Goal: Task Accomplishment & Management: Manage account settings

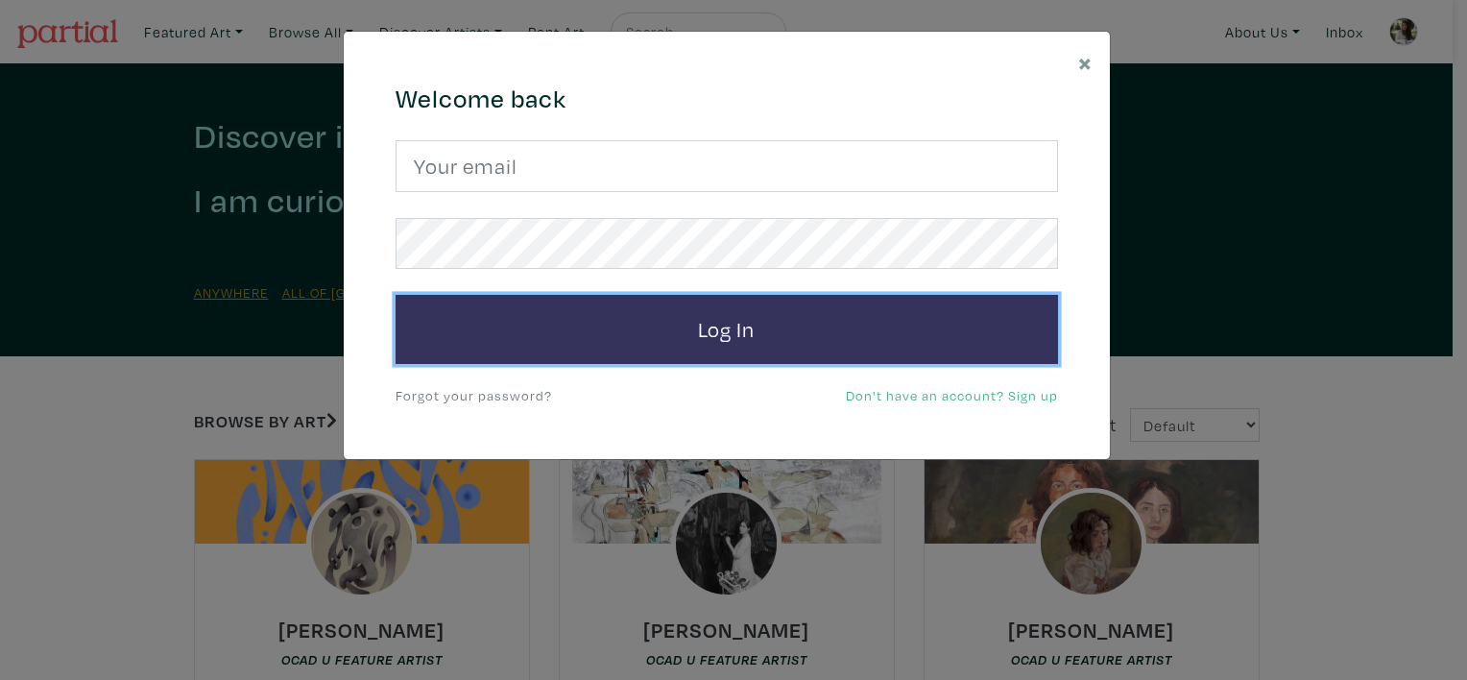
click at [646, 358] on button "Log In" at bounding box center [727, 329] width 663 height 69
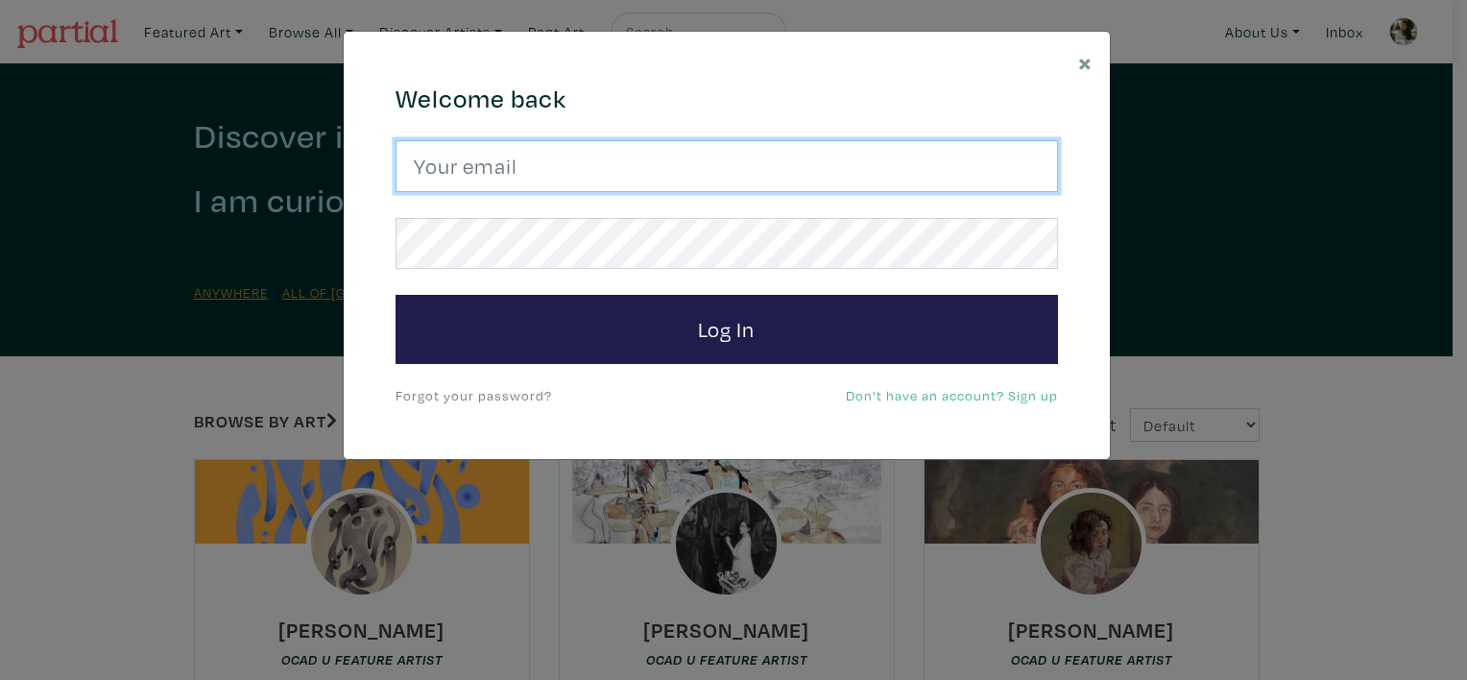
click at [749, 152] on input "email" at bounding box center [727, 166] width 663 height 52
type input "[PERSON_NAME][EMAIL_ADDRESS][PERSON_NAME][DOMAIN_NAME]"
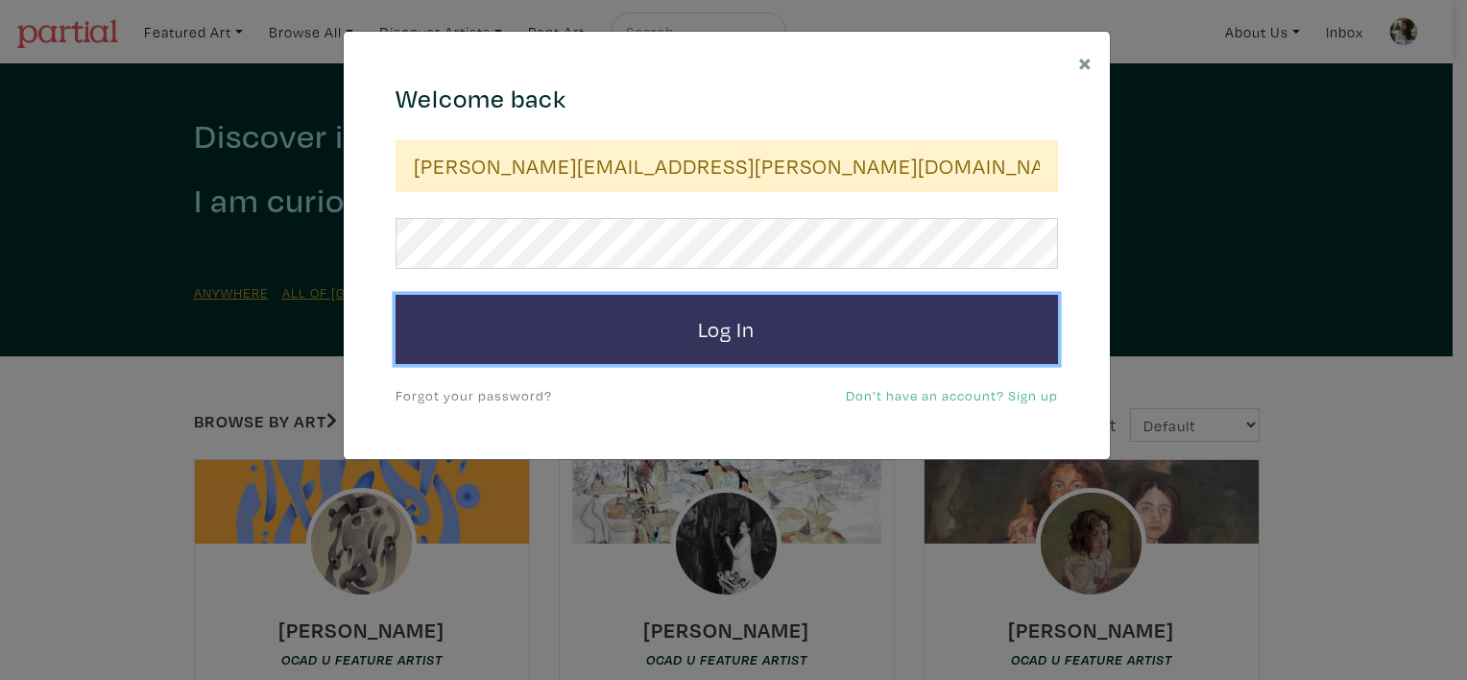
click at [766, 327] on button "Log In" at bounding box center [727, 329] width 663 height 69
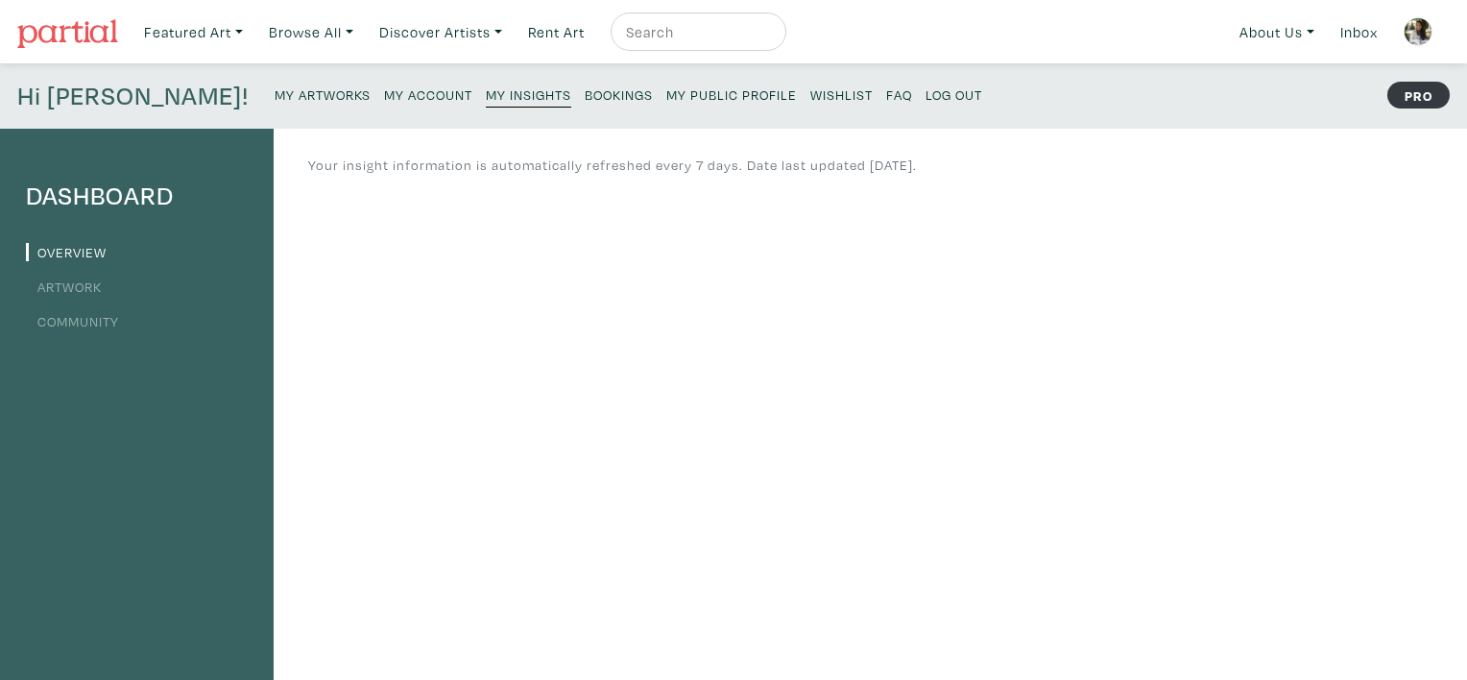
click at [47, 324] on link "Community" at bounding box center [72, 321] width 93 height 18
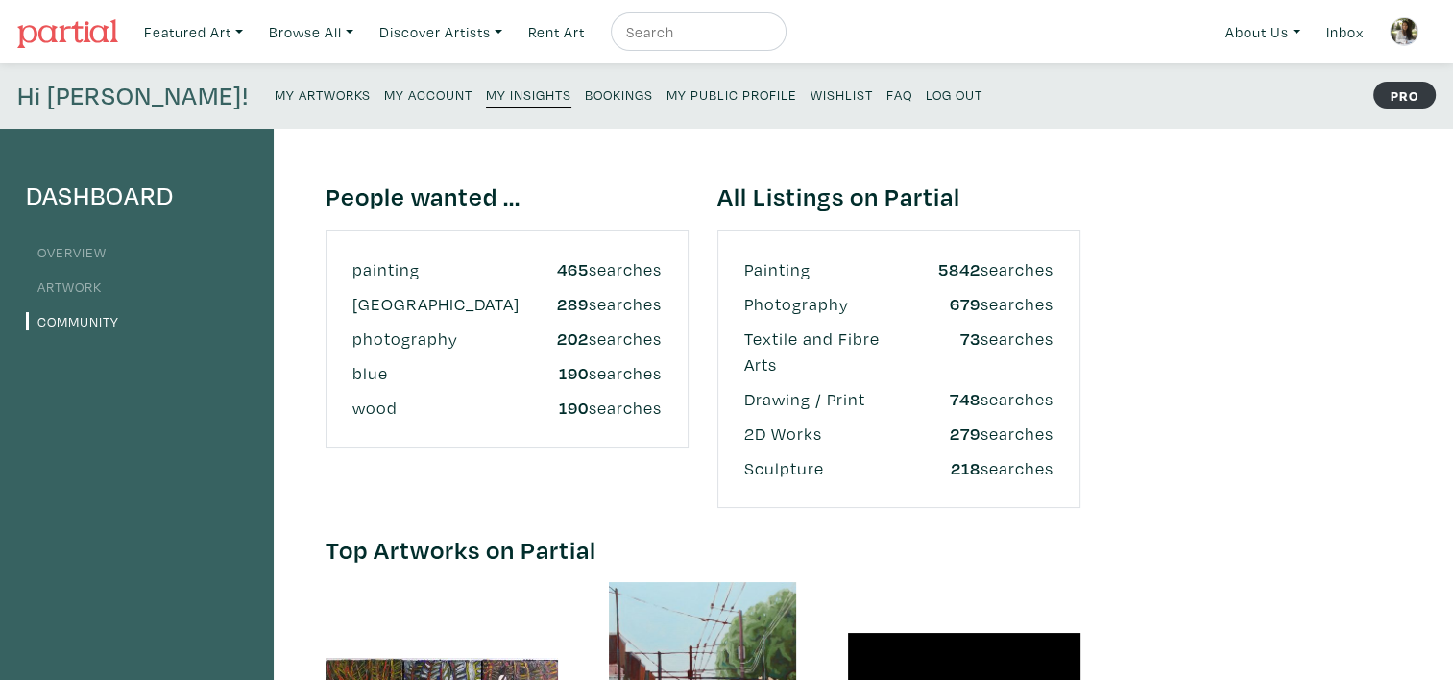
click at [1414, 33] on img at bounding box center [1404, 31] width 29 height 29
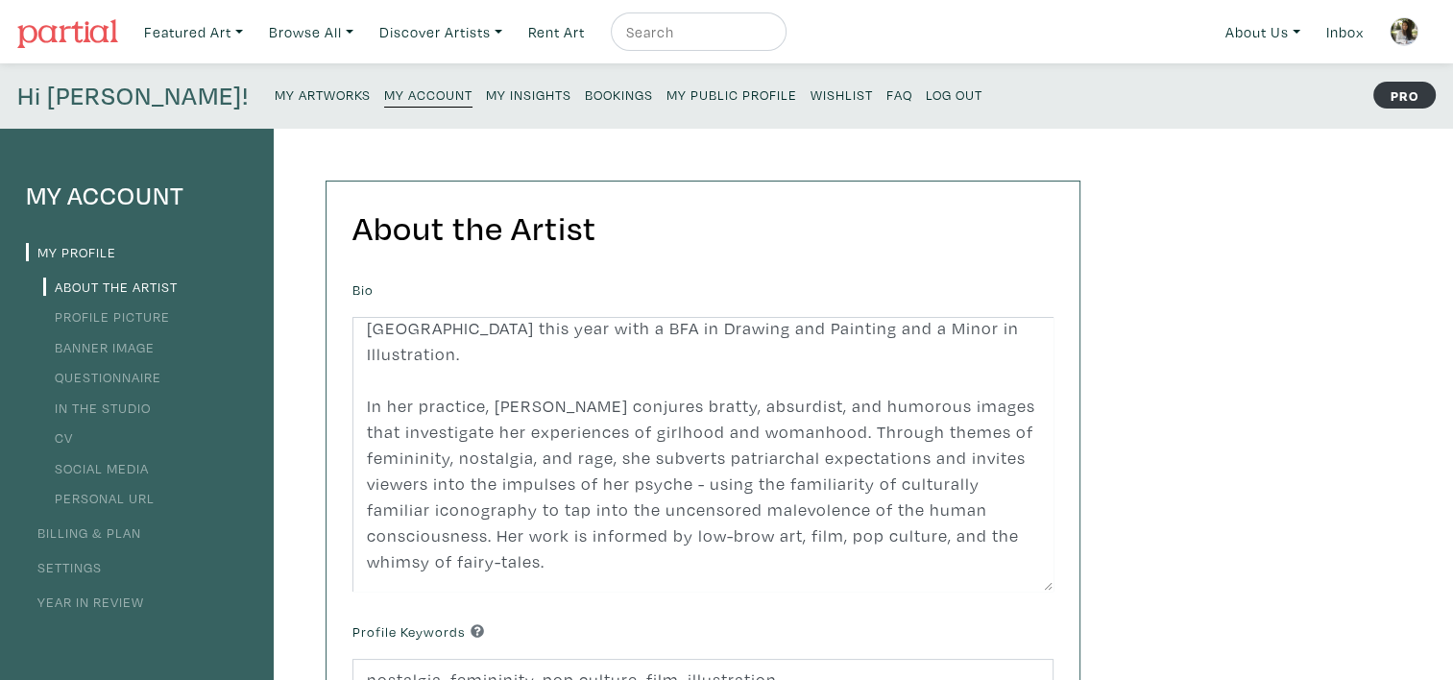
scroll to position [59, 0]
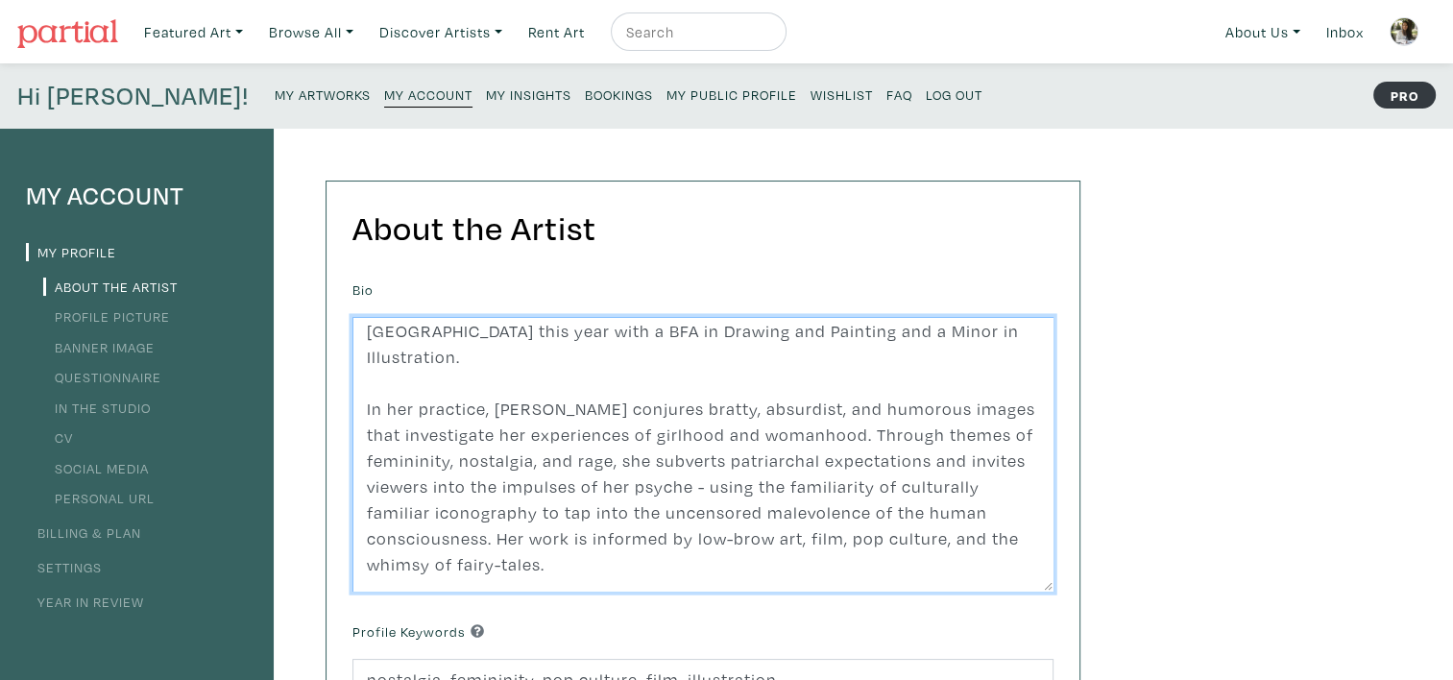
drag, startPoint x: 748, startPoint y: 452, endPoint x: 884, endPoint y: 457, distance: 136.5
click at [884, 457] on textarea "[PERSON_NAME] (b. 2002) is a multidisciplinary artist and illustrator based in …" at bounding box center [702, 454] width 701 height 275
type textarea "[PERSON_NAME] (b. 2002) is a multidisciplinary artist and illustrator based in …"
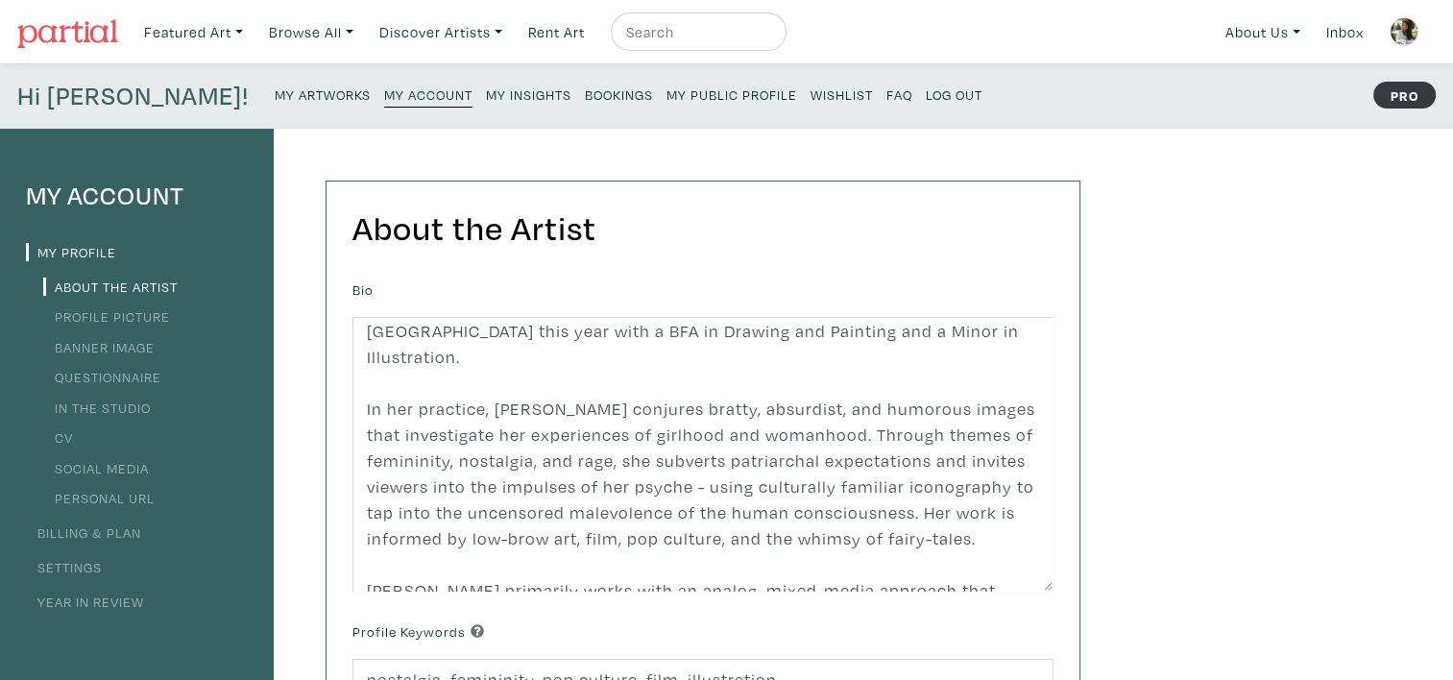
click at [1229, 430] on div "My Account My Profile About the Artist Profile Picture Banner Image Questionnai…" at bounding box center [726, 650] width 1453 height 1042
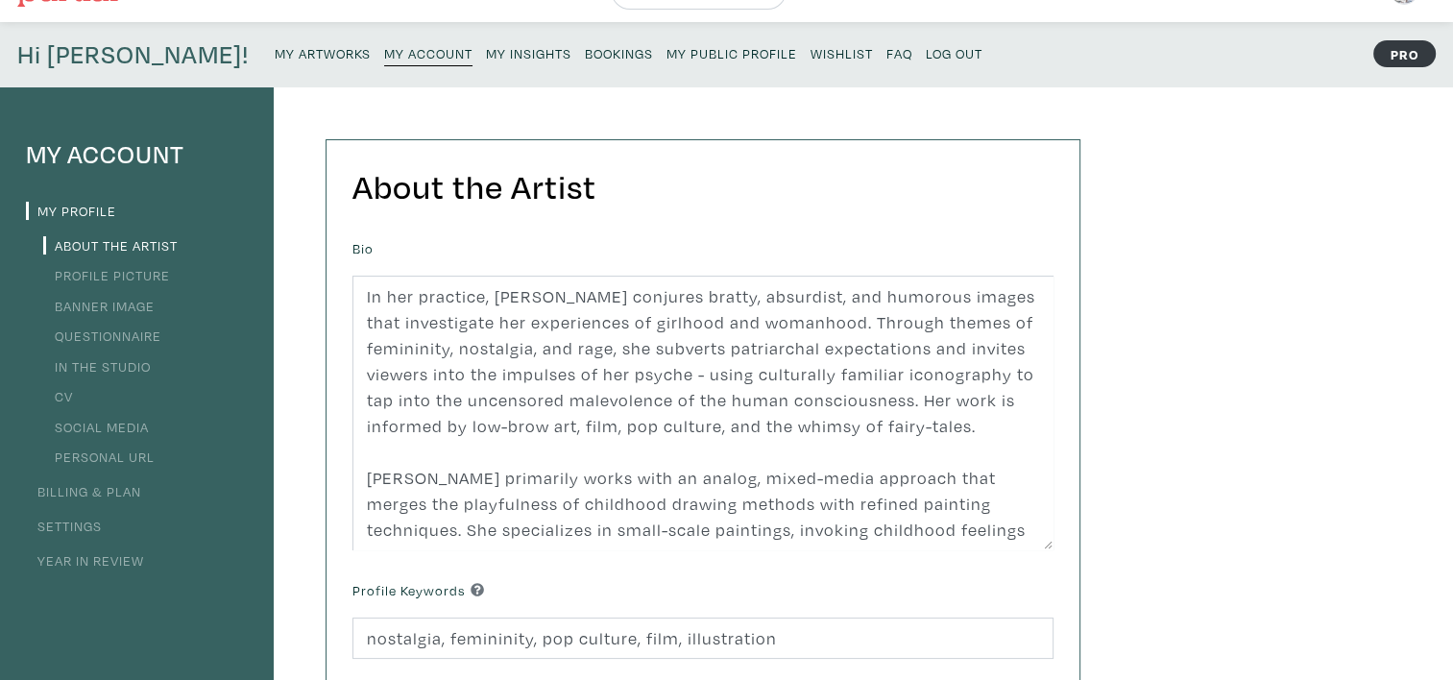
scroll to position [96, 0]
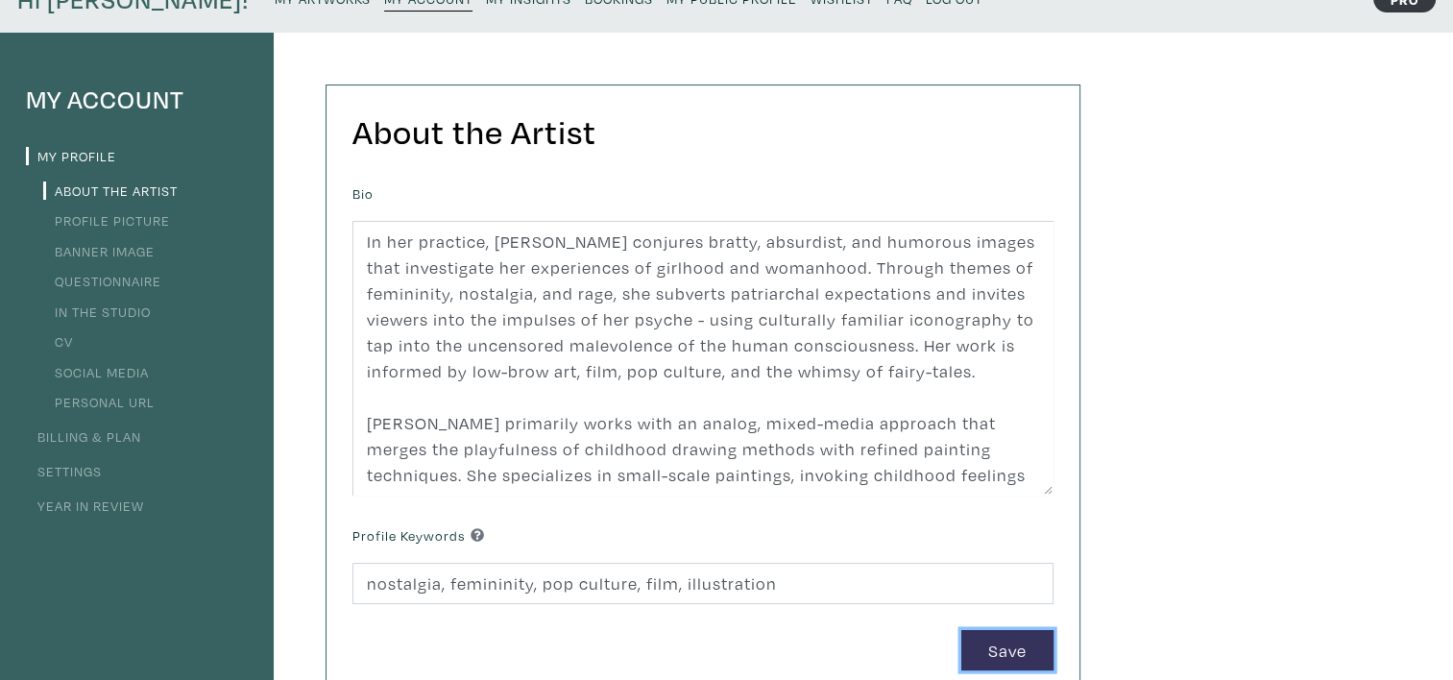
click at [1033, 645] on button "Save" at bounding box center [1007, 650] width 92 height 41
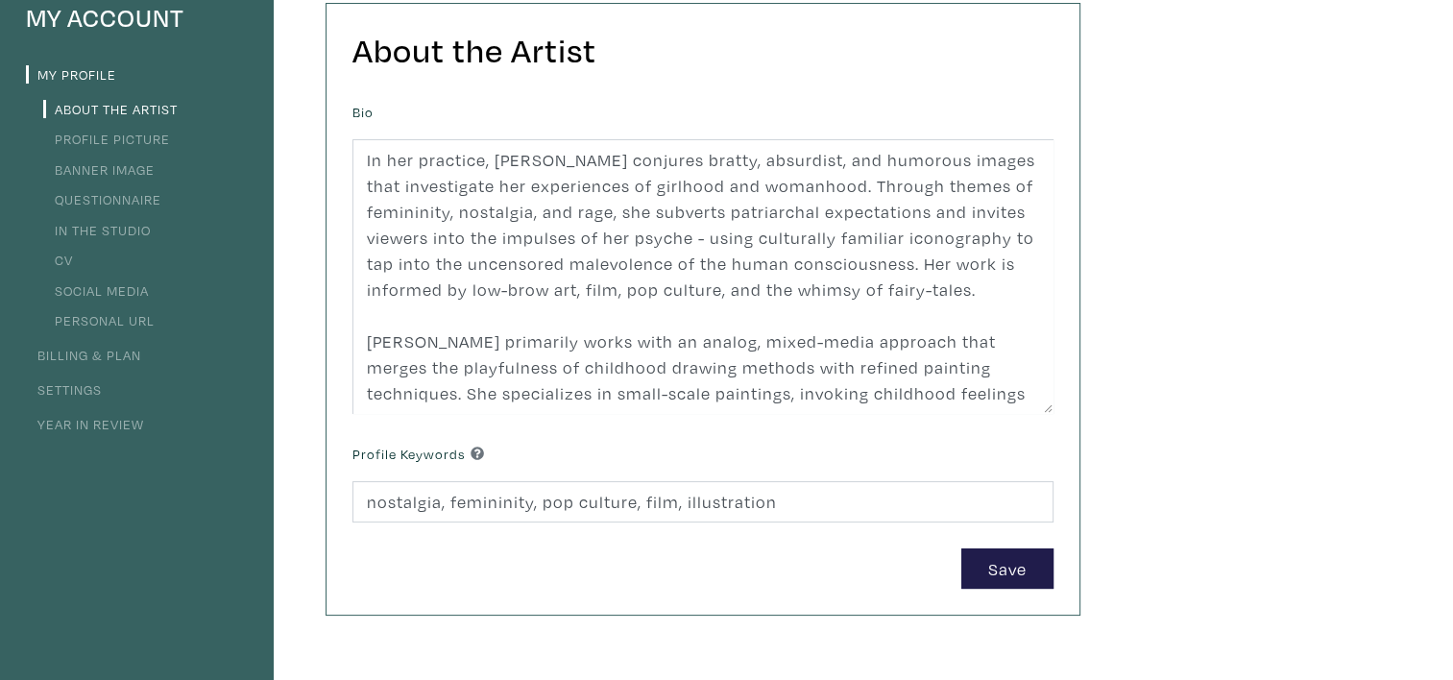
scroll to position [192, 0]
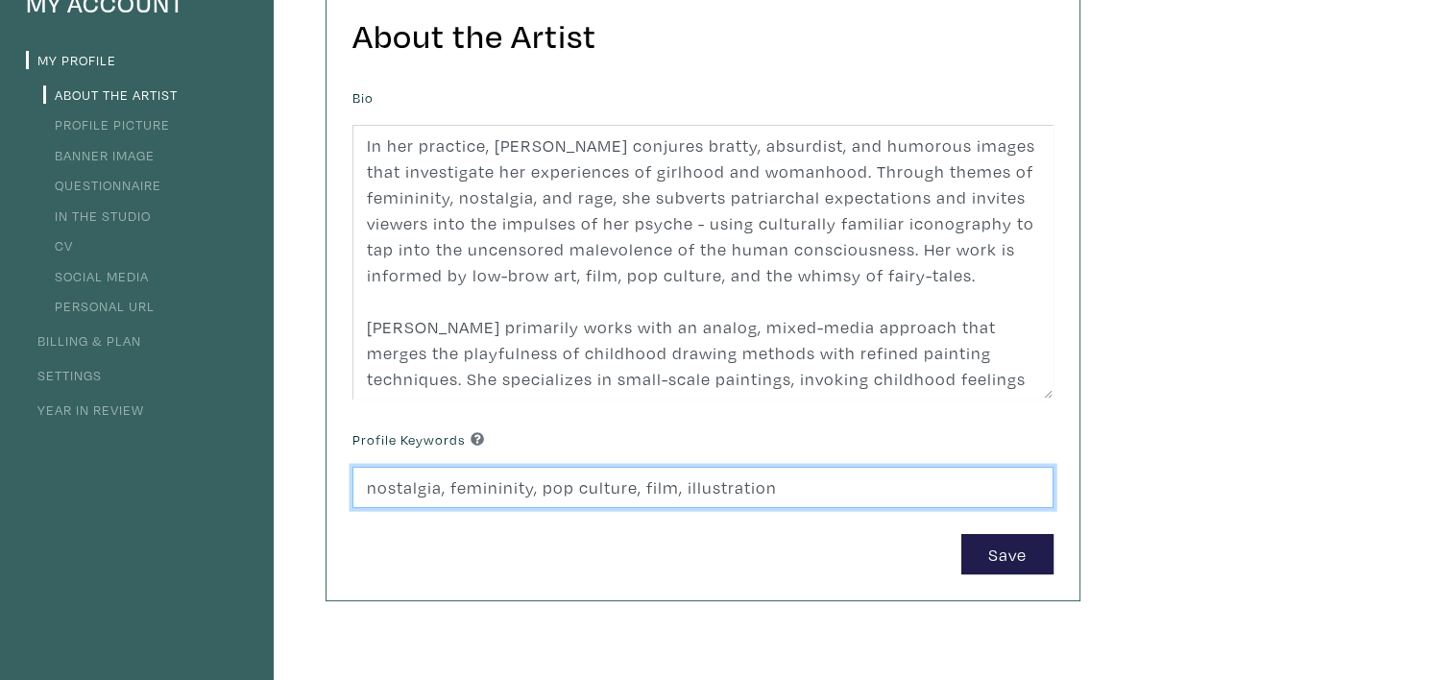
click at [795, 490] on input "nostalgia, femininity, pop culture, film, illustration" at bounding box center [702, 487] width 701 height 41
type input "nostalgia, femininity, pop culture, film, illustration, painting, fine art, y2k…"
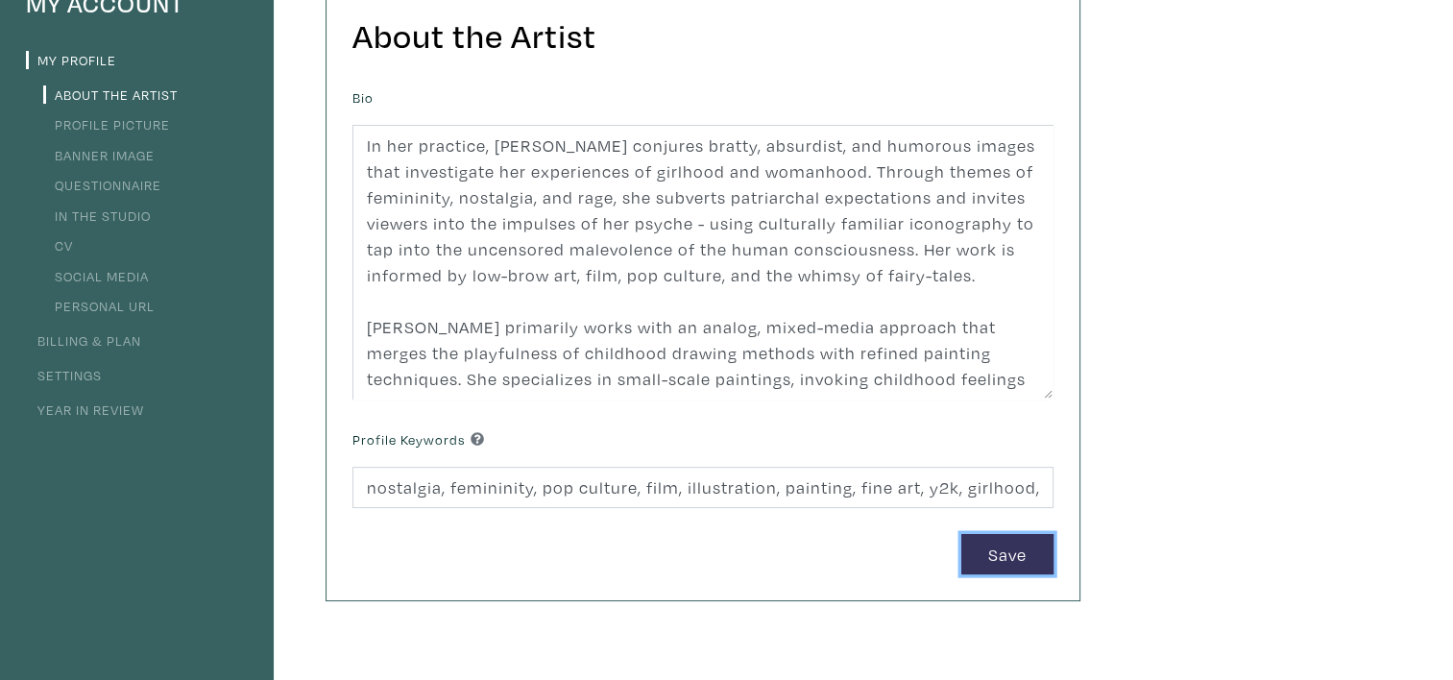
click at [1005, 546] on button "Save" at bounding box center [1007, 554] width 92 height 41
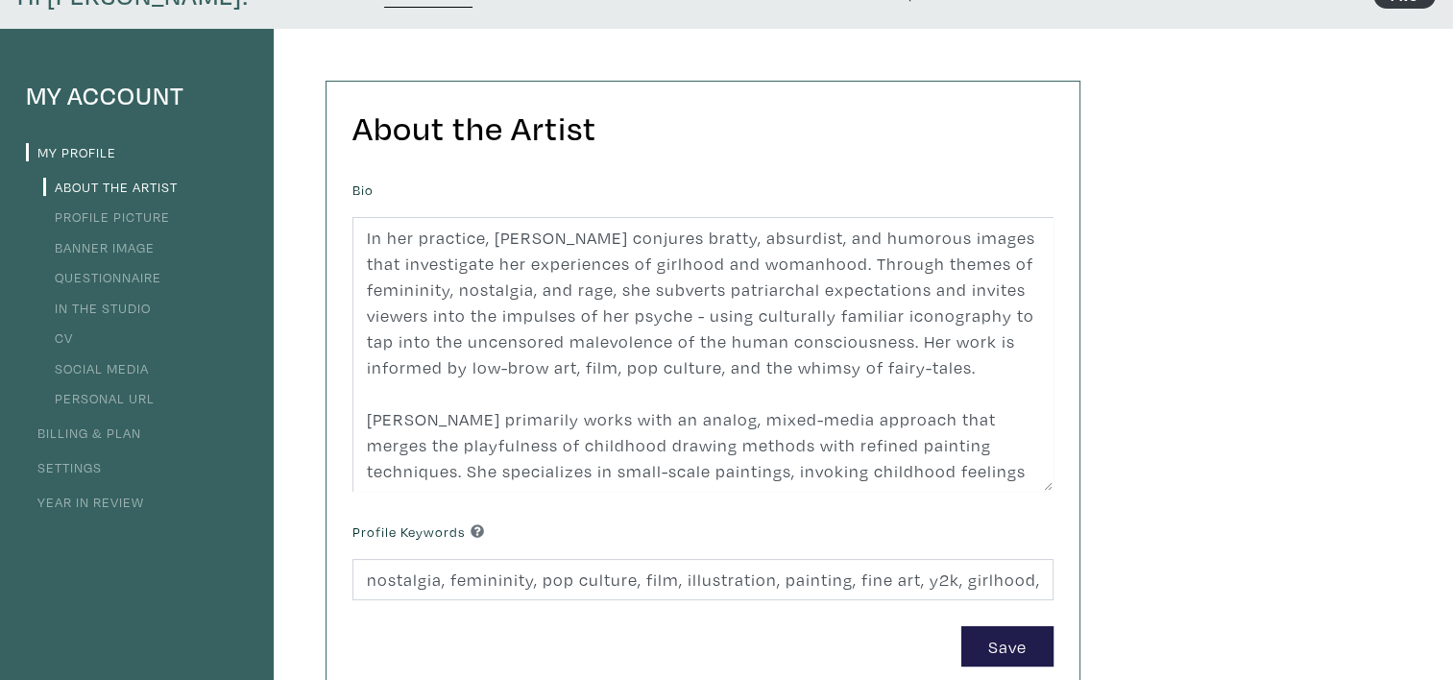
scroll to position [96, 0]
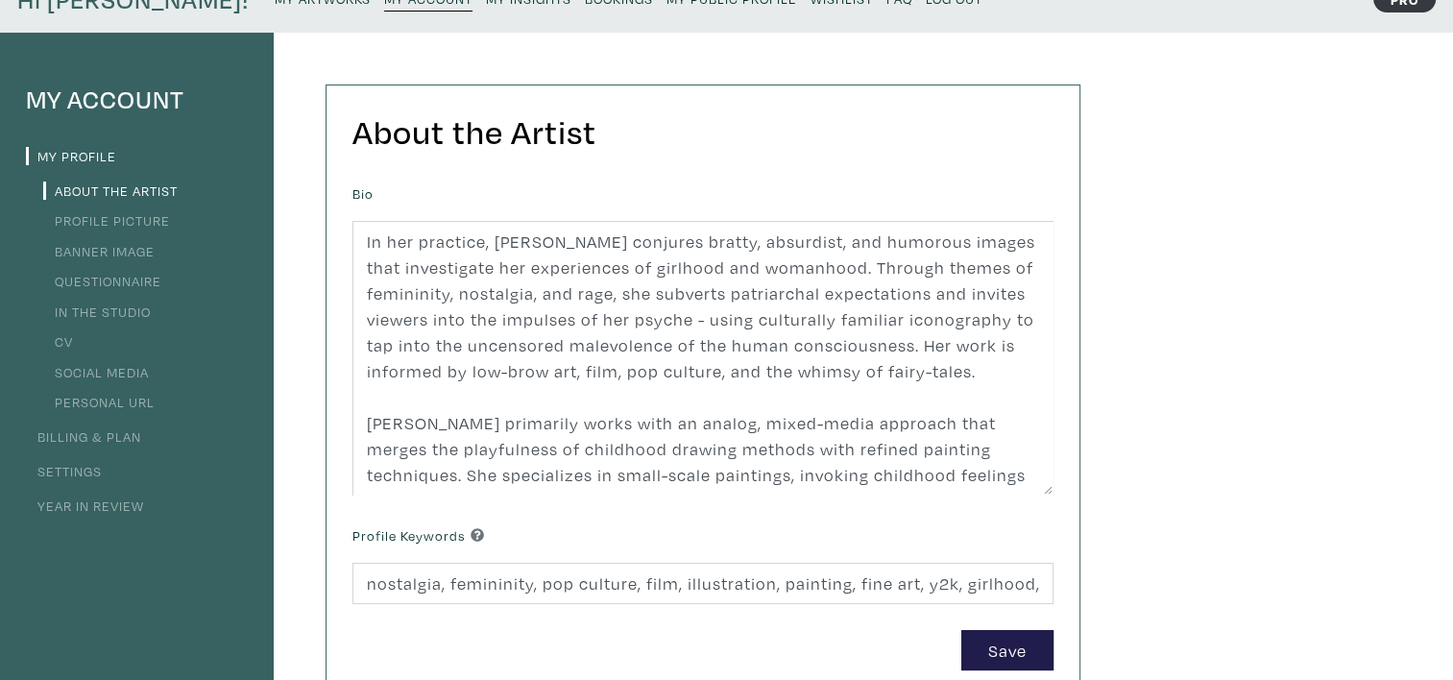
click at [110, 215] on link "Profile Picture" at bounding box center [106, 220] width 127 height 18
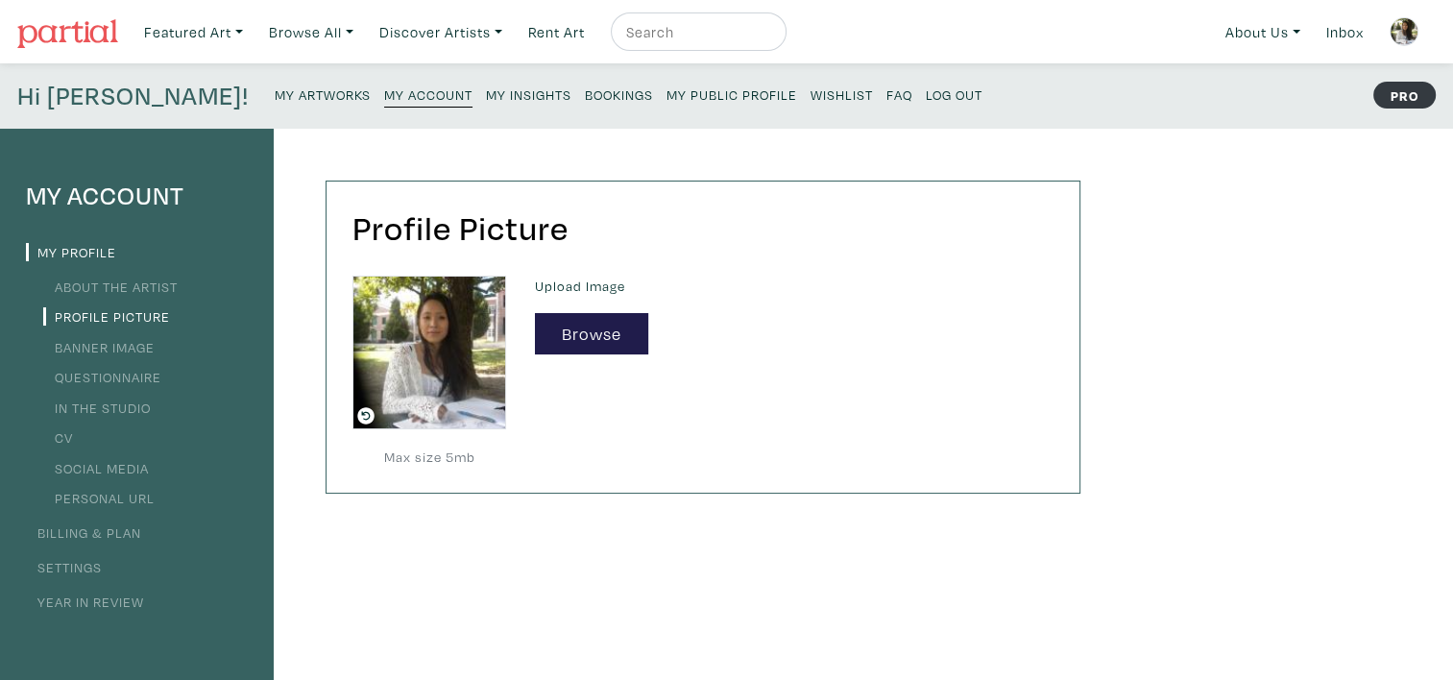
click at [123, 351] on link "Banner Image" at bounding box center [98, 347] width 111 height 18
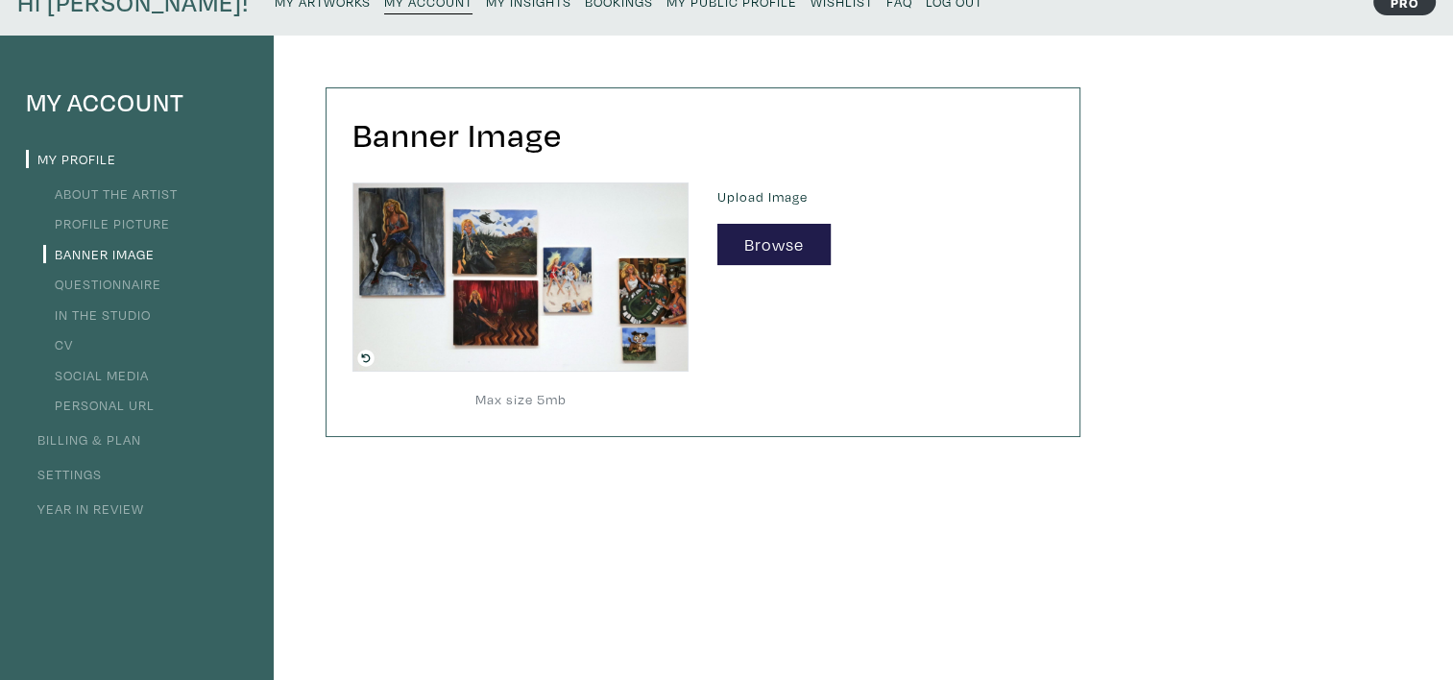
scroll to position [96, 0]
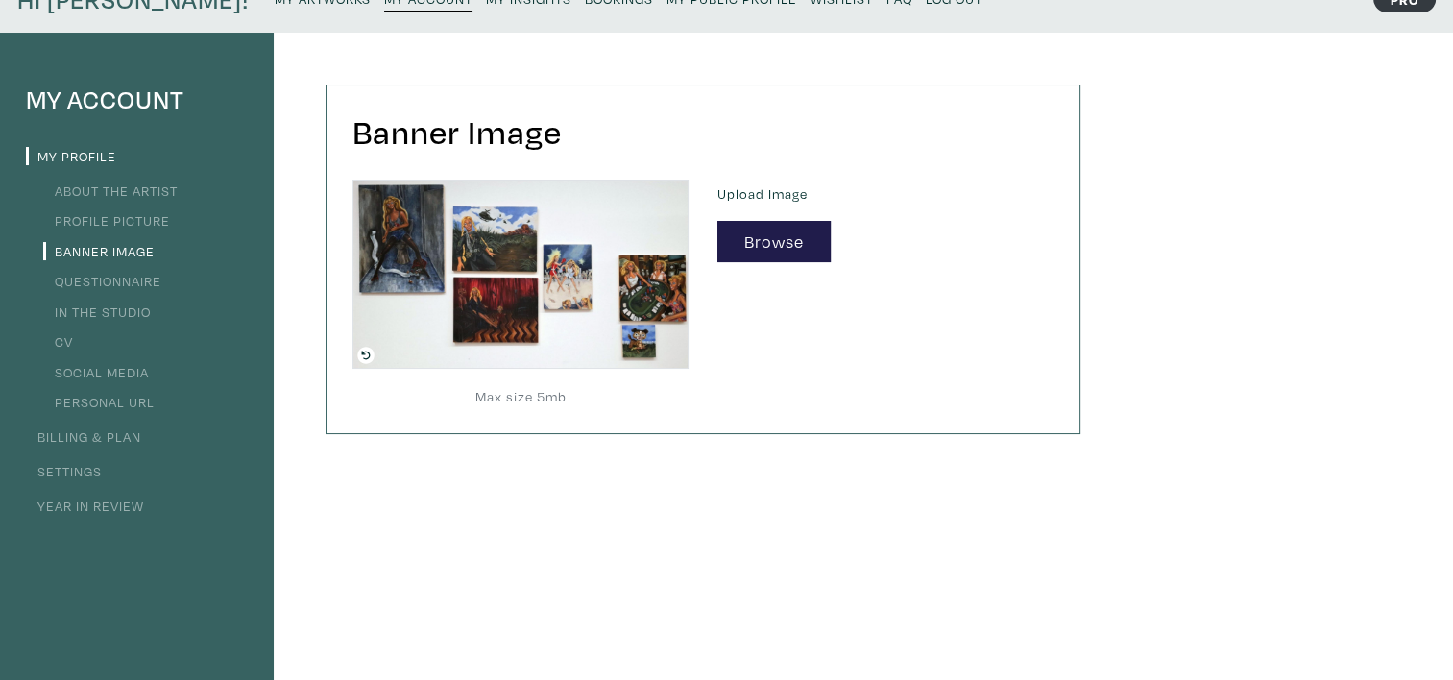
click at [117, 274] on link "Questionnaire" at bounding box center [102, 281] width 118 height 18
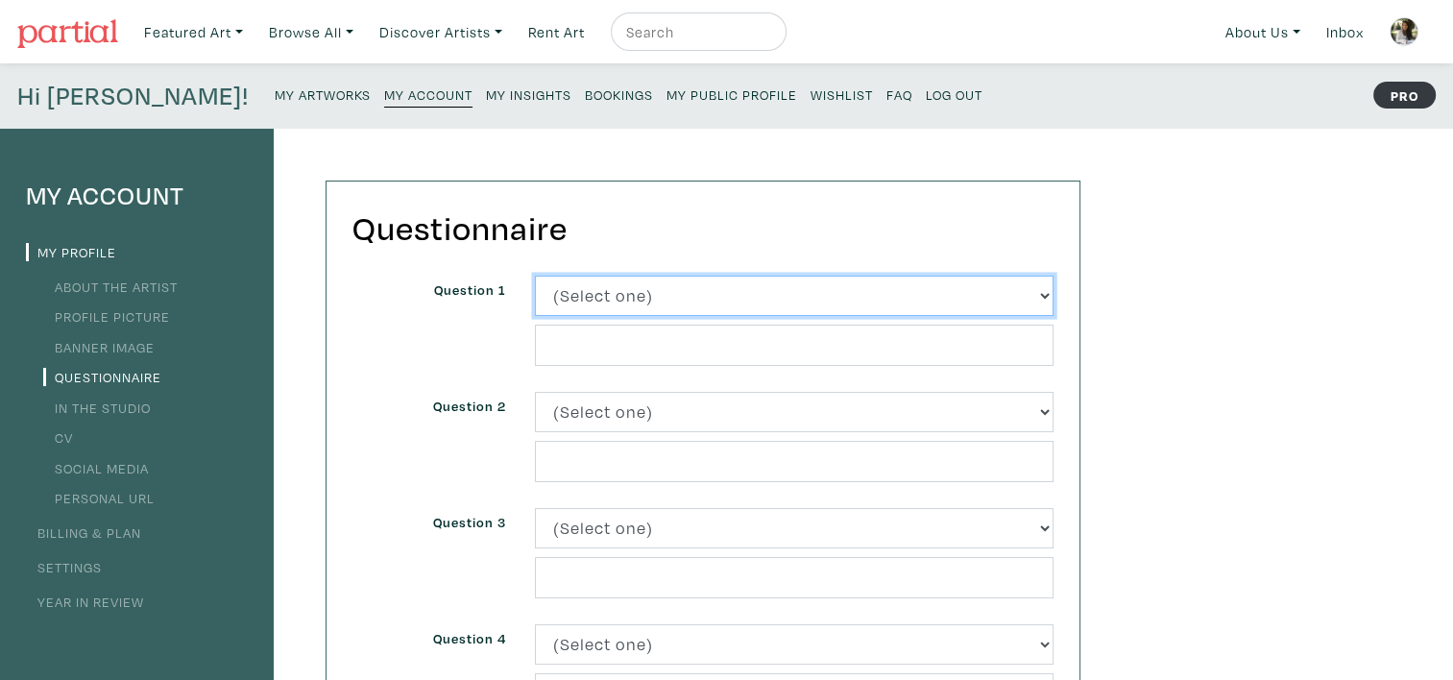
click at [814, 290] on select "(Select one) About Me Best season of the year in Toronto Describe your home in …" at bounding box center [794, 296] width 519 height 41
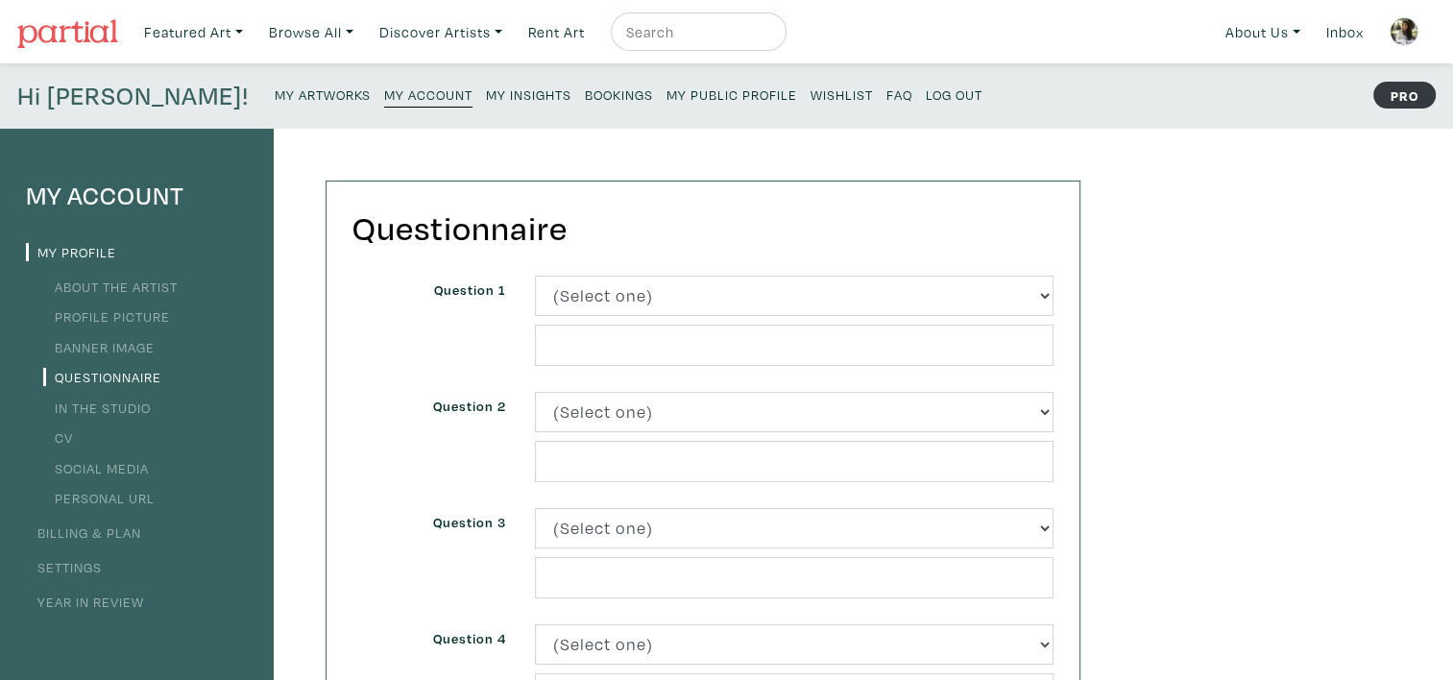
click at [100, 399] on link "In the Studio" at bounding box center [97, 408] width 108 height 18
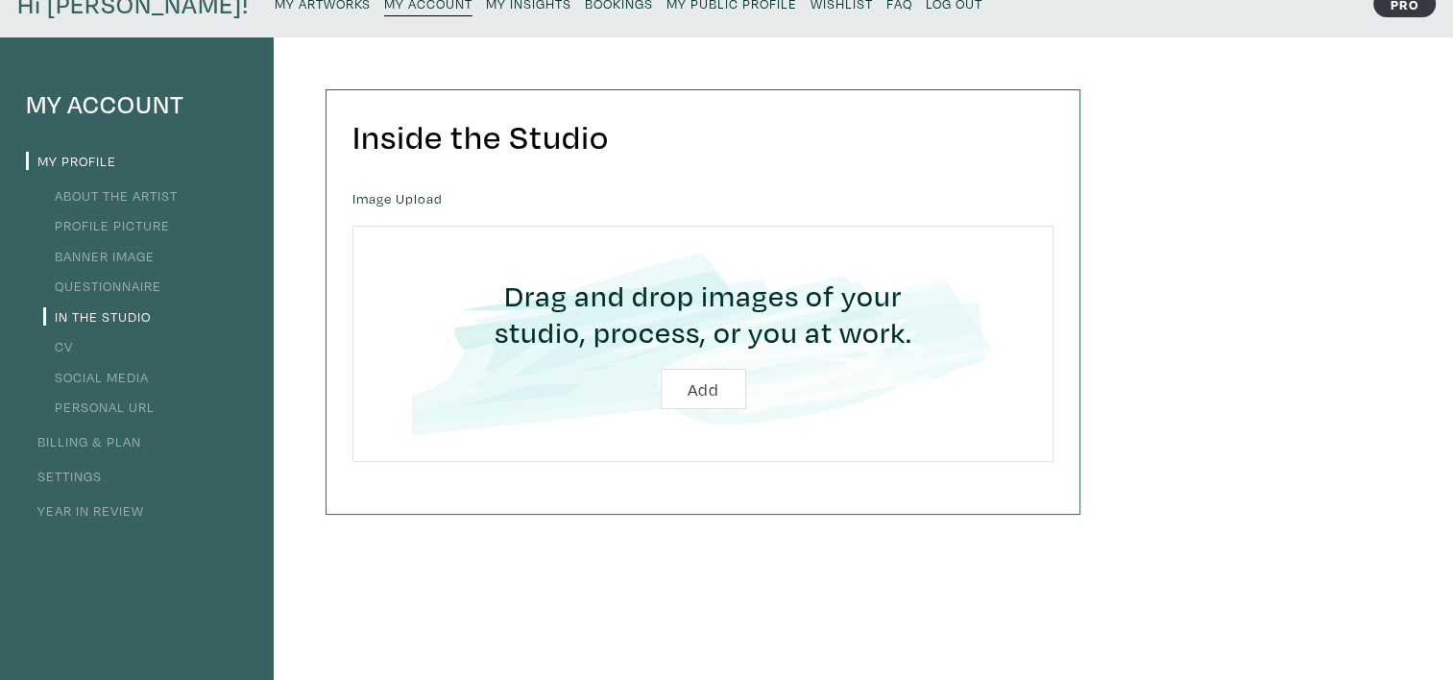
scroll to position [96, 0]
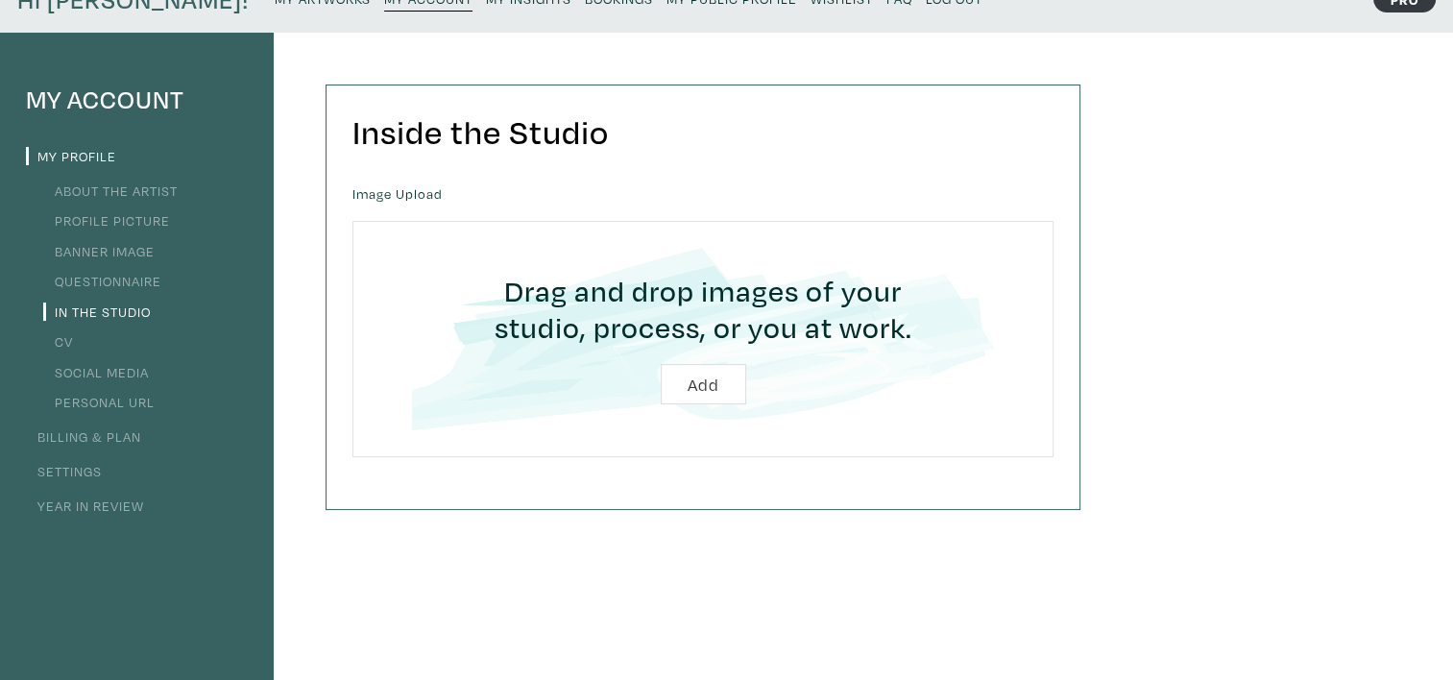
click at [66, 335] on link "CV" at bounding box center [58, 341] width 30 height 18
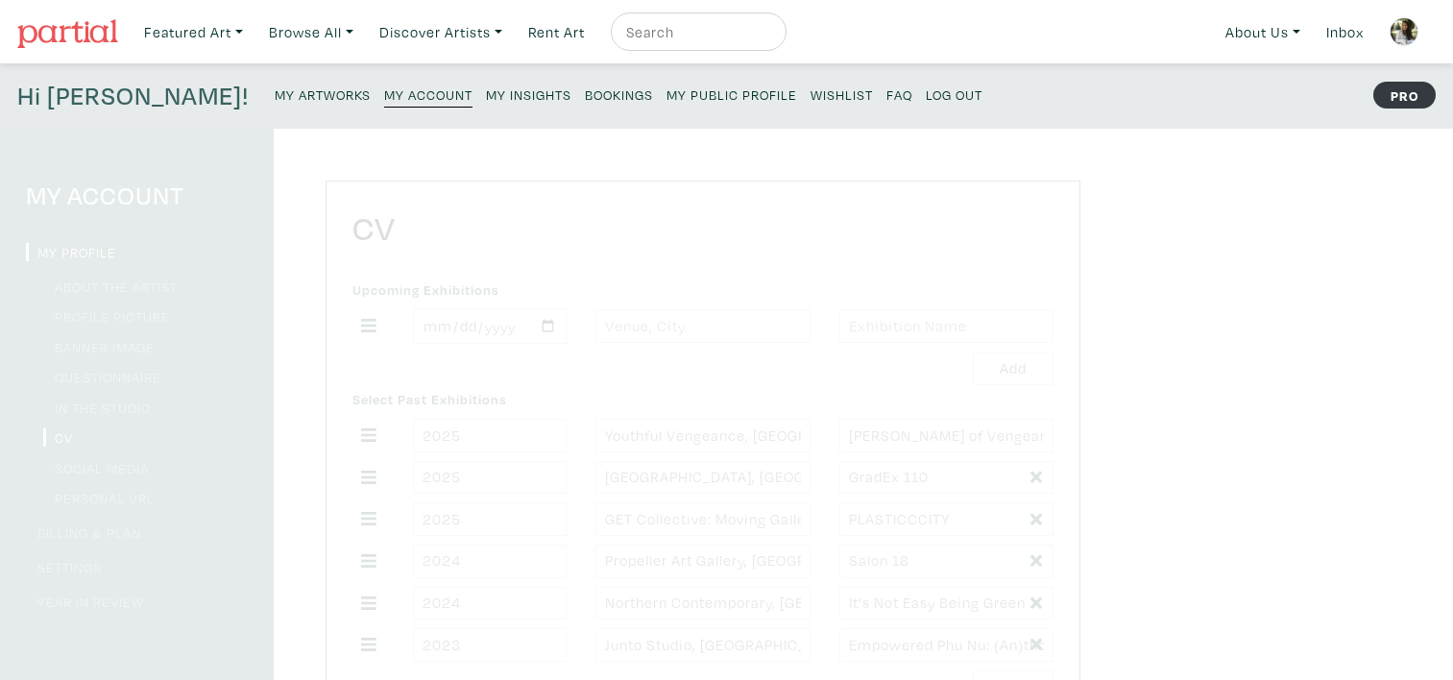
type input "2025"
type input "She Does the City"
type input "5 Artists to Watch at GradEx 110"
type input "2025"
type input "[GEOGRAPHIC_DATA]"
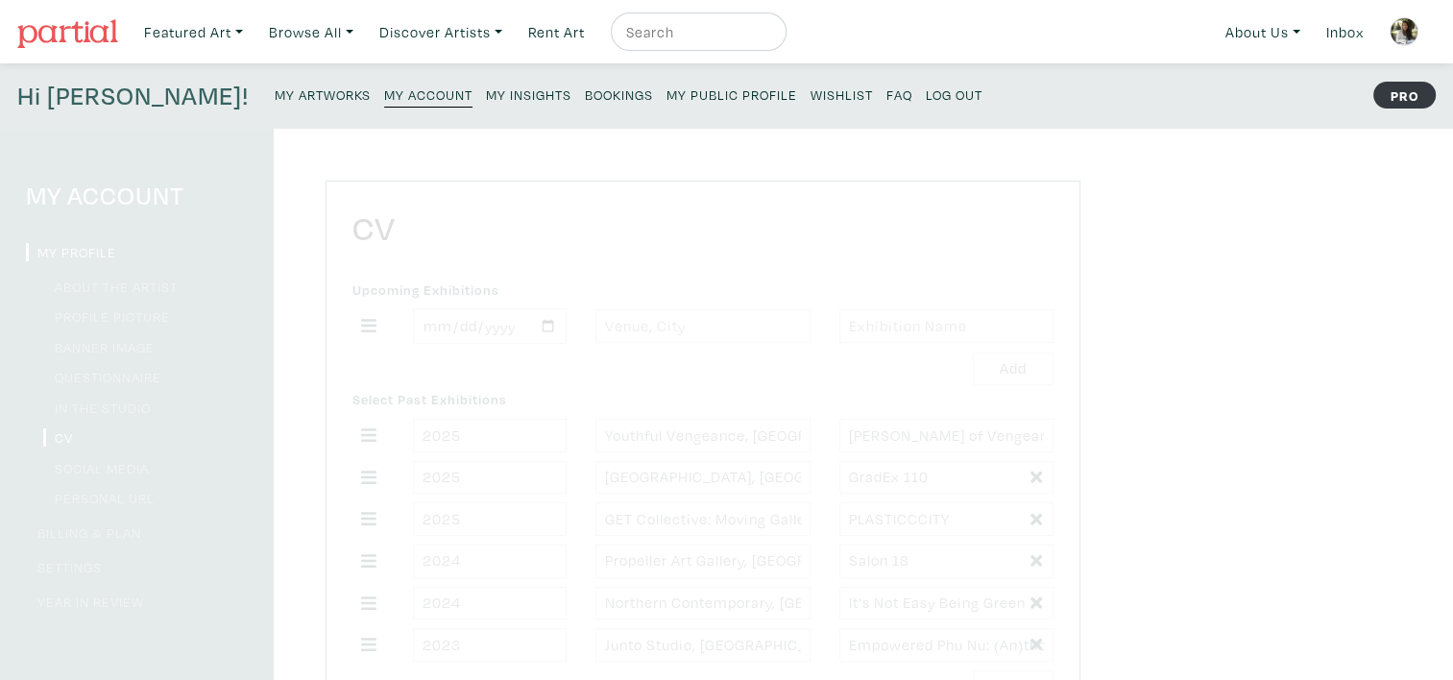
type input "BFA in Drawing and Painting, Minor in Illustration"
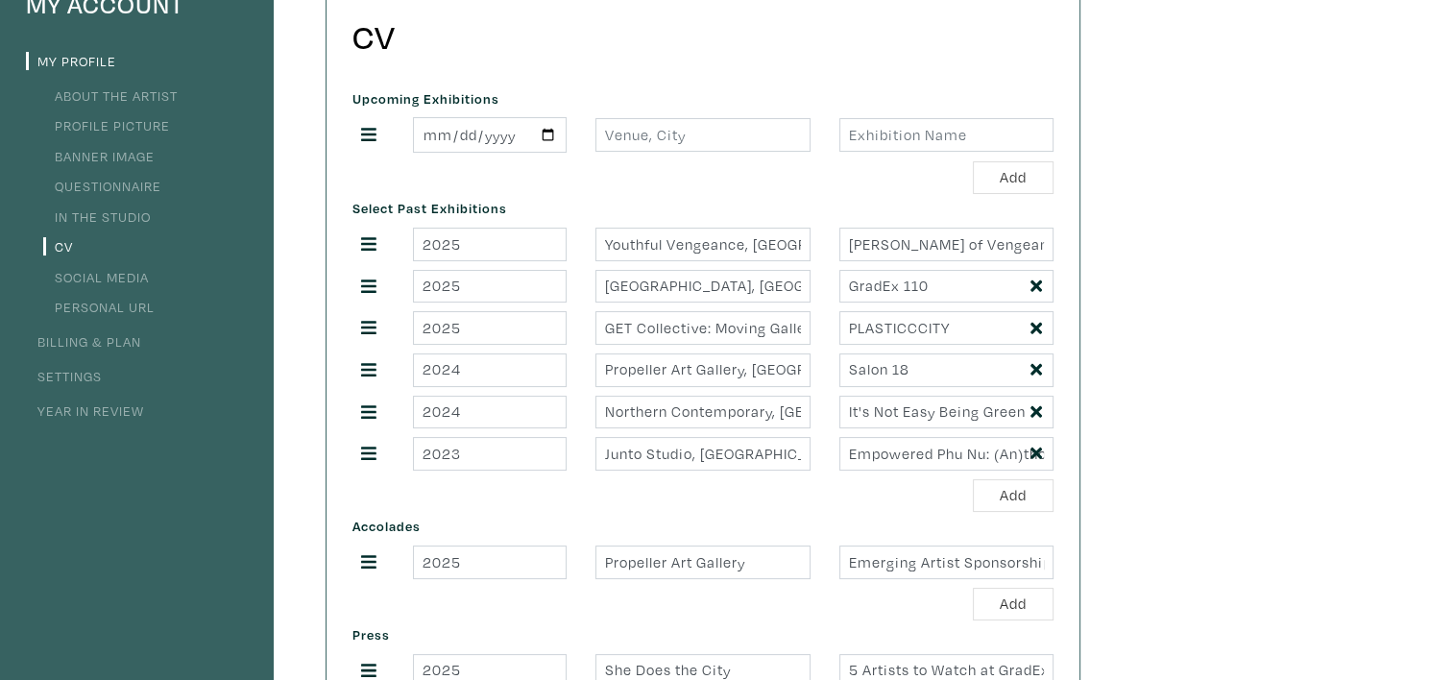
scroll to position [192, 0]
click at [472, 131] on input "date" at bounding box center [490, 134] width 154 height 36
click at [553, 133] on input "date" at bounding box center [490, 134] width 154 height 36
click at [549, 140] on input "2025-05-17" at bounding box center [490, 134] width 154 height 36
type input "2025-05-07"
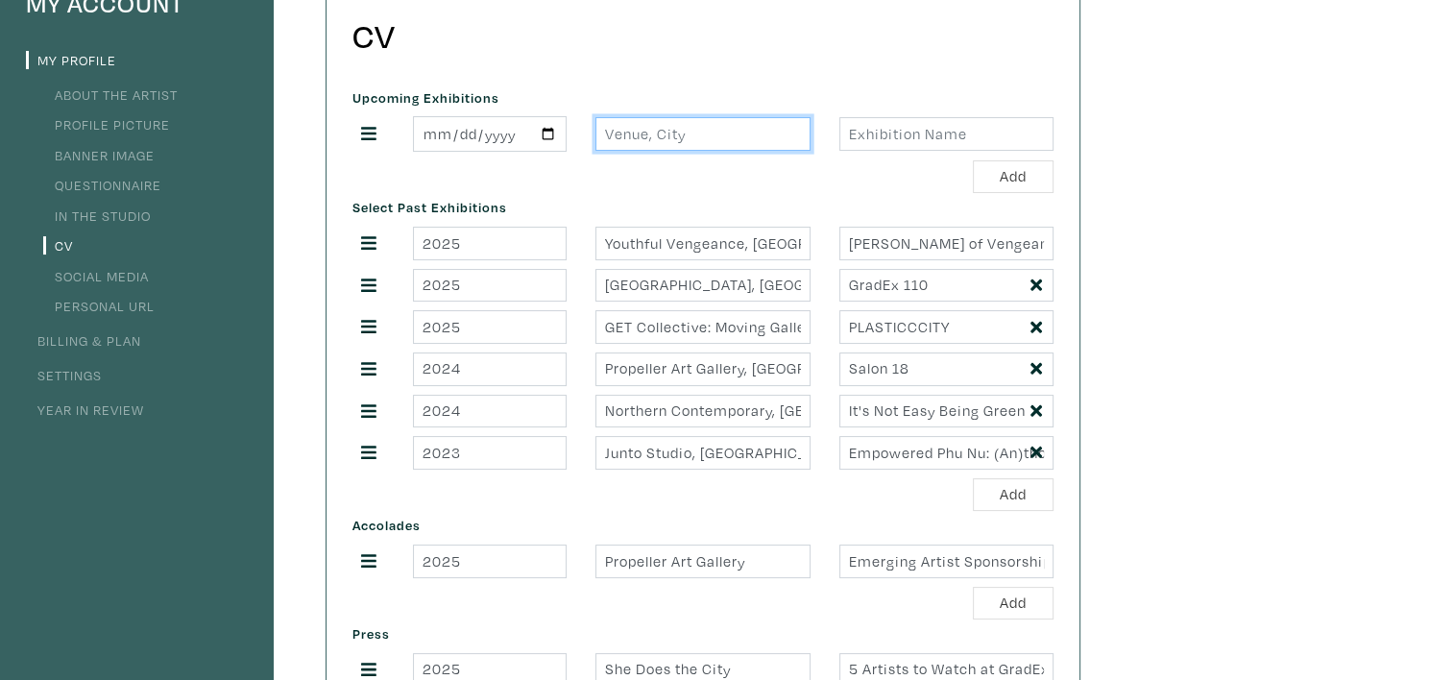
click at [654, 133] on input "text" at bounding box center [702, 134] width 214 height 34
type input "OCAD Universit"
drag, startPoint x: 700, startPoint y: 126, endPoint x: 523, endPoint y: 146, distance: 177.8
click at [523, 146] on div "2025-05-07 OCAD Universit" at bounding box center [703, 134] width 730 height 36
click at [537, 182] on div "Add" at bounding box center [702, 177] width 701 height 34
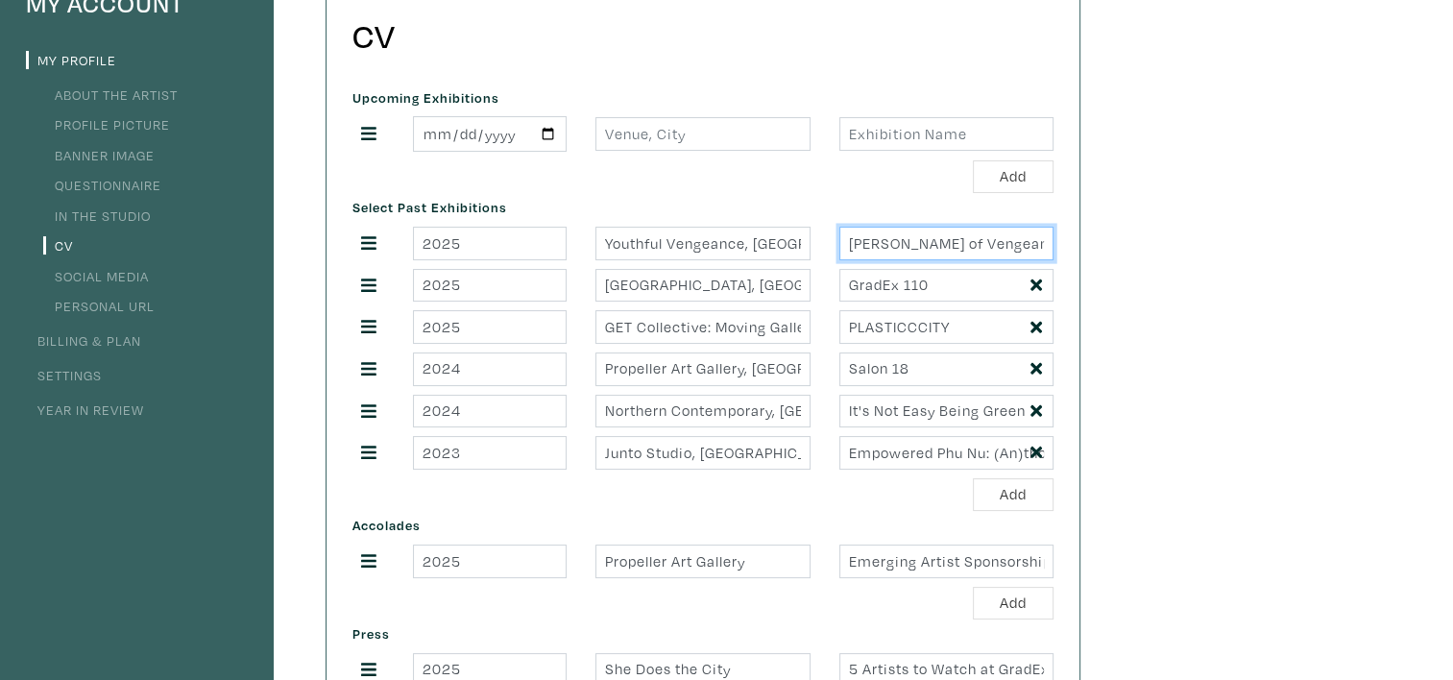
click at [872, 244] on input "Weaks of Vengeance: Fever Dream" at bounding box center [946, 244] width 214 height 34
click at [876, 243] on input "Weaks of Vengeance: Fever Dream" at bounding box center [946, 244] width 214 height 34
drag, startPoint x: 926, startPoint y: 245, endPoint x: 1156, endPoint y: 245, distance: 230.5
click at [1156, 245] on div "My Account My Profile About the Artist Profile Picture Banner Image Questionnai…" at bounding box center [726, 542] width 1453 height 1211
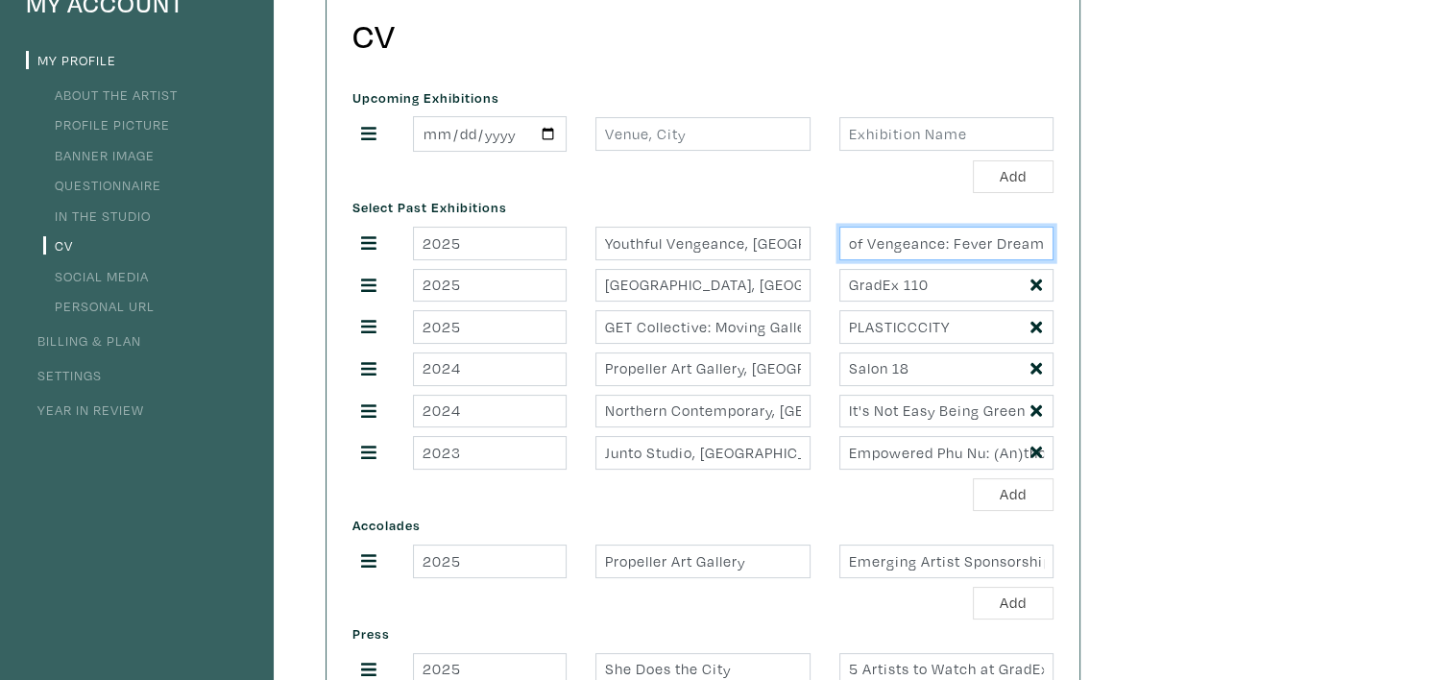
type input "Weeks of Vengeance: Fever Dream"
click at [722, 201] on div "Select Past Exhibitions 2025 Youthful Vengeance, Toronto, ON Weeks of Vengeance…" at bounding box center [703, 352] width 730 height 318
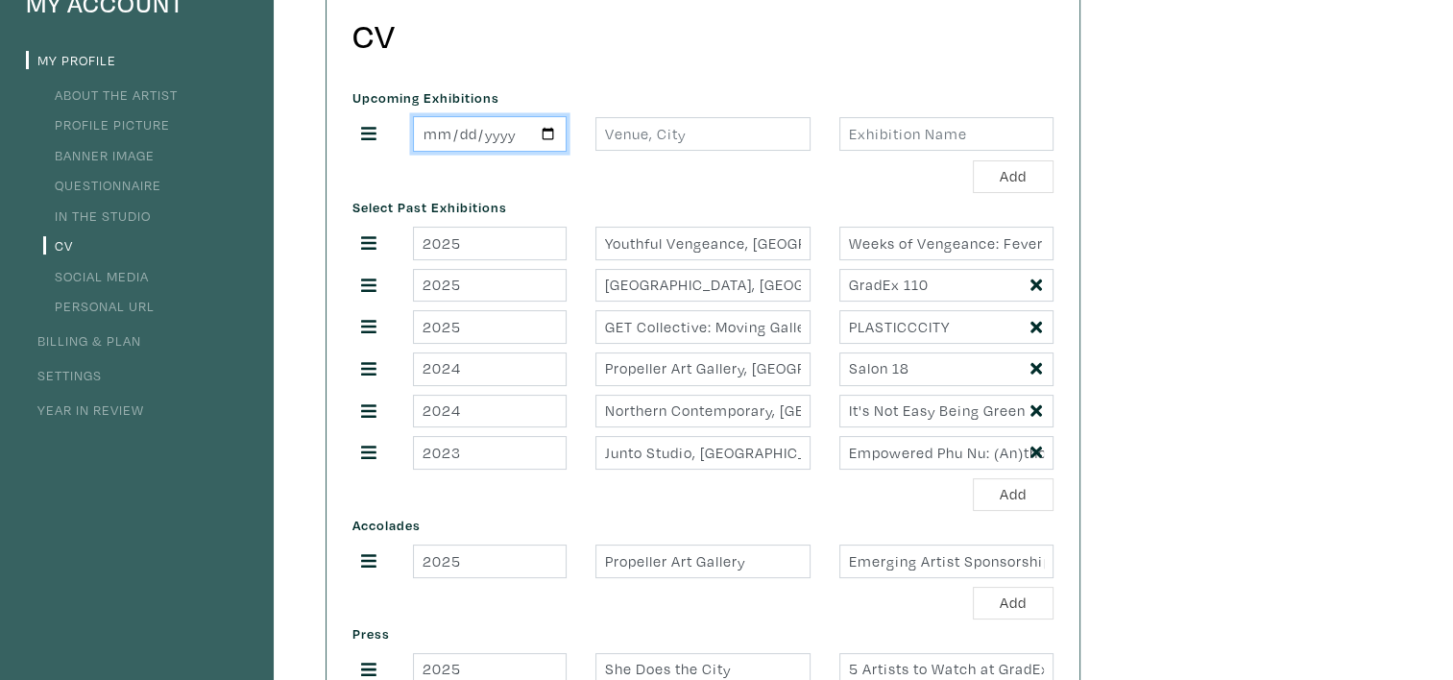
click at [545, 141] on input "2025-05-07" at bounding box center [490, 134] width 154 height 36
type input "2025-12-01"
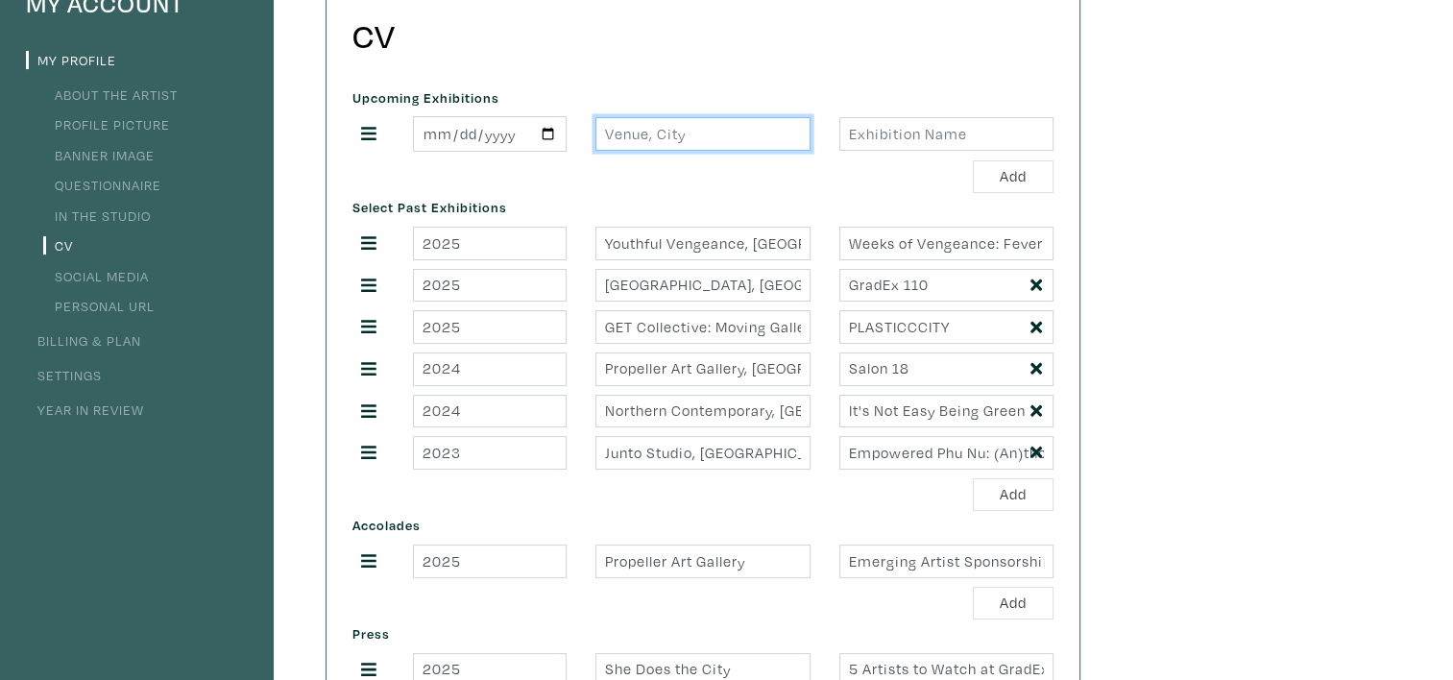
click at [670, 129] on input "text" at bounding box center [702, 134] width 214 height 34
type input "Tranzac, [GEOGRAPHIC_DATA], [GEOGRAPHIC_DATA]"
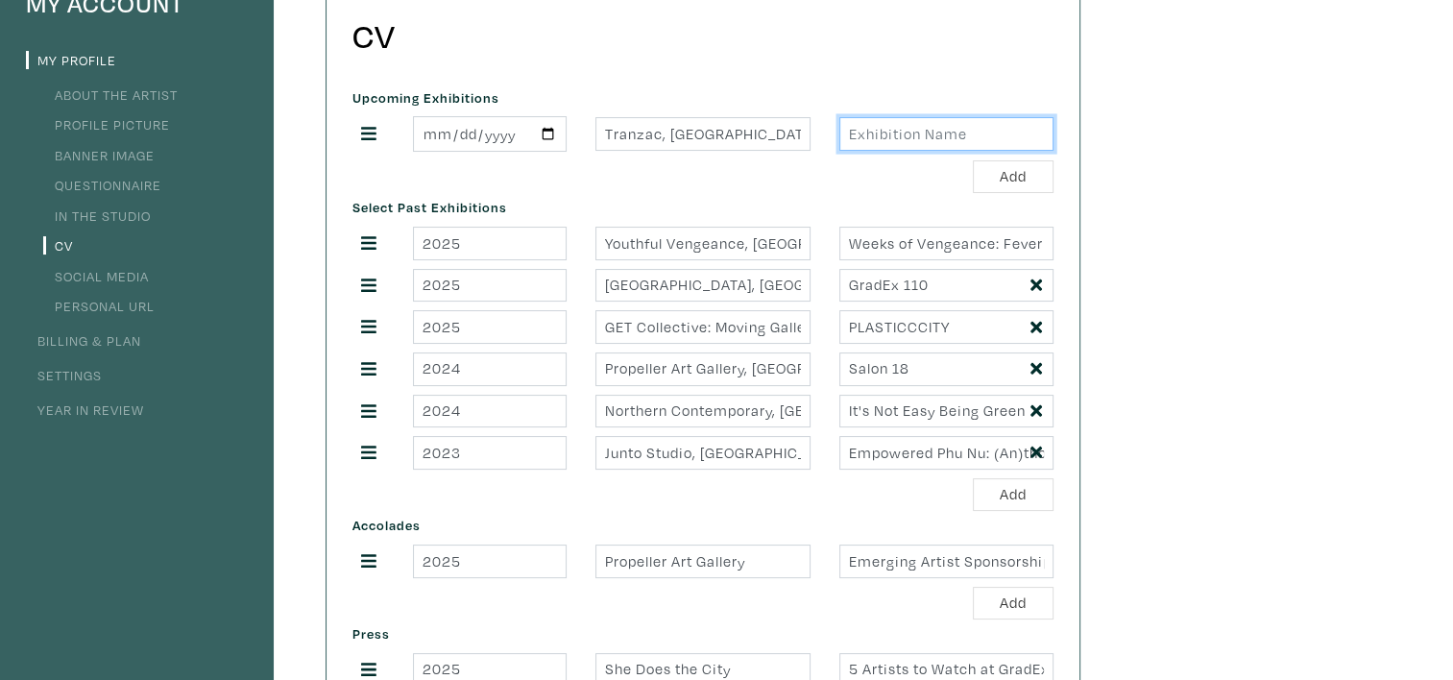
click at [858, 138] on input "text" at bounding box center [946, 134] width 214 height 34
type input "From the Computer Room"
click at [1033, 188] on button "Add" at bounding box center [1013, 177] width 81 height 34
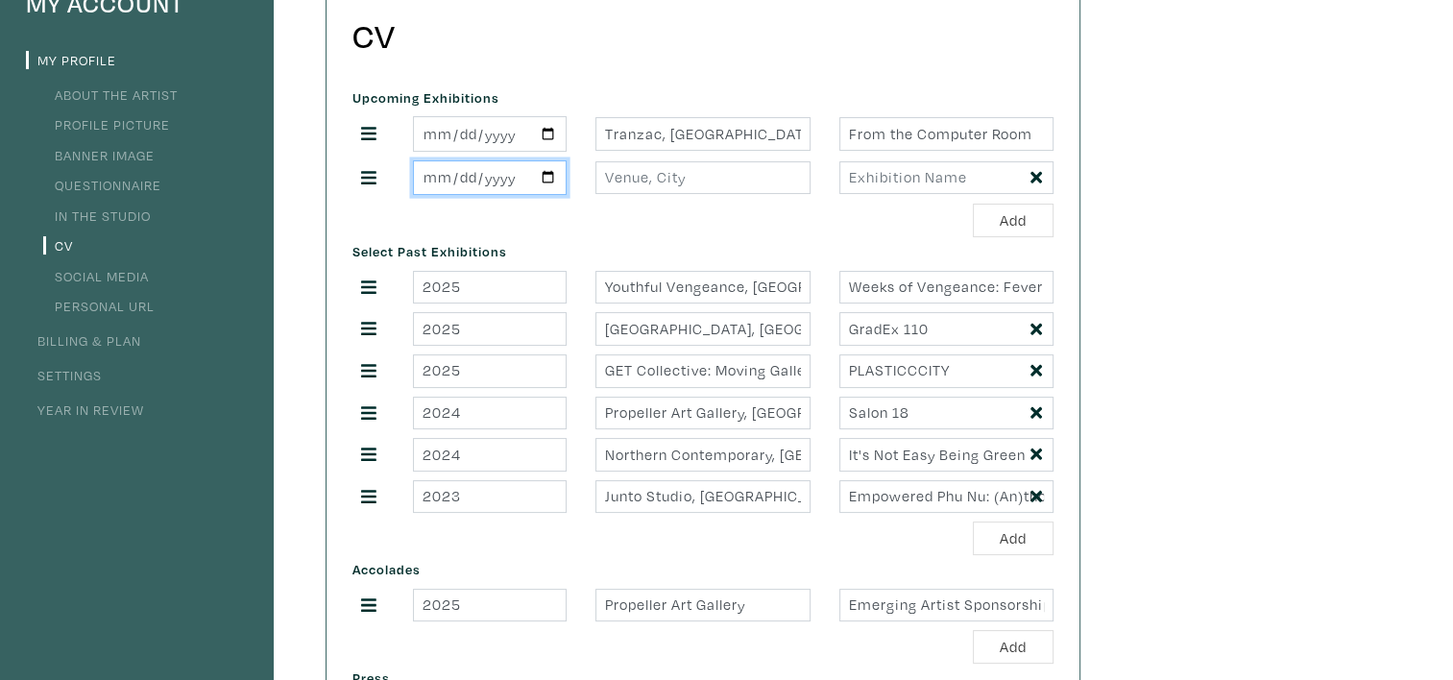
click at [547, 181] on input "date" at bounding box center [490, 178] width 154 height 36
type input "[DATE]"
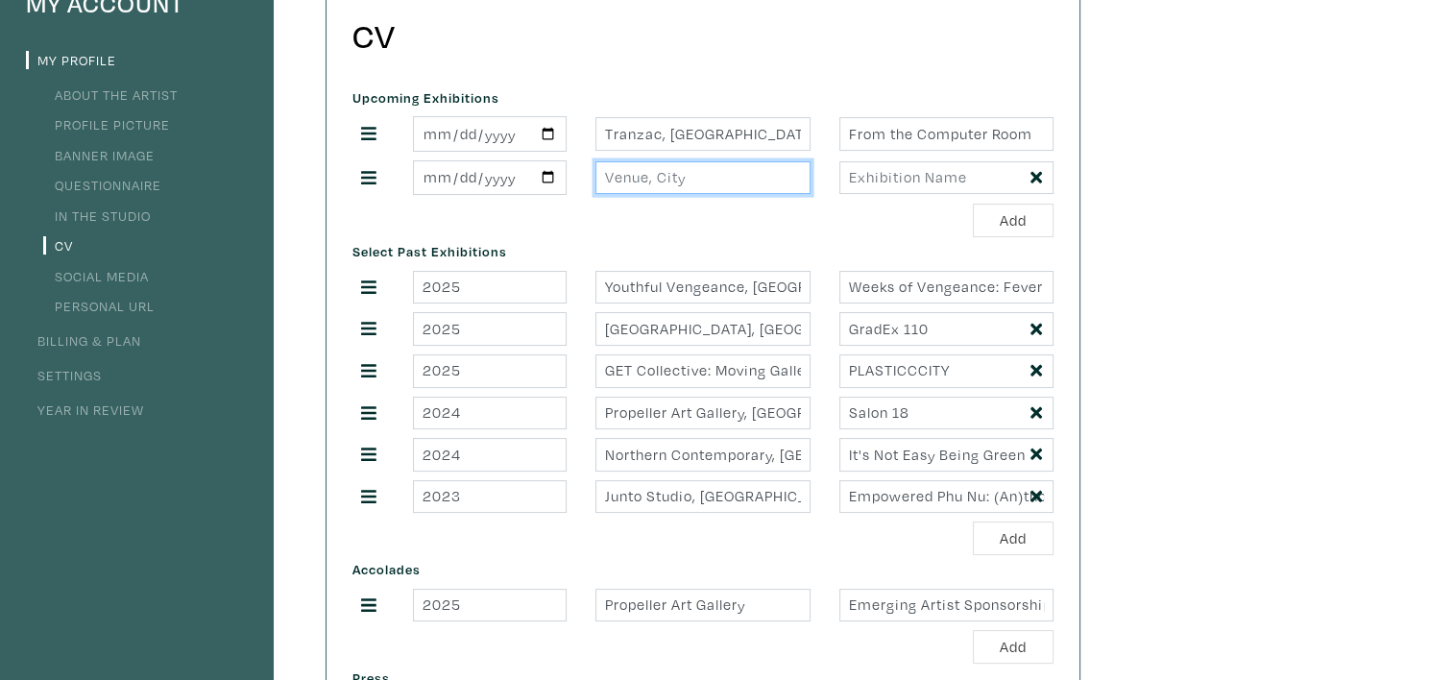
click at [647, 178] on input "text" at bounding box center [702, 178] width 214 height 34
type input "[GEOGRAPHIC_DATA], [GEOGRAPHIC_DATA]"
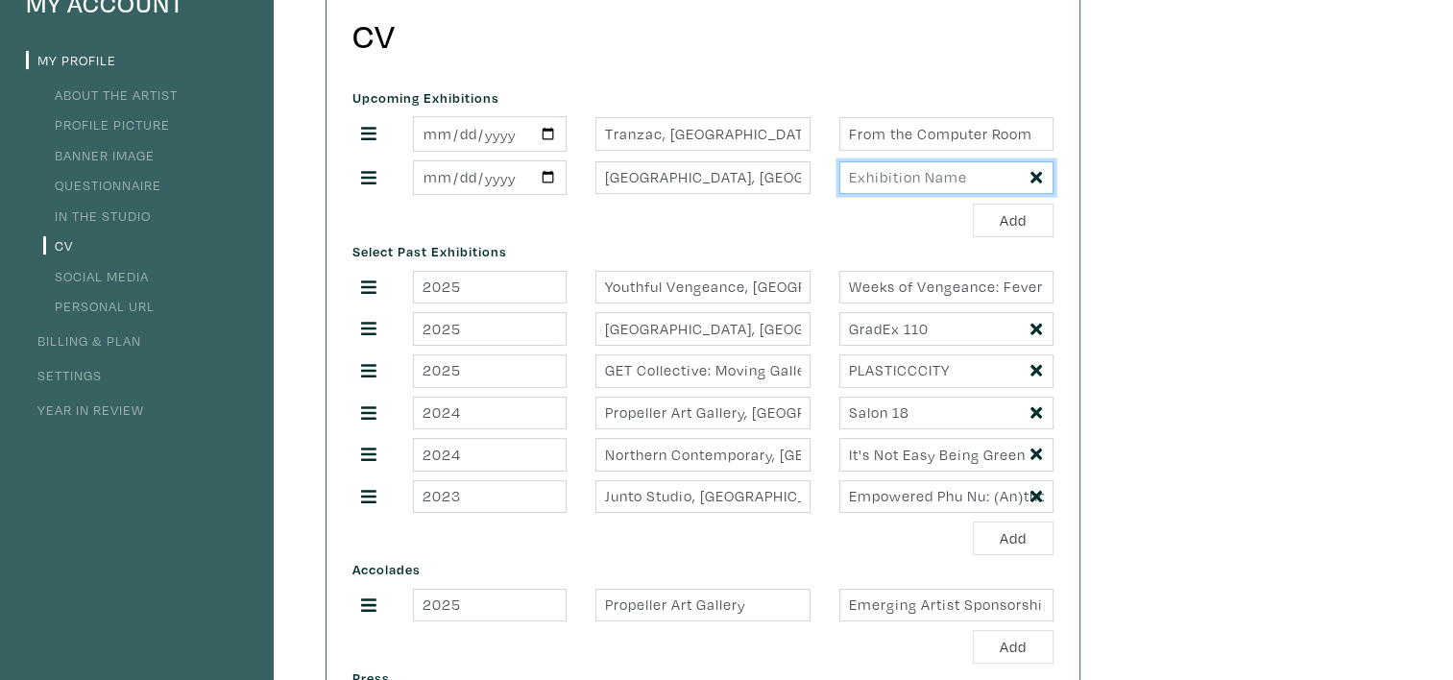
click at [868, 182] on input "text" at bounding box center [946, 178] width 214 height 34
type input "Please Don't Make Me Ger a Job"
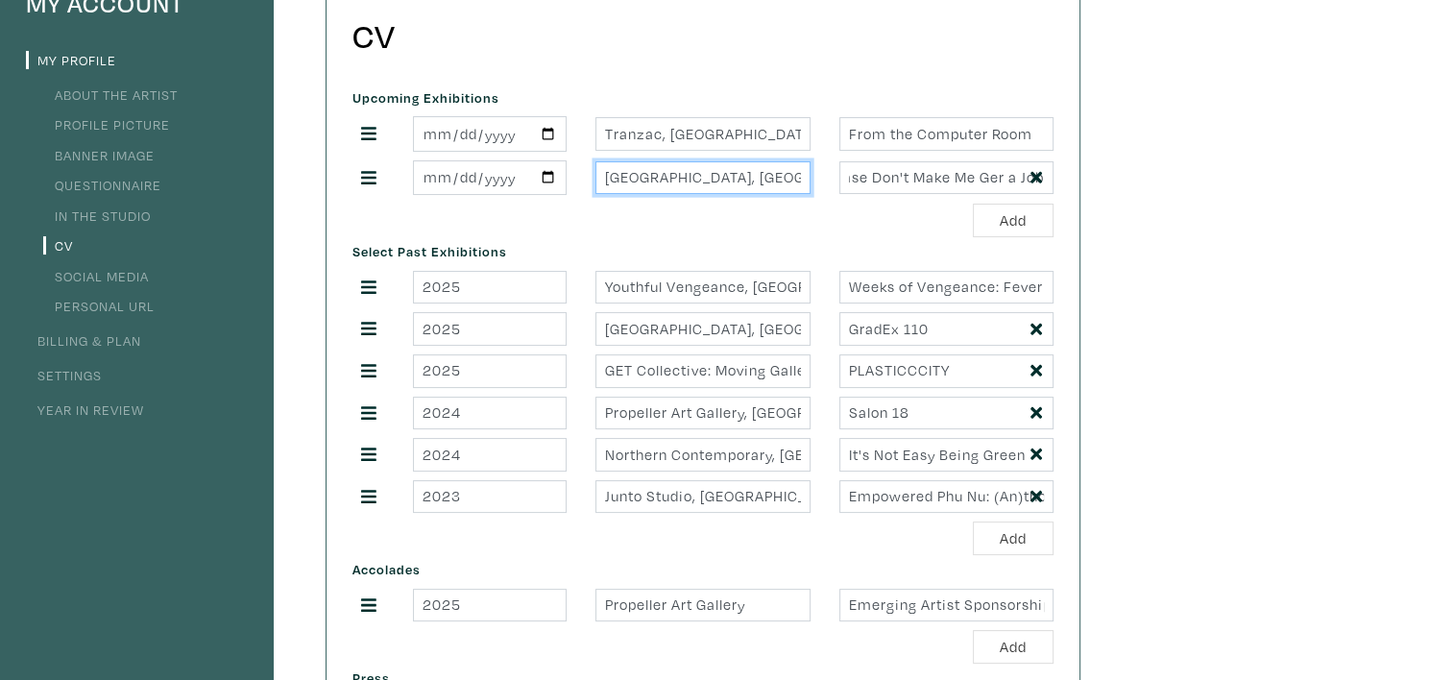
scroll to position [0, 0]
click at [606, 191] on input "Toronto, Ontario" at bounding box center [702, 178] width 214 height 34
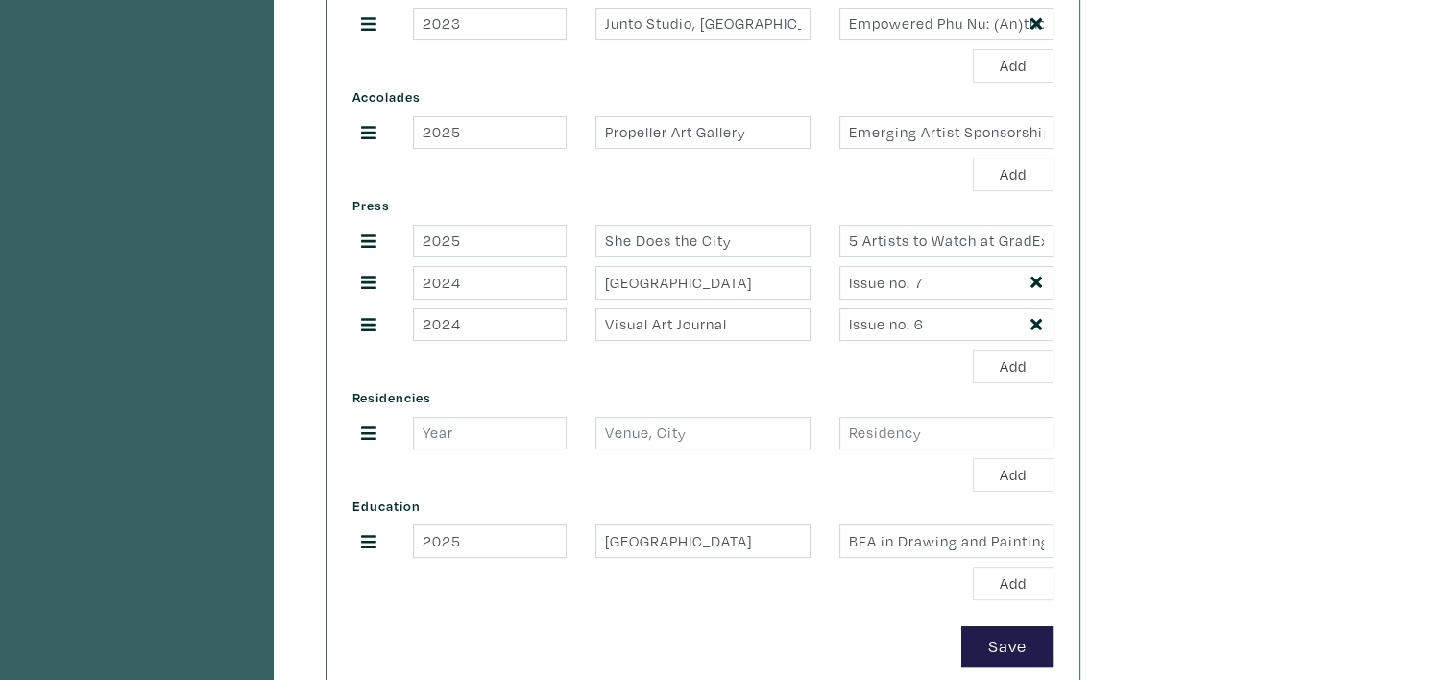
scroll to position [672, 0]
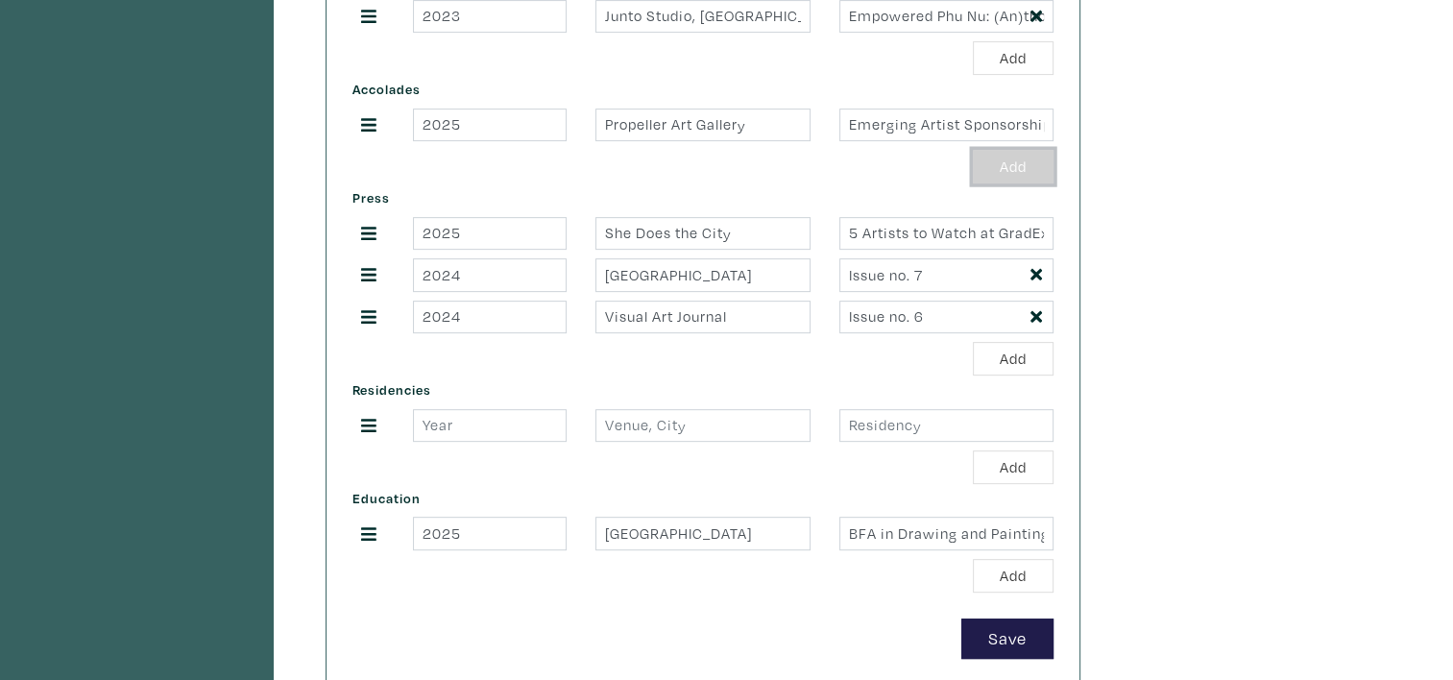
click at [1039, 171] on button "Add" at bounding box center [1013, 167] width 81 height 34
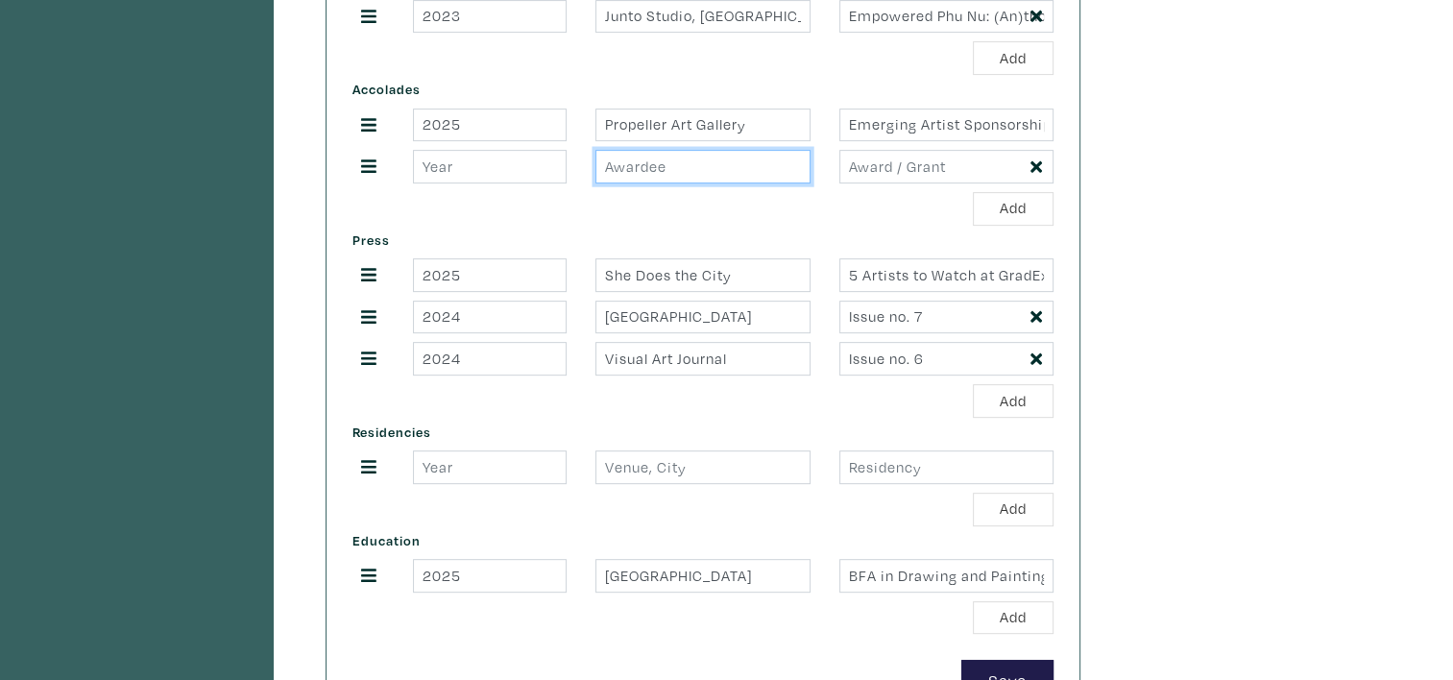
click at [787, 163] on input "text" at bounding box center [702, 167] width 214 height 34
click at [746, 161] on input "Partial Gallery OCAD Career LAuncher" at bounding box center [702, 167] width 214 height 34
type input "Partial Gallery OCAD Career Launcher"
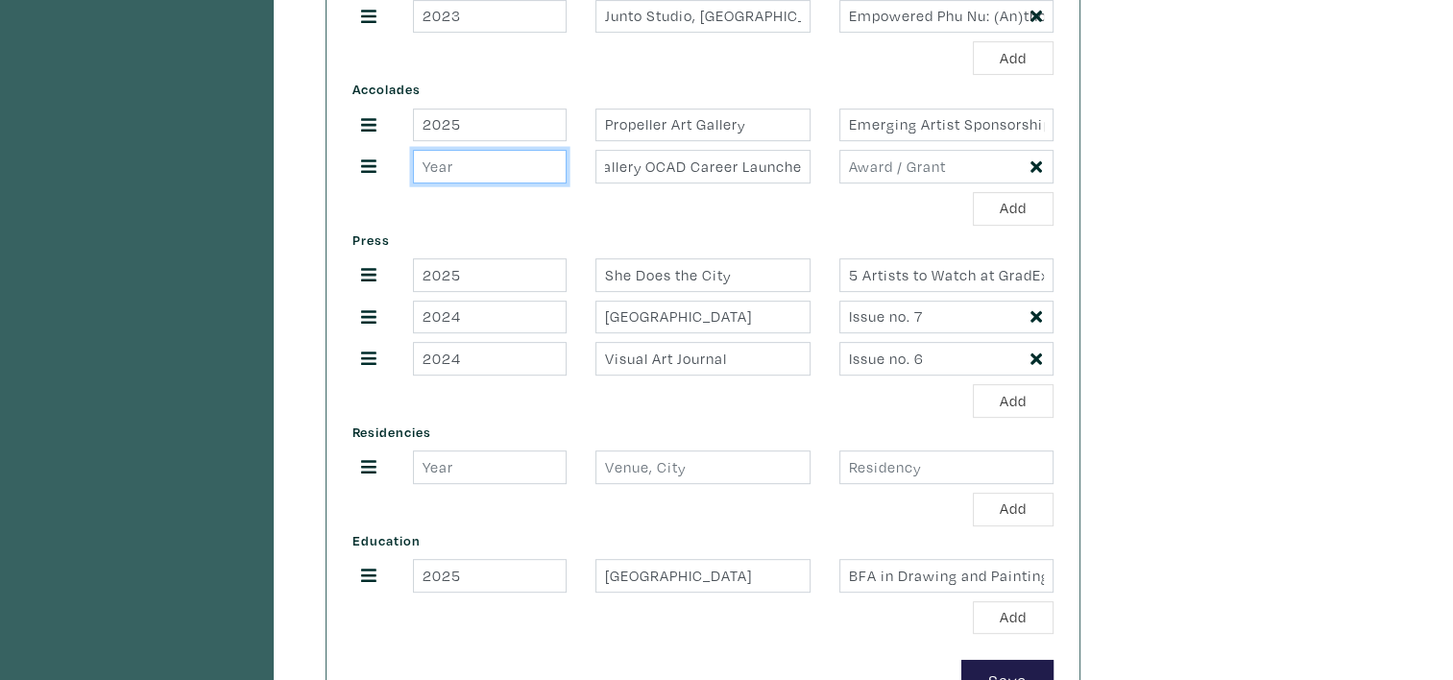
click at [553, 177] on input "number" at bounding box center [490, 167] width 154 height 34
type input "2025"
click at [887, 175] on input "text" at bounding box center [946, 167] width 214 height 34
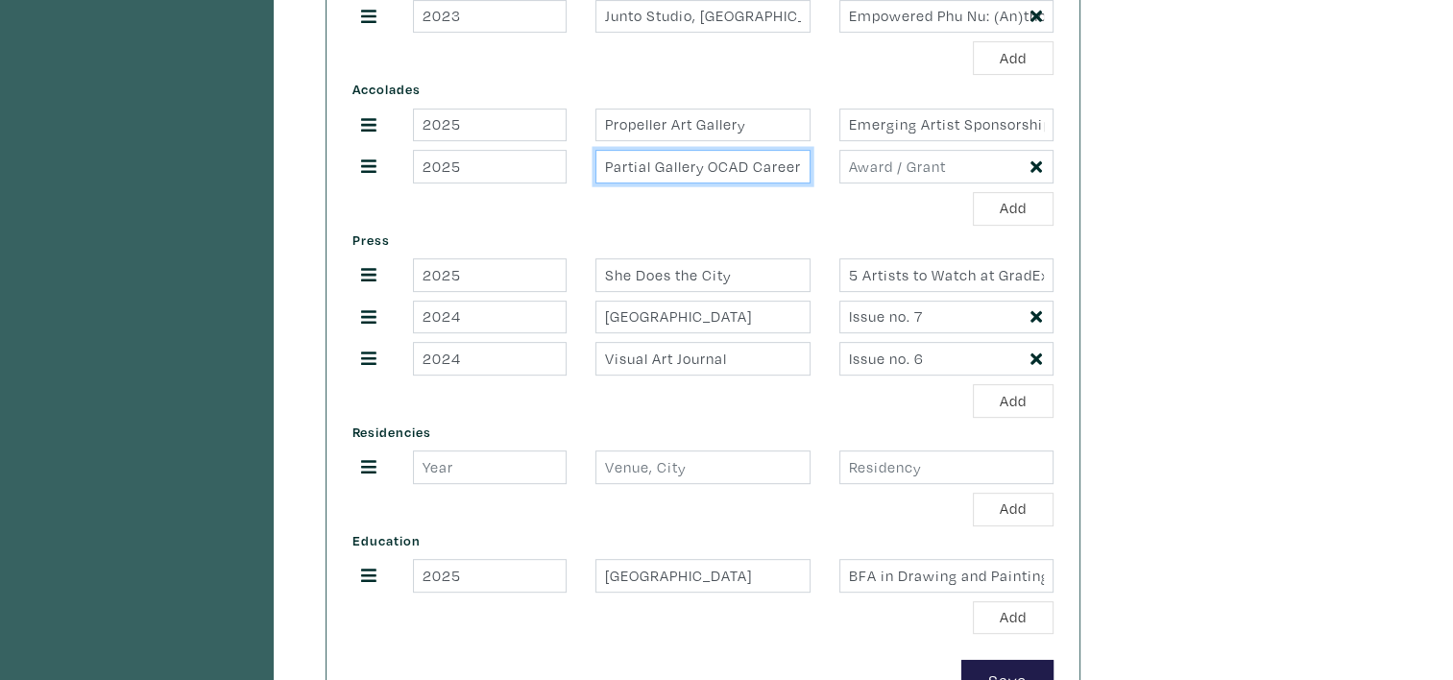
click at [707, 159] on input "Partial Gallery OCAD Career Launcher" at bounding box center [702, 167] width 214 height 34
drag, startPoint x: 765, startPoint y: 157, endPoint x: 907, endPoint y: 162, distance: 141.3
click at [907, 162] on div "2025 Partial Gallery x OCAD Career Launcher" at bounding box center [703, 167] width 730 height 34
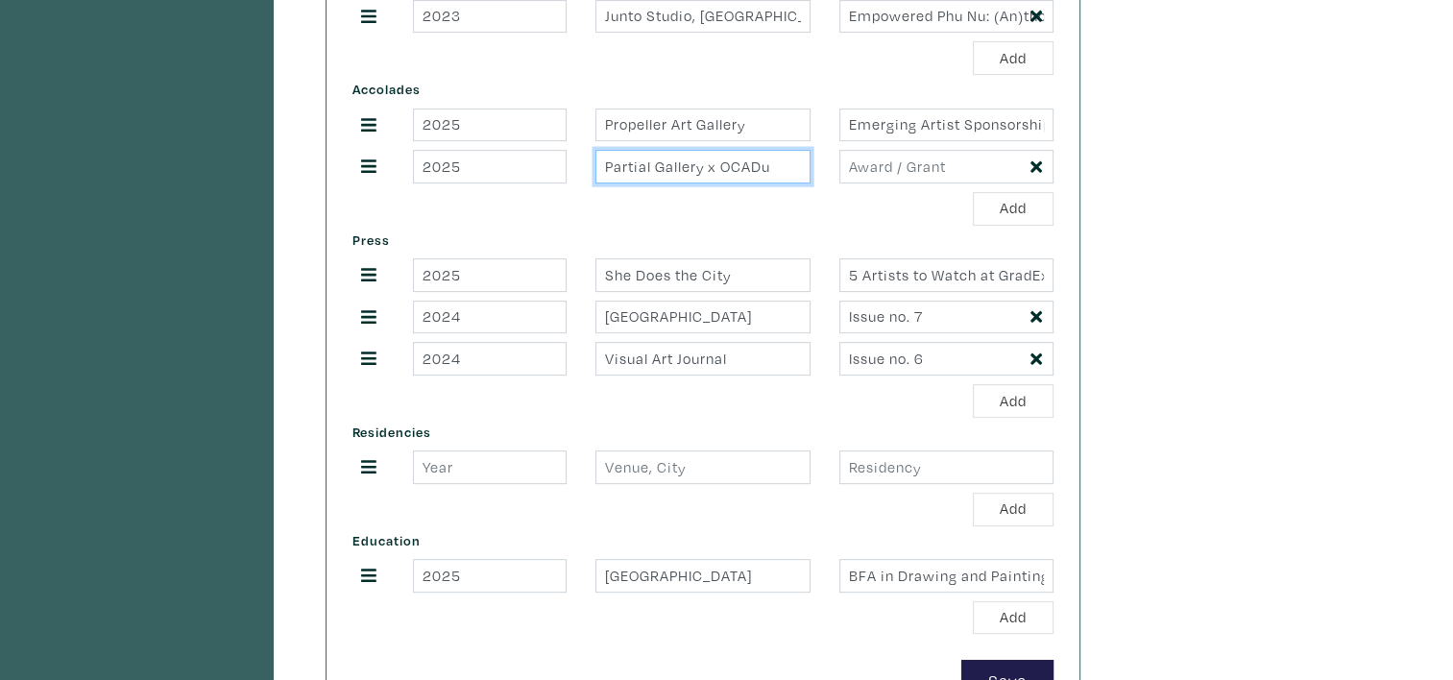
drag, startPoint x: 789, startPoint y: 165, endPoint x: 465, endPoint y: 157, distance: 324.7
click at [465, 157] on div "2025 Partial Gallery x OCADu" at bounding box center [703, 167] width 730 height 34
type input "Partial Gallery x OCADu"
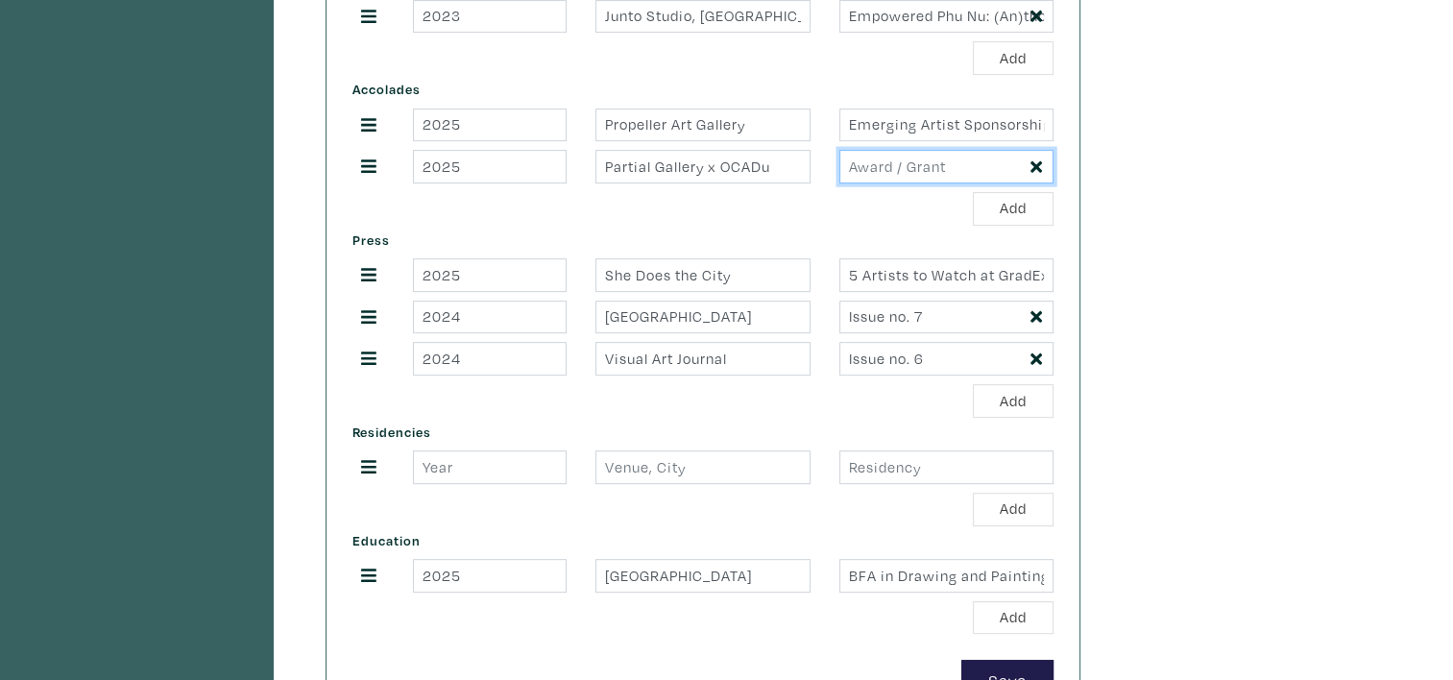
click at [872, 164] on input "text" at bounding box center [946, 167] width 214 height 34
paste input "Partial Gallery x OCADu"
type input "Partial Gallery x OCADu"
click at [1009, 131] on input "Emerging Artist Sponsorship" at bounding box center [946, 126] width 214 height 34
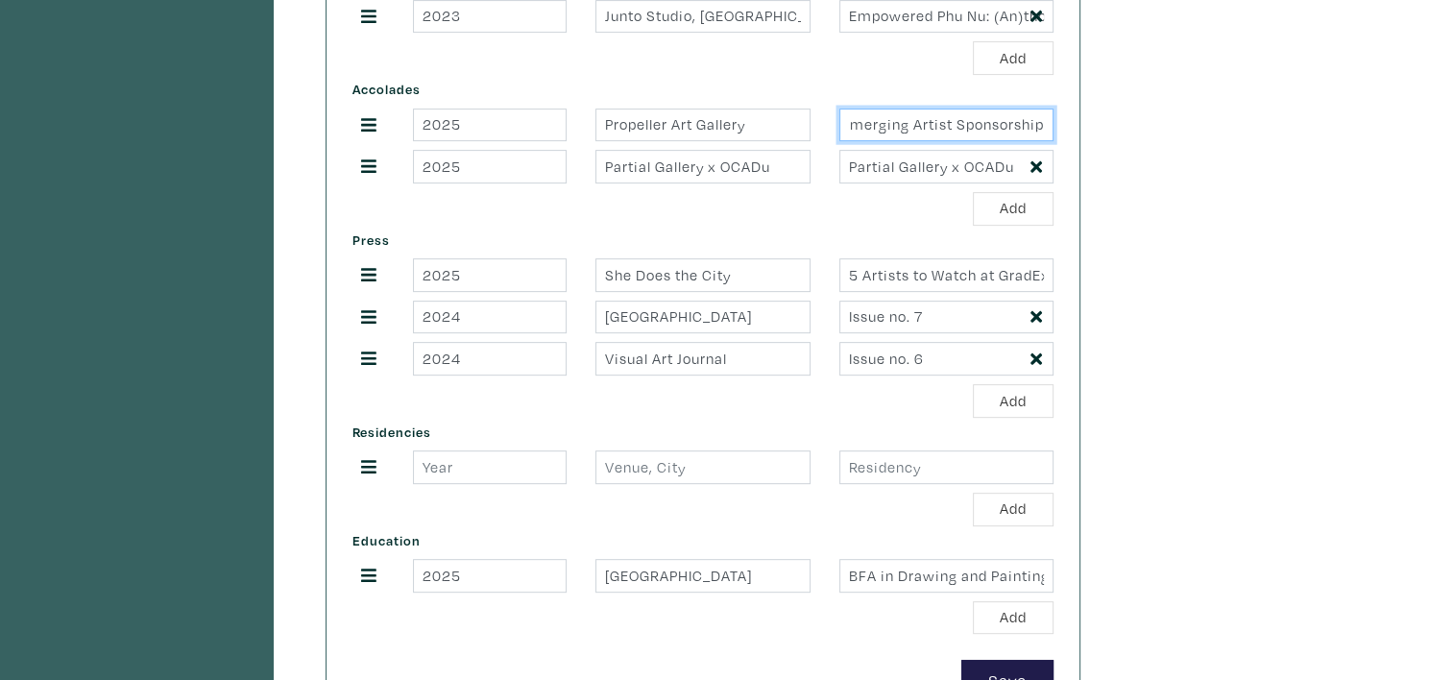
drag, startPoint x: 995, startPoint y: 113, endPoint x: 1026, endPoint y: 121, distance: 31.7
click at [1077, 117] on div "CV Upcoming Exhibitions 2025-12-01 Tranzac, Toronto, Ontario From the Computer …" at bounding box center [703, 117] width 753 height 1217
click at [1023, 127] on input "Emerging Artist Sponsorship" at bounding box center [946, 126] width 214 height 34
click at [1049, 116] on input "Emerging Artist Sponsorship" at bounding box center [946, 126] width 214 height 34
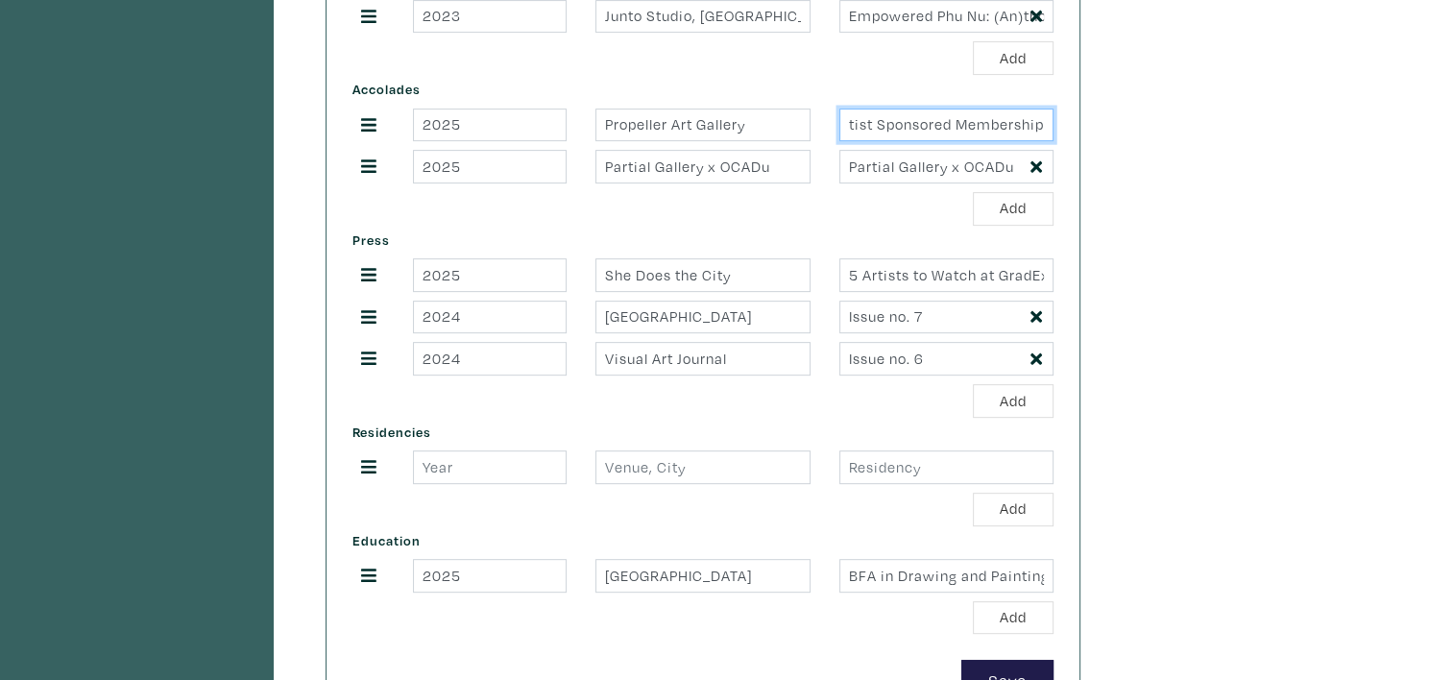
type input "Emerging Artist Sponsored Membership"
click at [1018, 158] on input "Partial Gallery x OCADu" at bounding box center [946, 167] width 214 height 34
type input "Partial Gallery x OCADu Career Launcher"
click at [791, 209] on div "Add" at bounding box center [702, 209] width 701 height 34
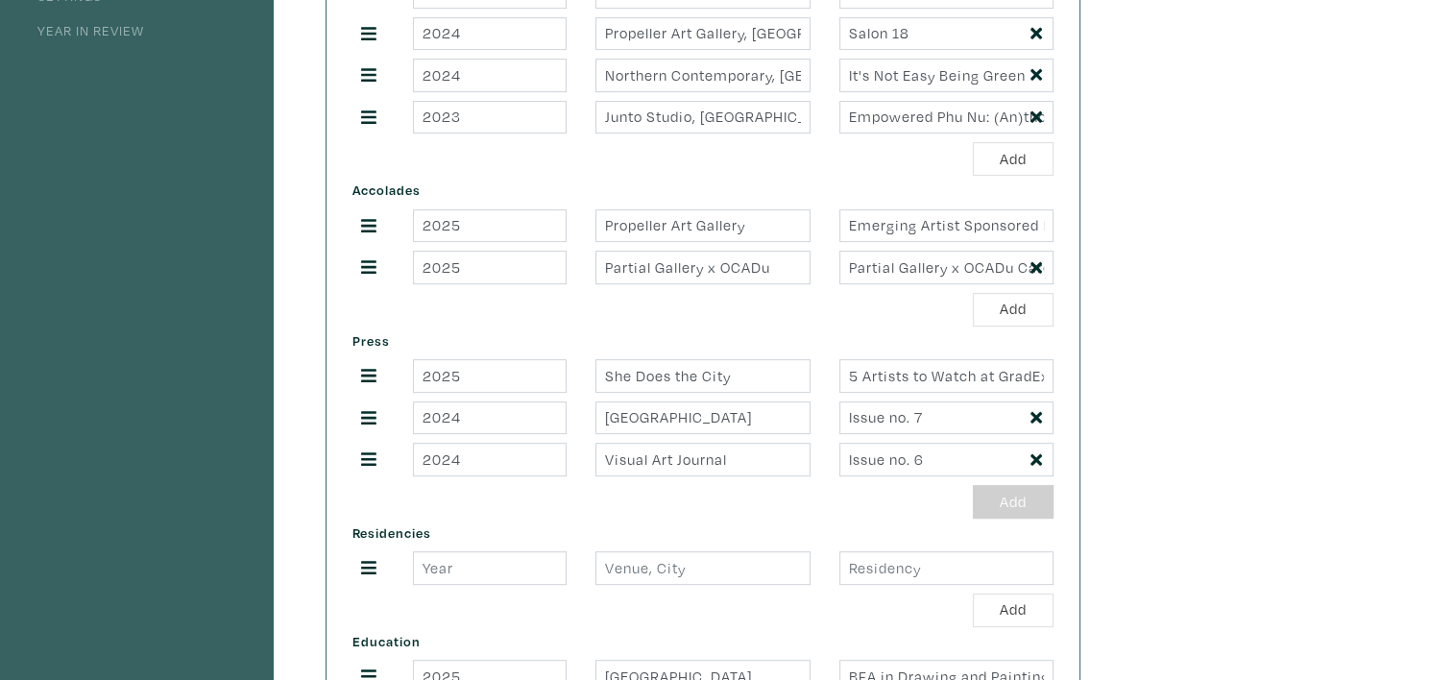
scroll to position [576, 0]
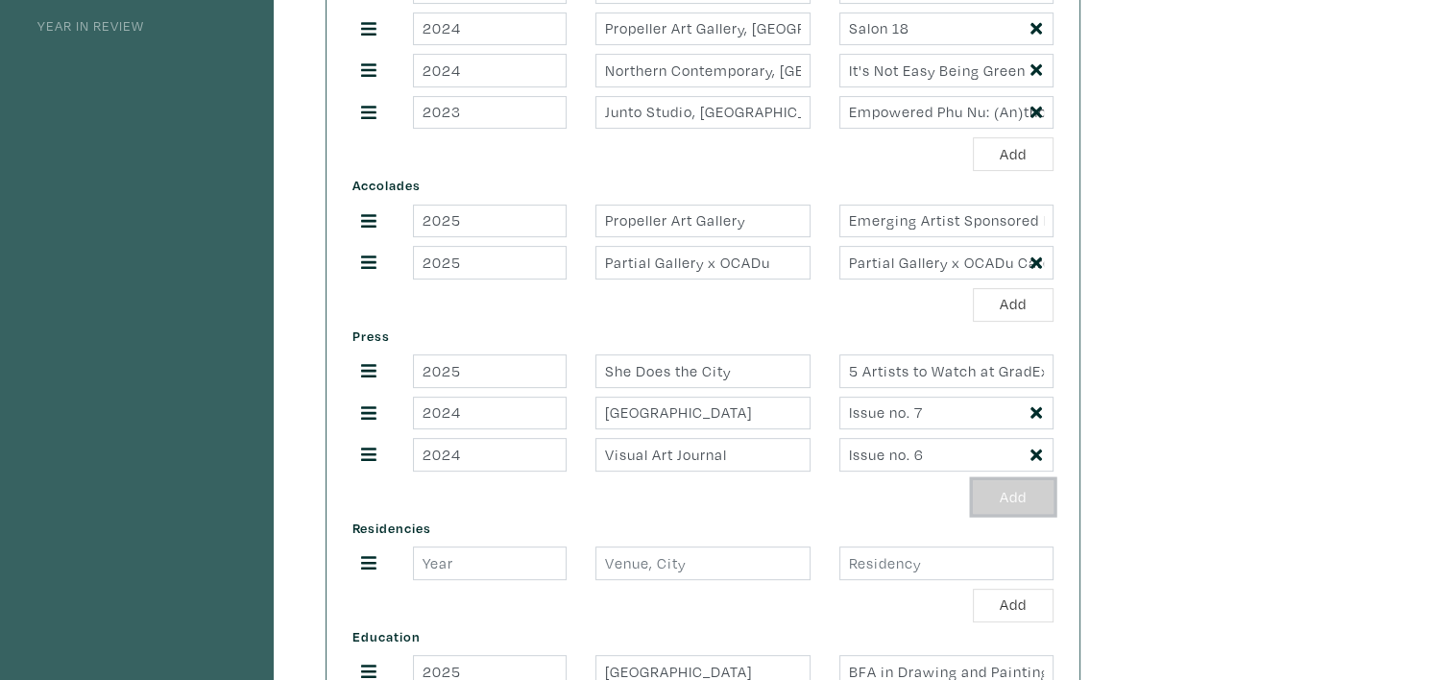
click at [1028, 486] on button "Add" at bounding box center [1013, 497] width 81 height 34
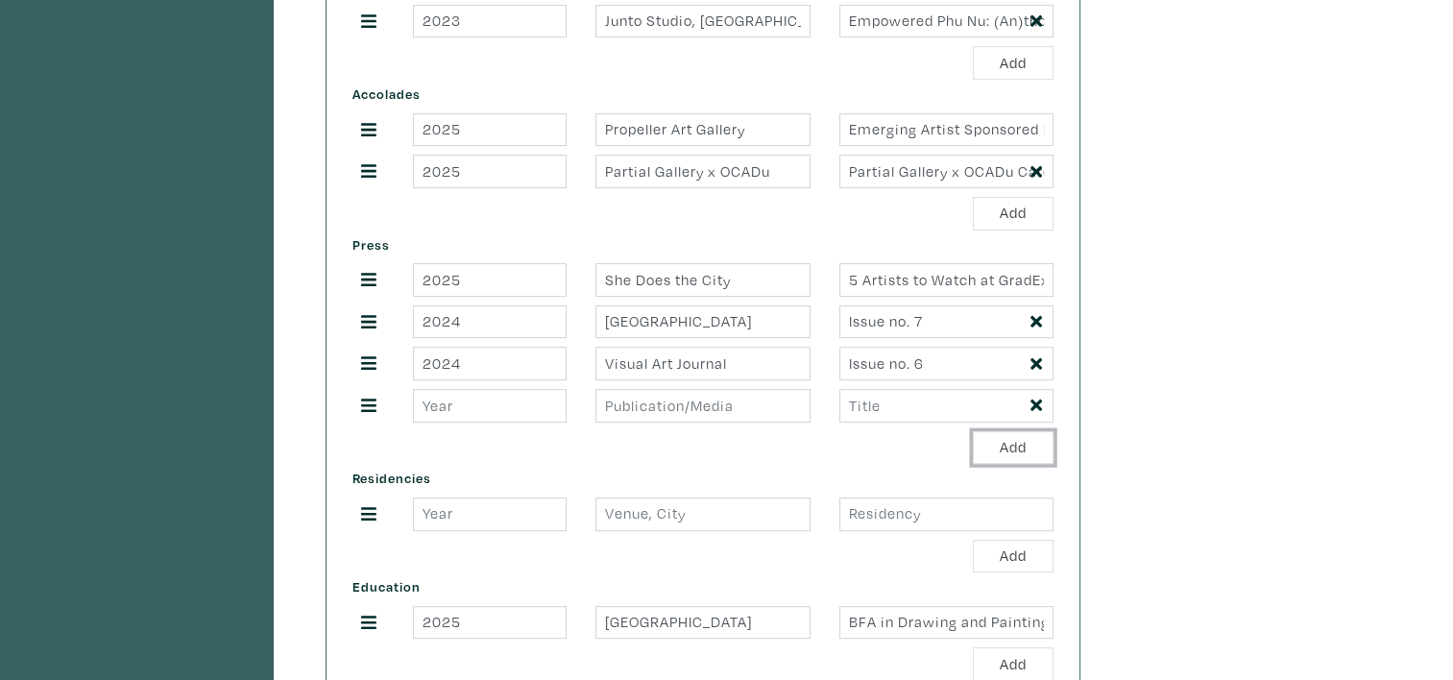
scroll to position [672, 0]
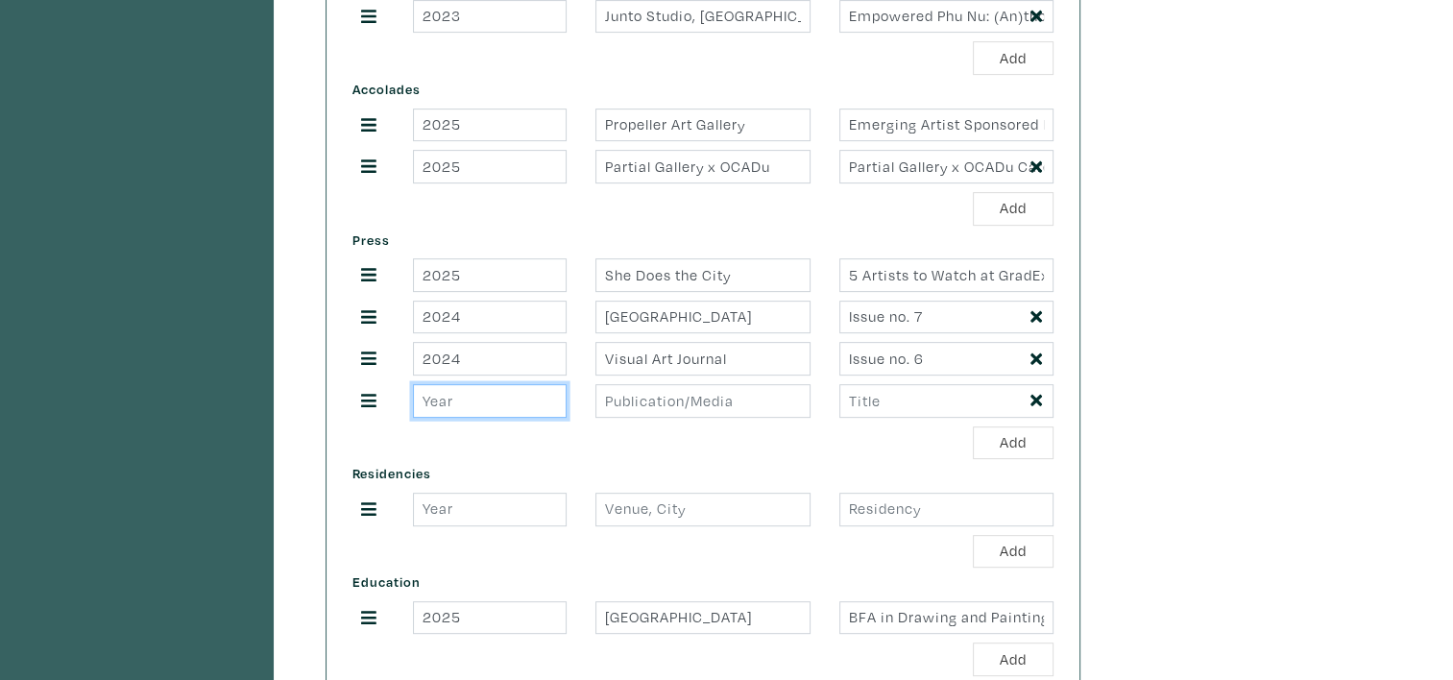
click at [477, 407] on input "number" at bounding box center [490, 401] width 154 height 34
type input "2023"
click at [630, 408] on input "text" at bounding box center [702, 401] width 214 height 34
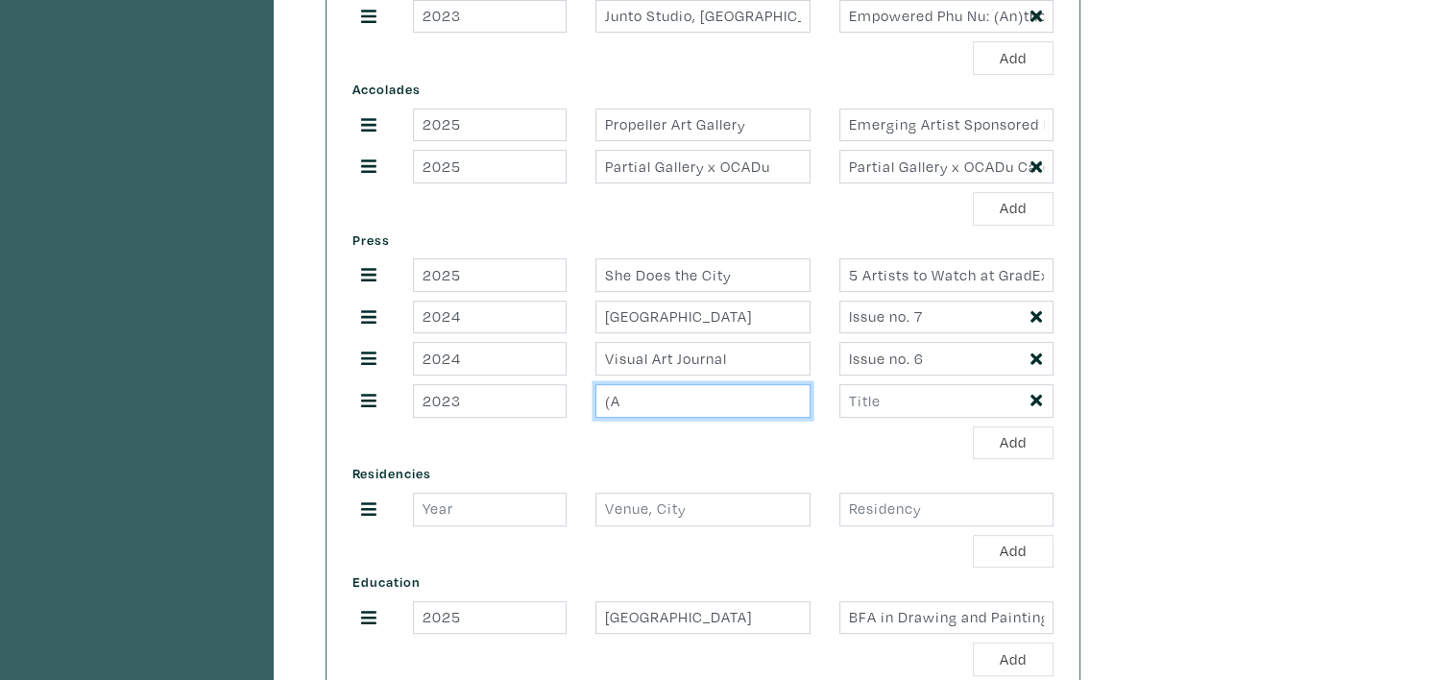
type input "("
type input "Empowered Phu Nu (EPN)"
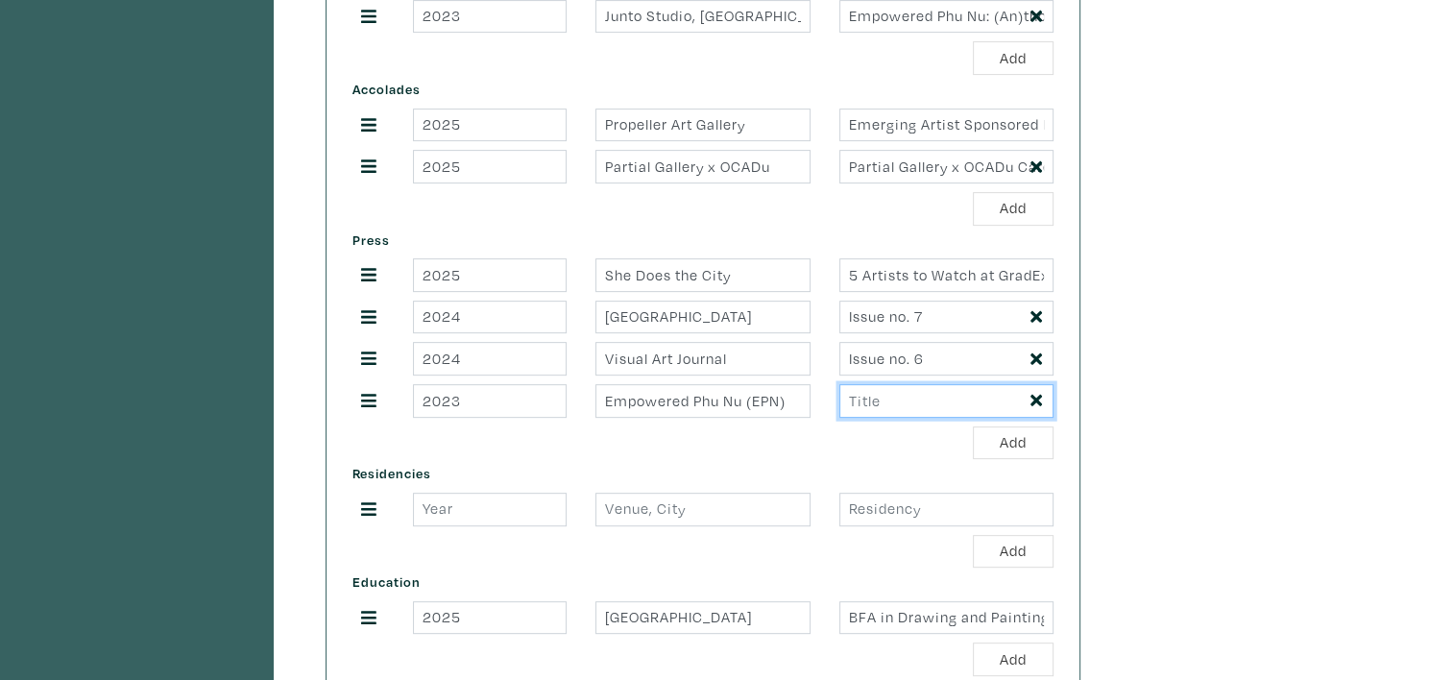
click at [860, 399] on input "text" at bounding box center [946, 401] width 214 height 34
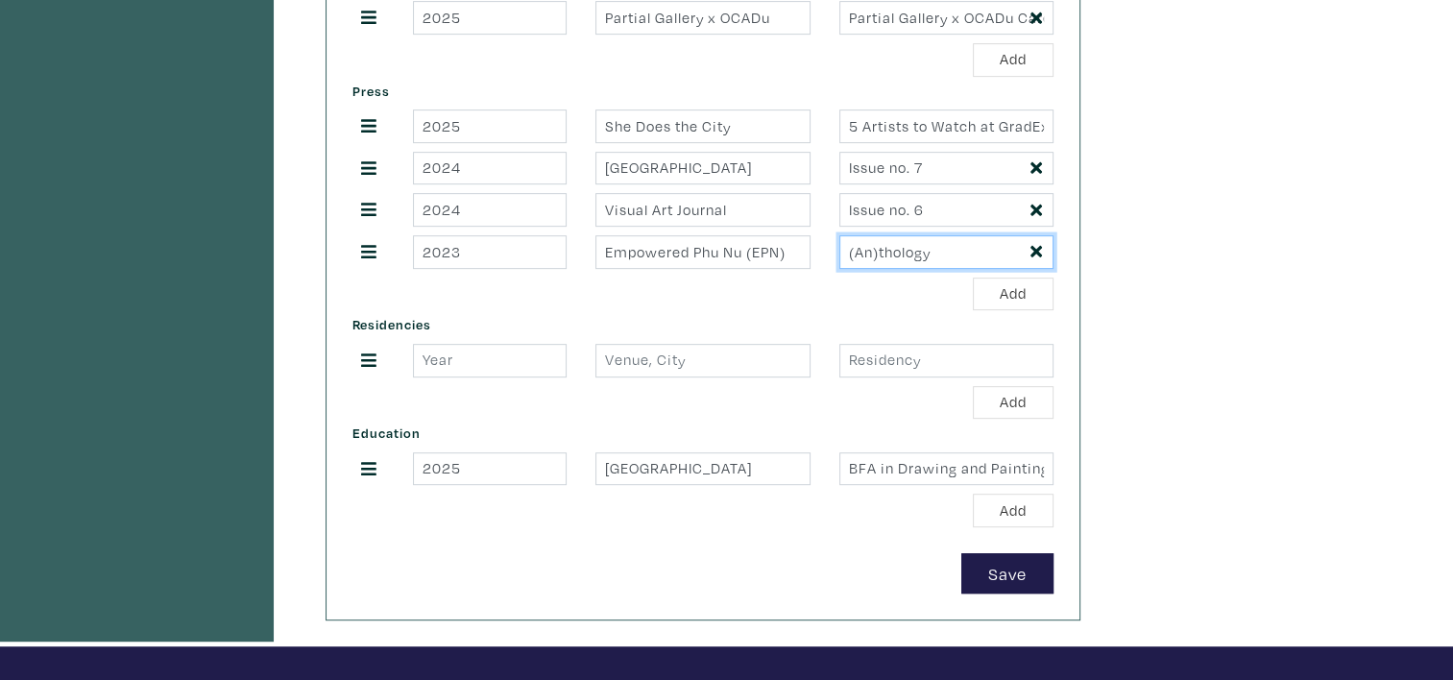
scroll to position [864, 0]
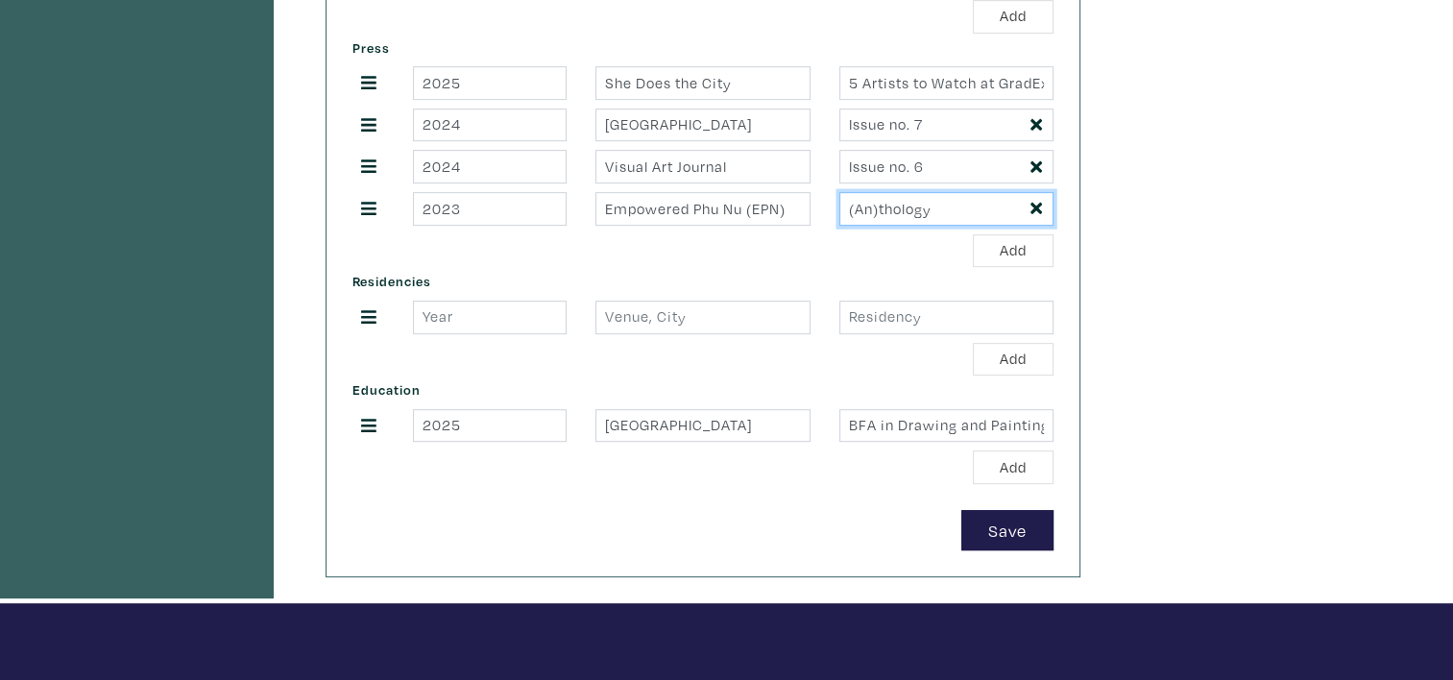
type input "(An)thology"
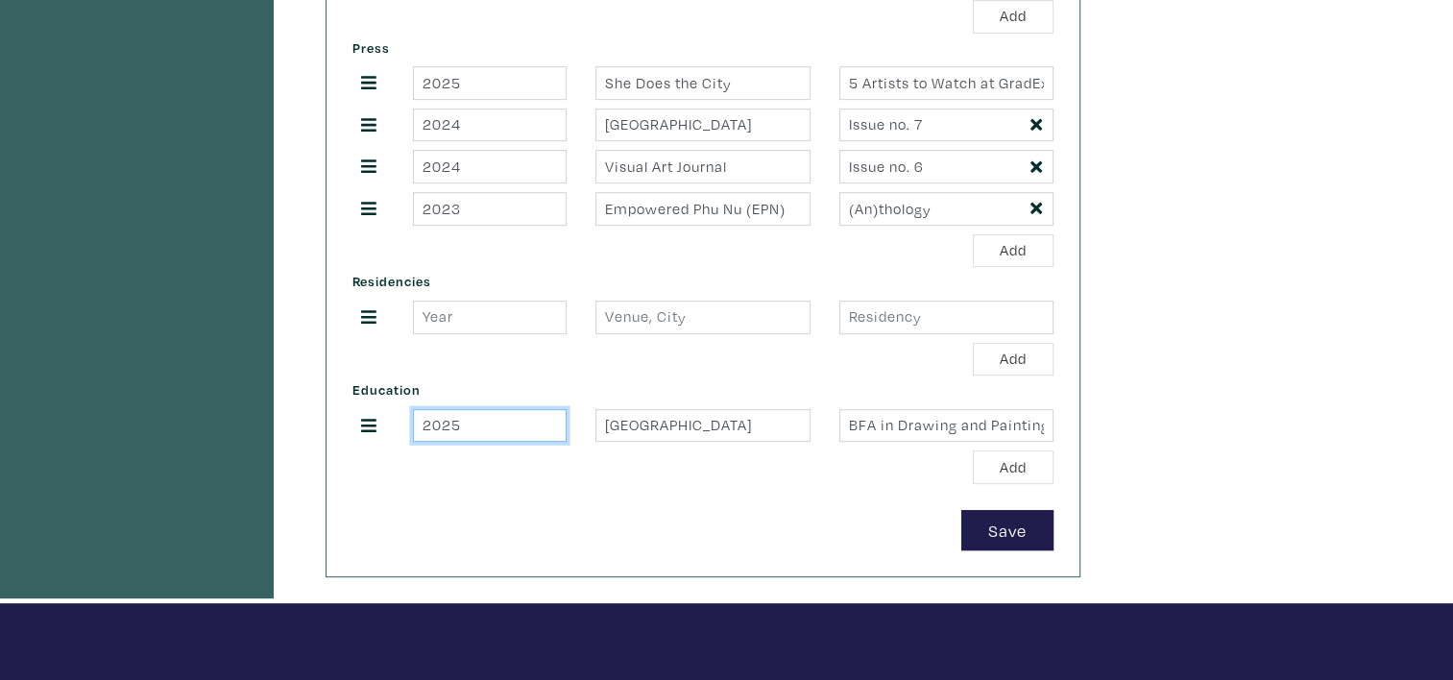
click at [444, 419] on input "2025" at bounding box center [490, 426] width 154 height 34
type input "202025"
click at [979, 527] on button "Save" at bounding box center [1007, 530] width 92 height 41
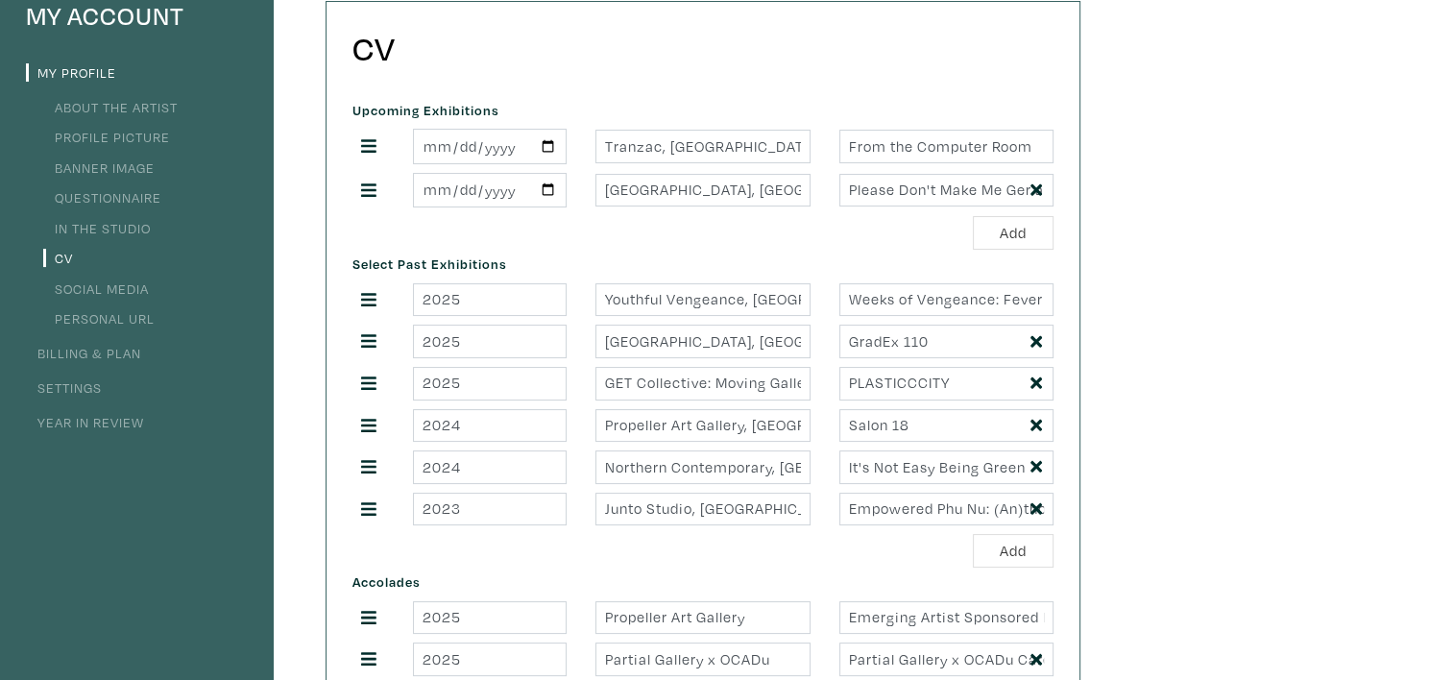
scroll to position [192, 0]
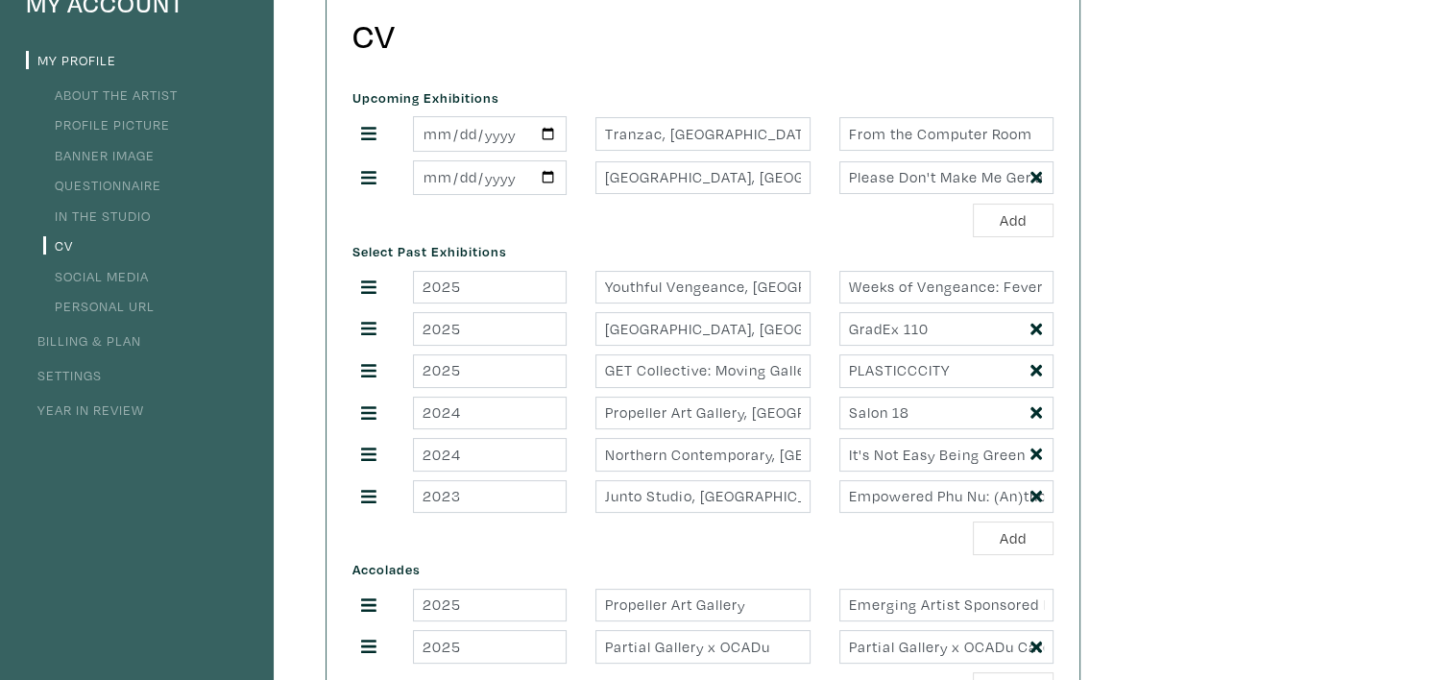
click at [98, 279] on link "Social Media" at bounding box center [96, 276] width 106 height 18
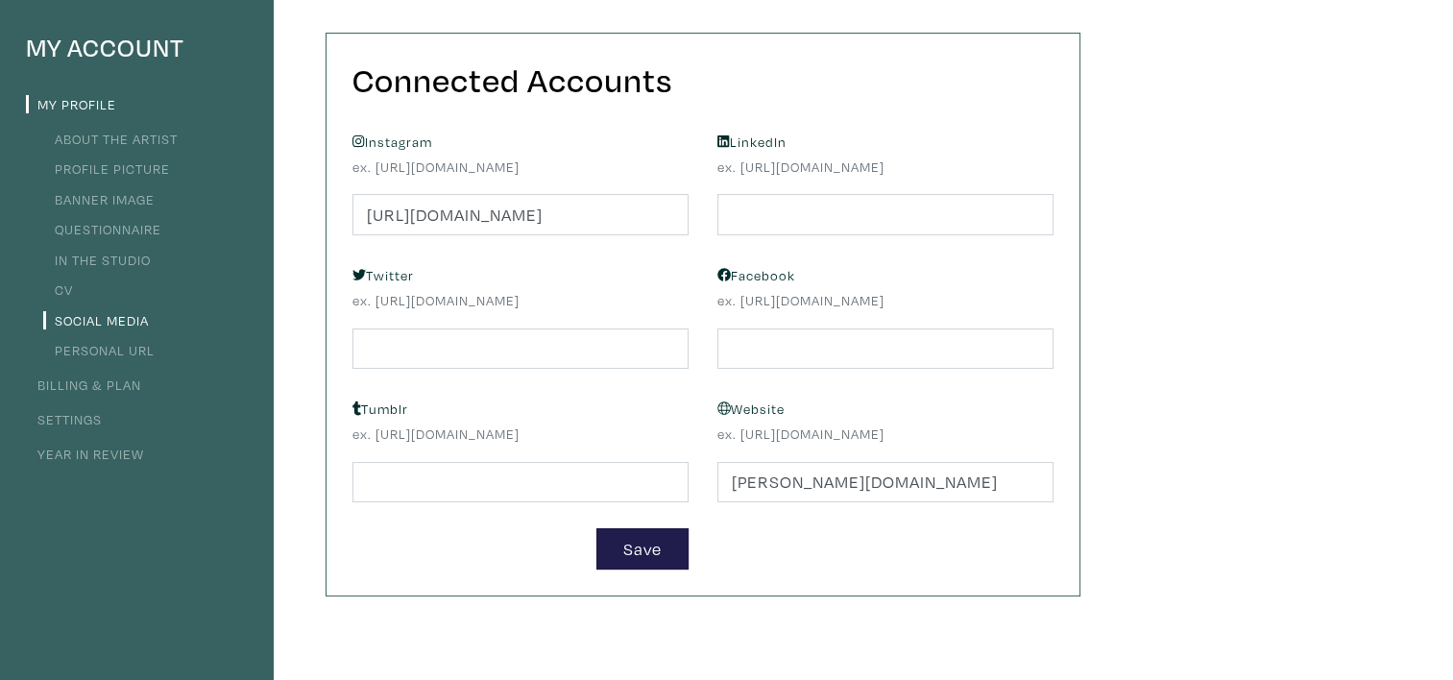
scroll to position [192, 0]
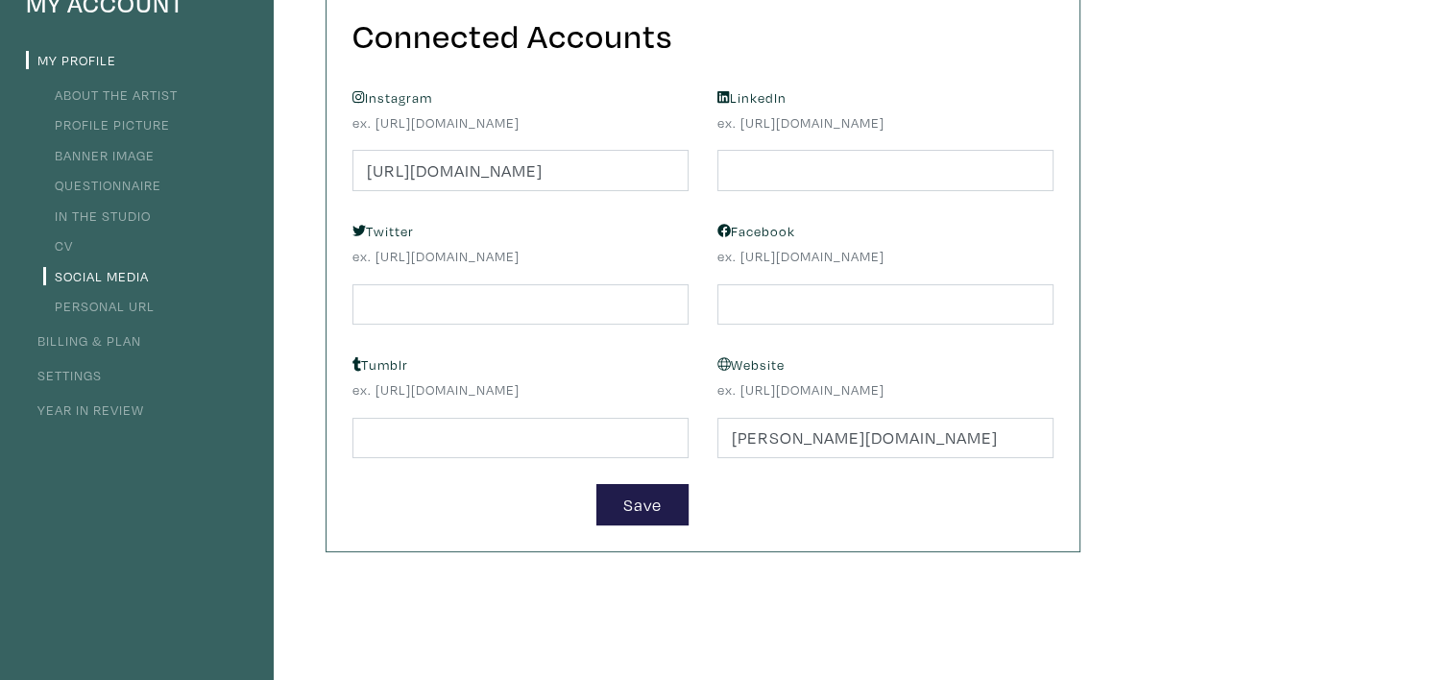
click at [108, 307] on link "Personal URL" at bounding box center [98, 306] width 111 height 18
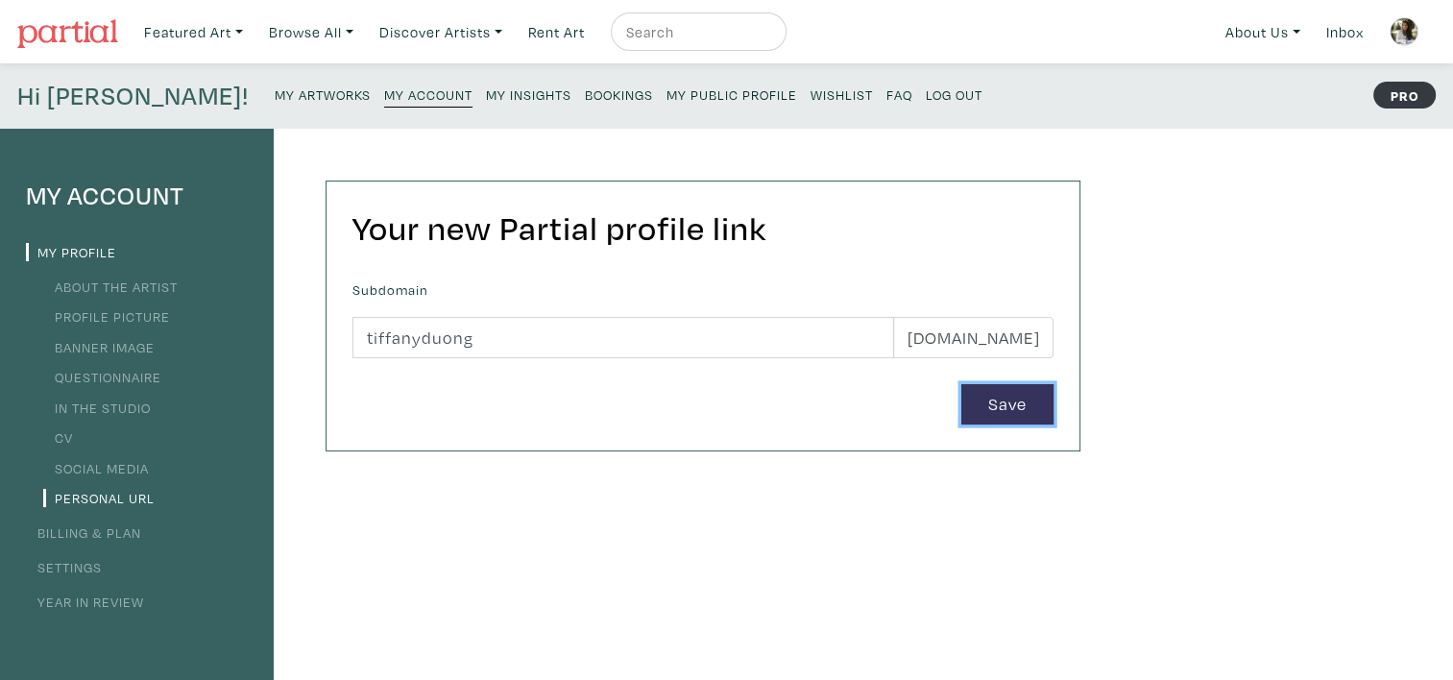
click at [1004, 403] on button "Save" at bounding box center [1007, 404] width 92 height 41
click at [1397, 32] on img at bounding box center [1404, 31] width 29 height 29
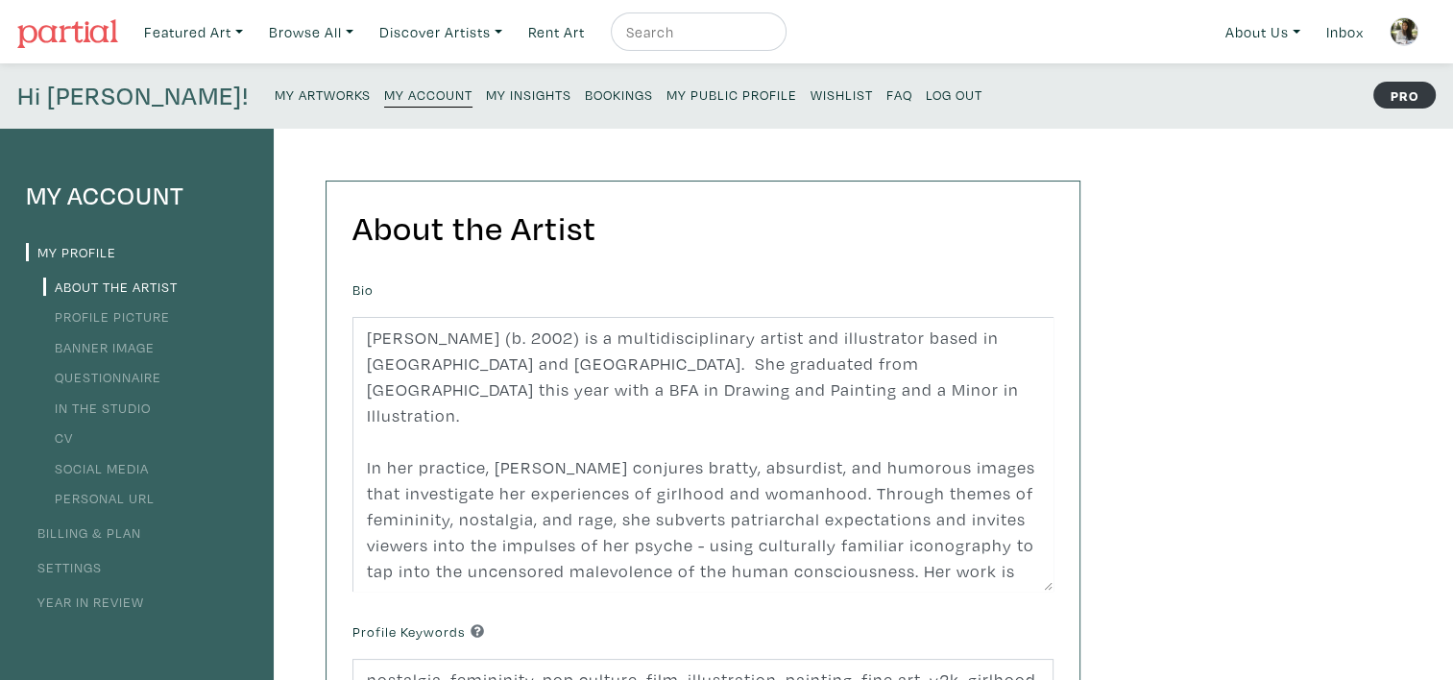
click at [275, 97] on small "My Artworks" at bounding box center [323, 94] width 96 height 18
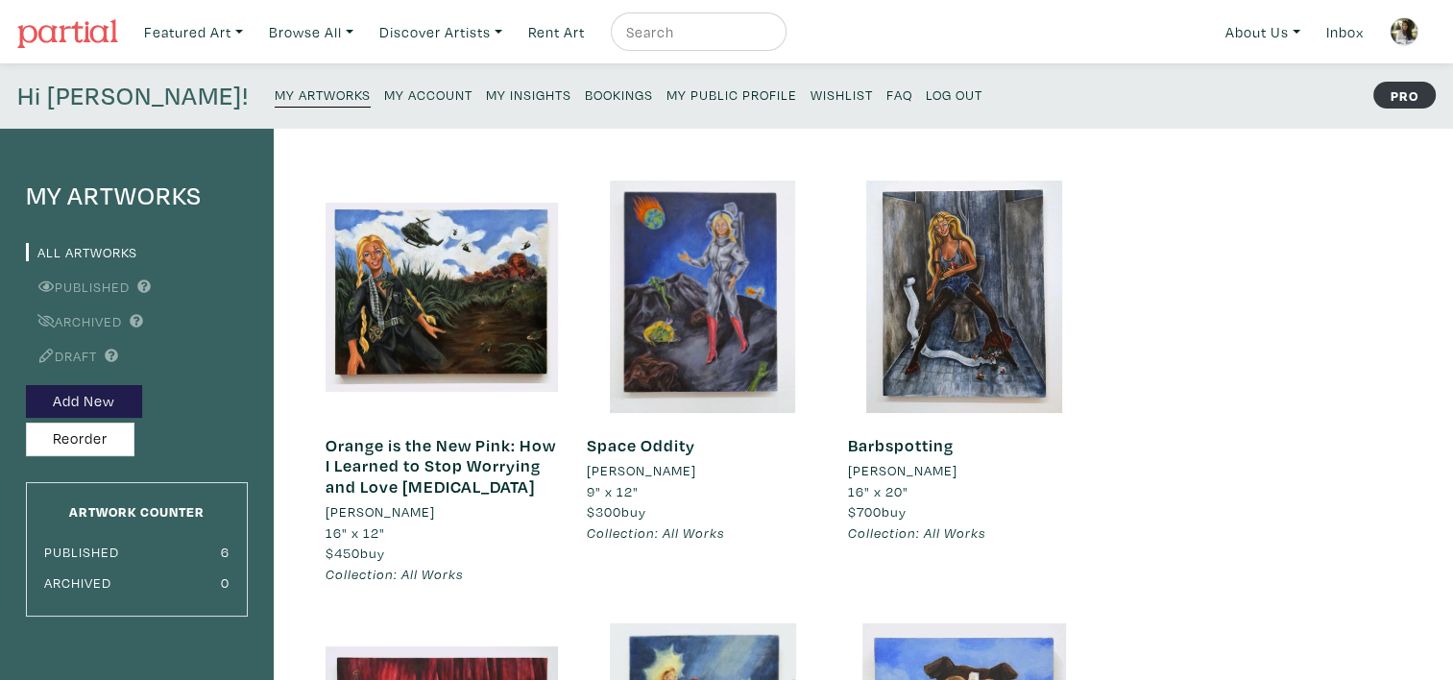
click at [666, 99] on small "My Public Profile" at bounding box center [731, 94] width 131 height 18
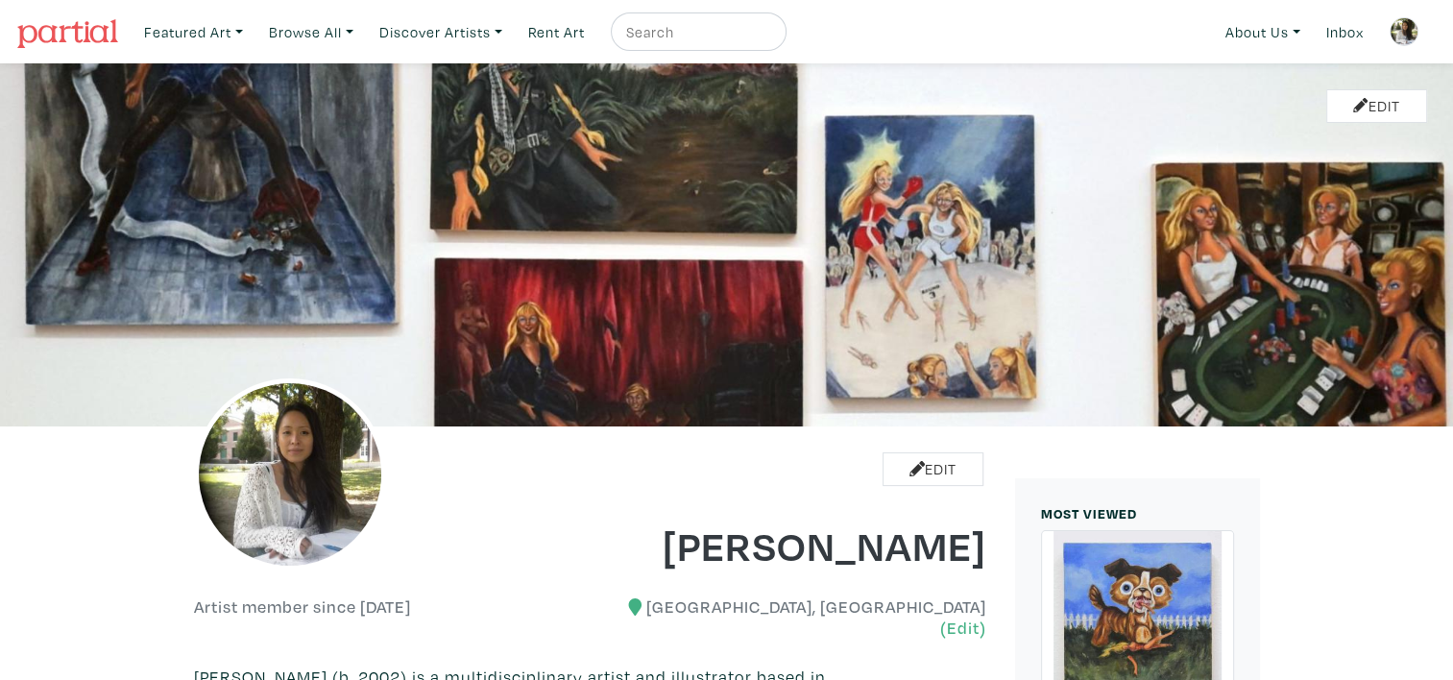
click at [728, 47] on div at bounding box center [699, 31] width 176 height 38
click at [714, 28] on input "text" at bounding box center [696, 32] width 144 height 24
drag, startPoint x: 989, startPoint y: 42, endPoint x: 1011, endPoint y: 35, distance: 23.4
click at [989, 42] on div "Featured Art Smalls Landscapes Abstracts New Contemporary The Minimalist Bold D…" at bounding box center [785, 32] width 1300 height 46
click at [747, 39] on input "text" at bounding box center [696, 32] width 144 height 24
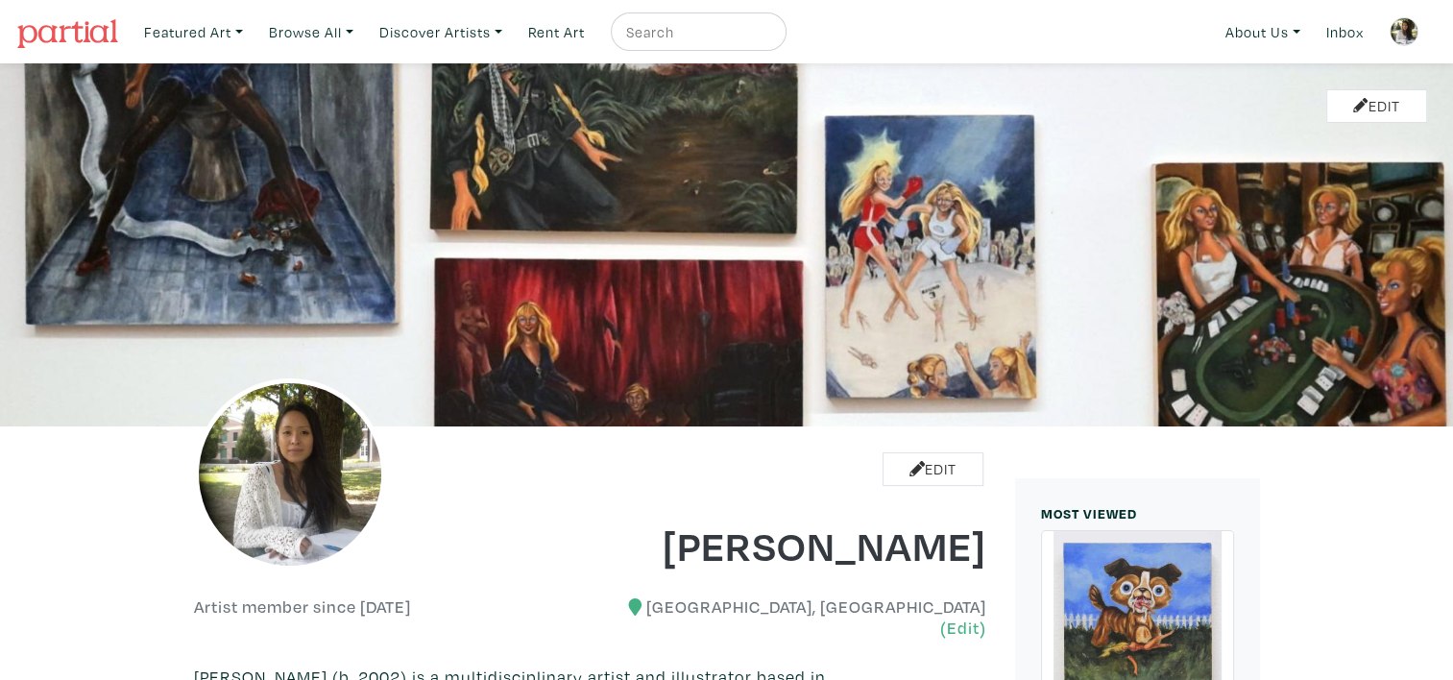
click at [1127, 38] on div "Featured Art Smalls Landscapes Abstracts New Contemporary The Minimalist Bold D…" at bounding box center [785, 32] width 1300 height 46
drag, startPoint x: 749, startPoint y: 22, endPoint x: 748, endPoint y: 34, distance: 11.6
click at [749, 22] on input "text" at bounding box center [696, 32] width 144 height 24
type input "erica gibbs"
click at [772, 37] on button "submit" at bounding box center [772, 37] width 0 height 0
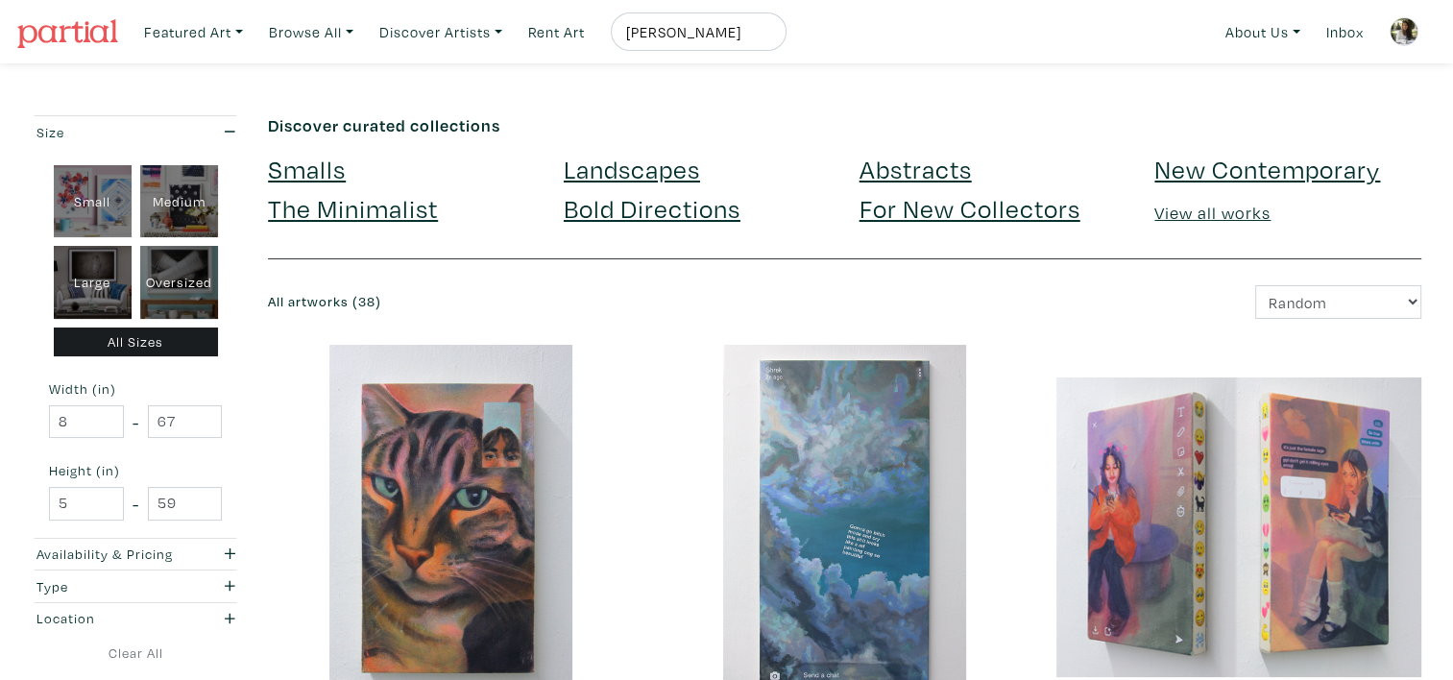
click at [1417, 19] on link at bounding box center [1404, 32] width 46 height 46
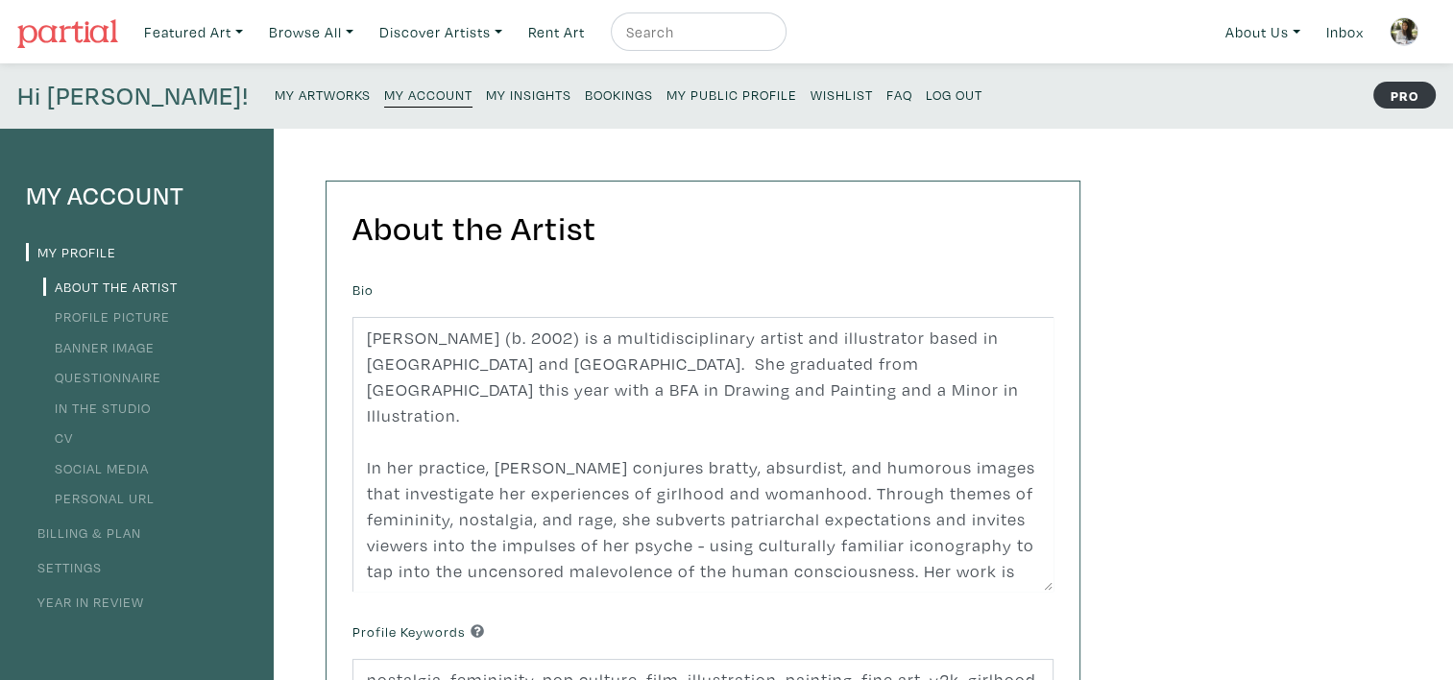
click at [92, 565] on link "Settings" at bounding box center [64, 567] width 76 height 18
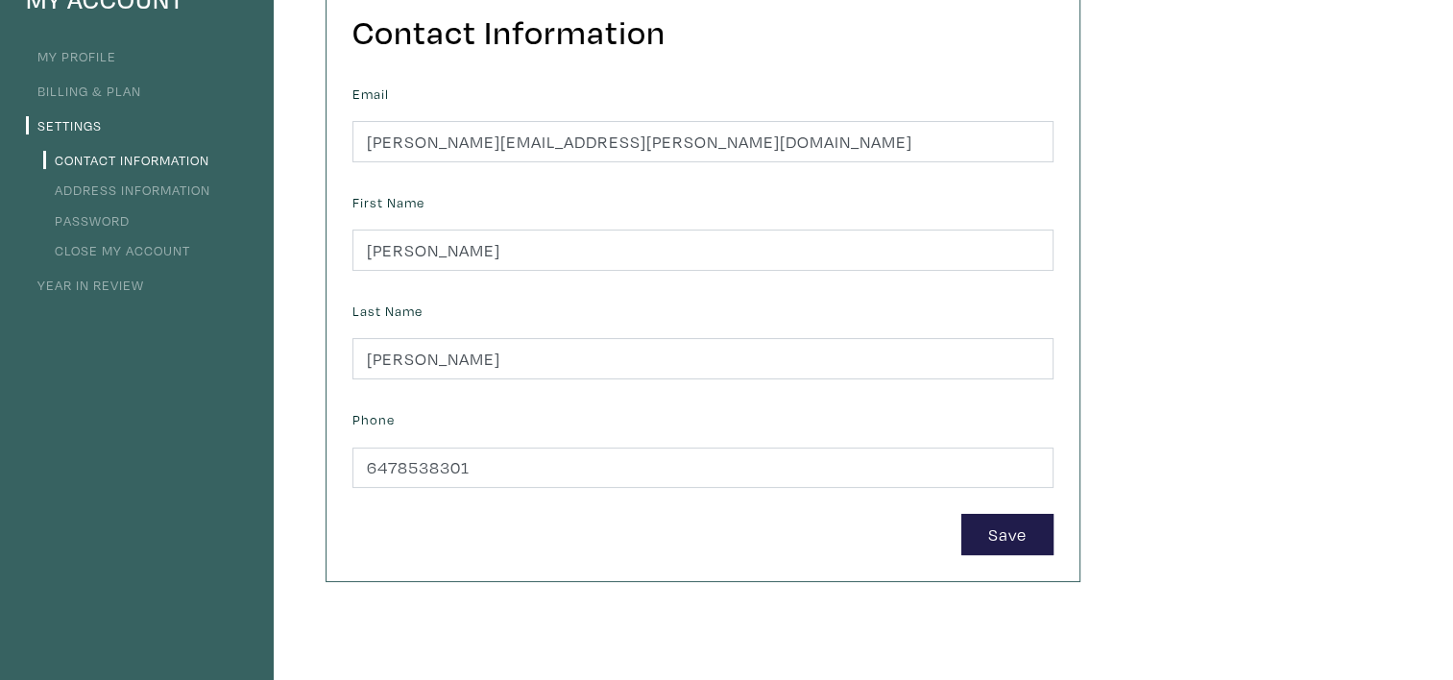
scroll to position [192, 0]
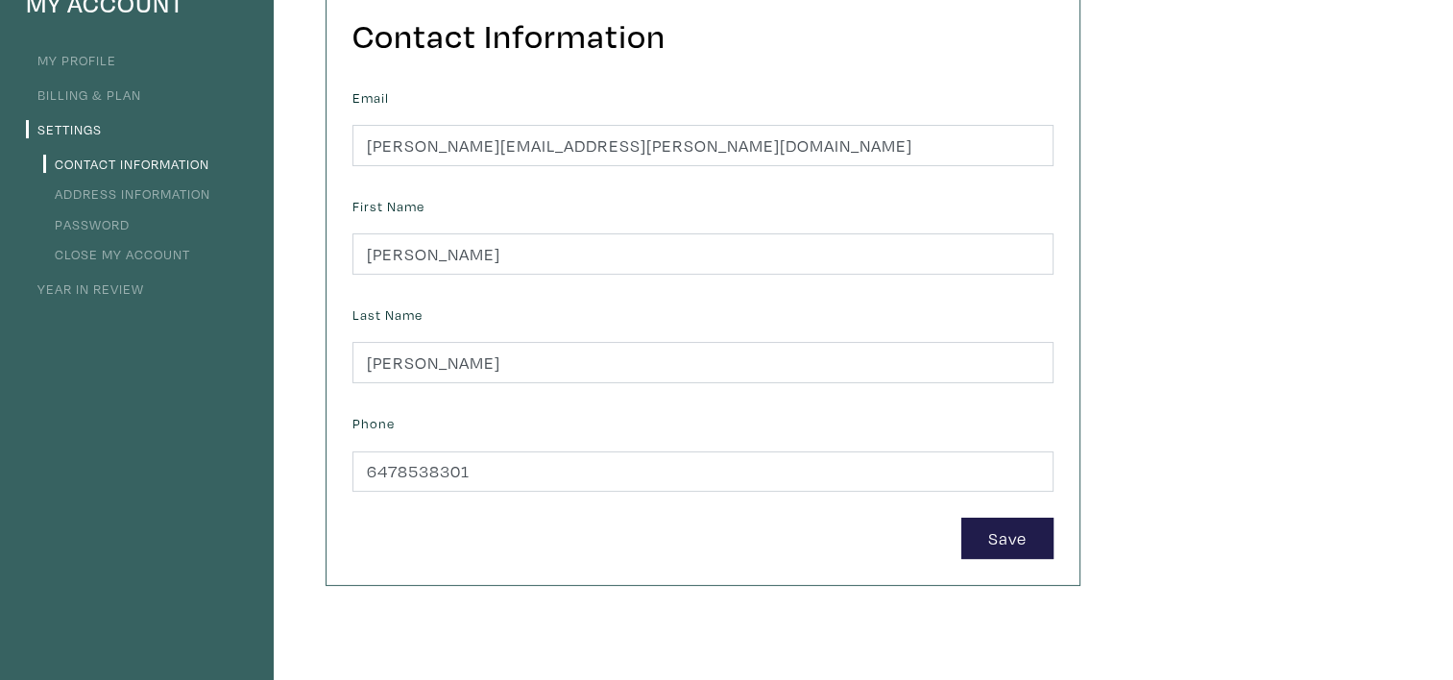
click at [96, 216] on link "Password" at bounding box center [86, 224] width 86 height 18
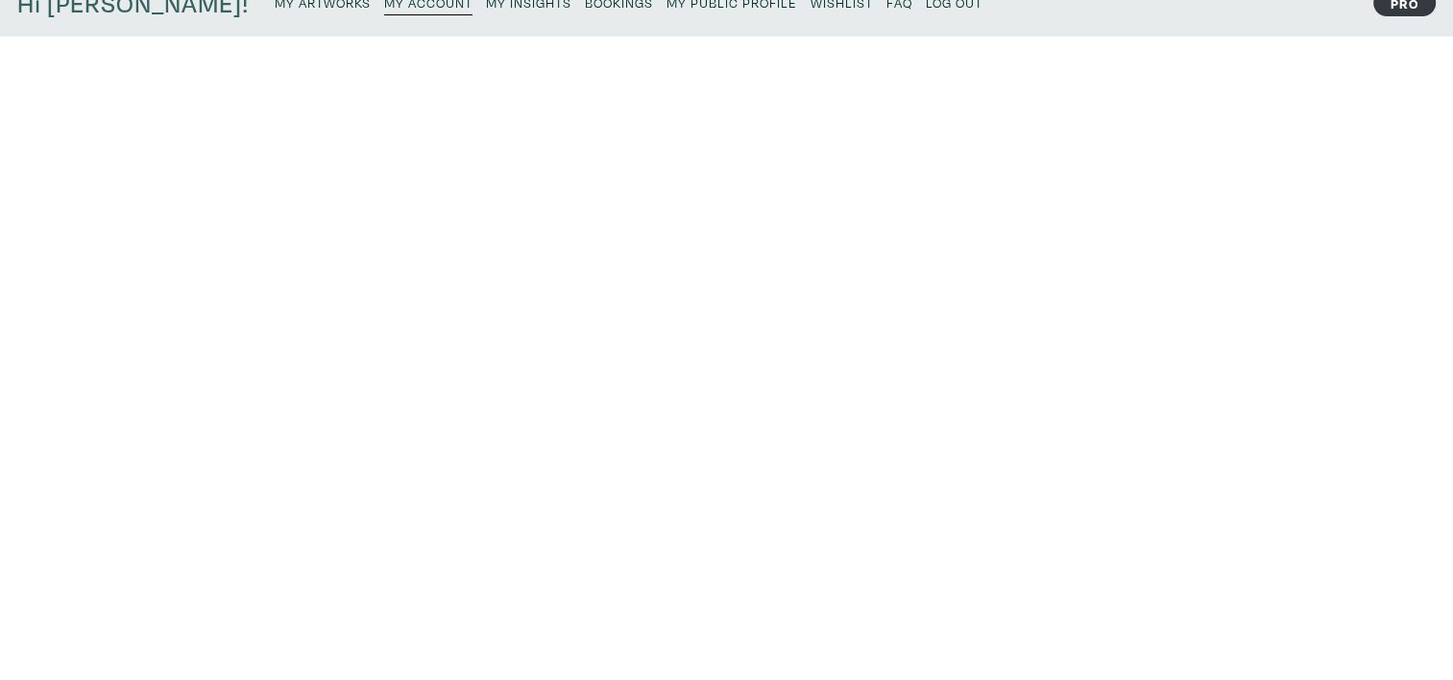
scroll to position [96, 0]
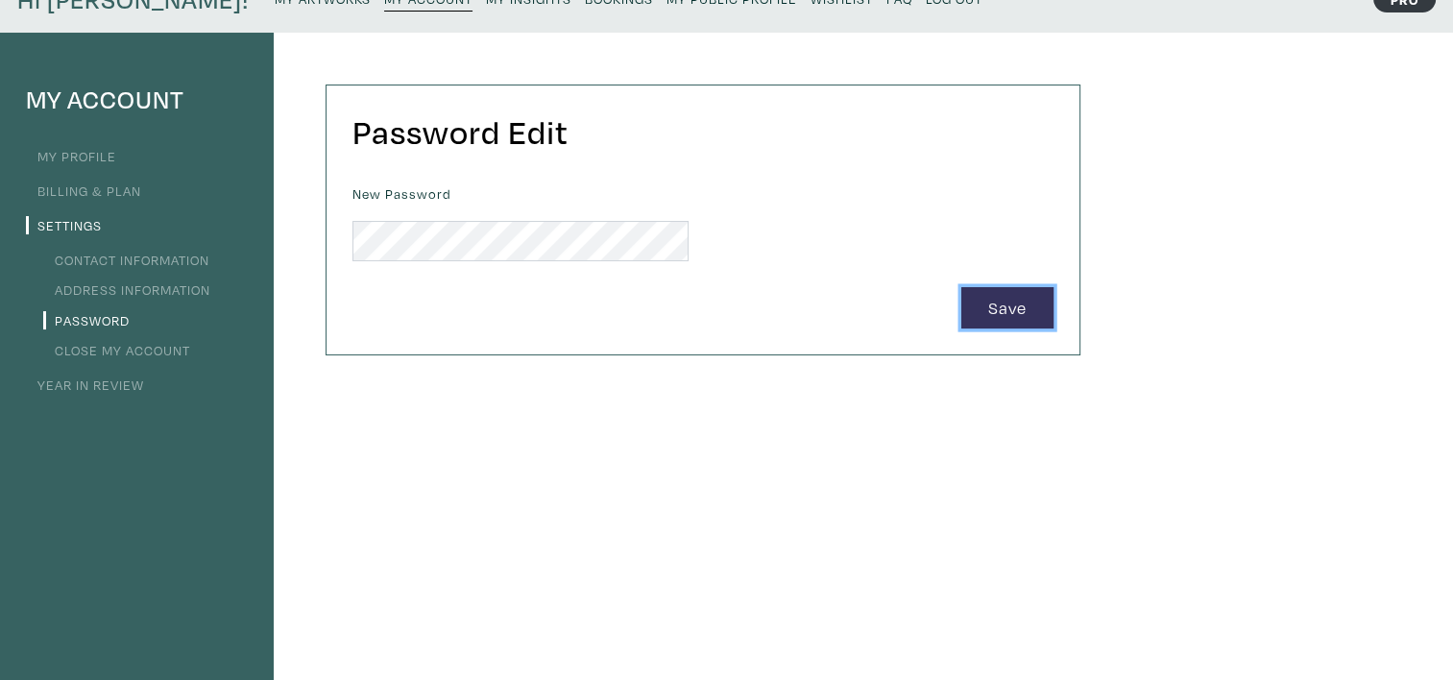
click at [980, 307] on button "Save" at bounding box center [1007, 307] width 92 height 41
click at [85, 388] on link "Year in Review" at bounding box center [85, 384] width 118 height 18
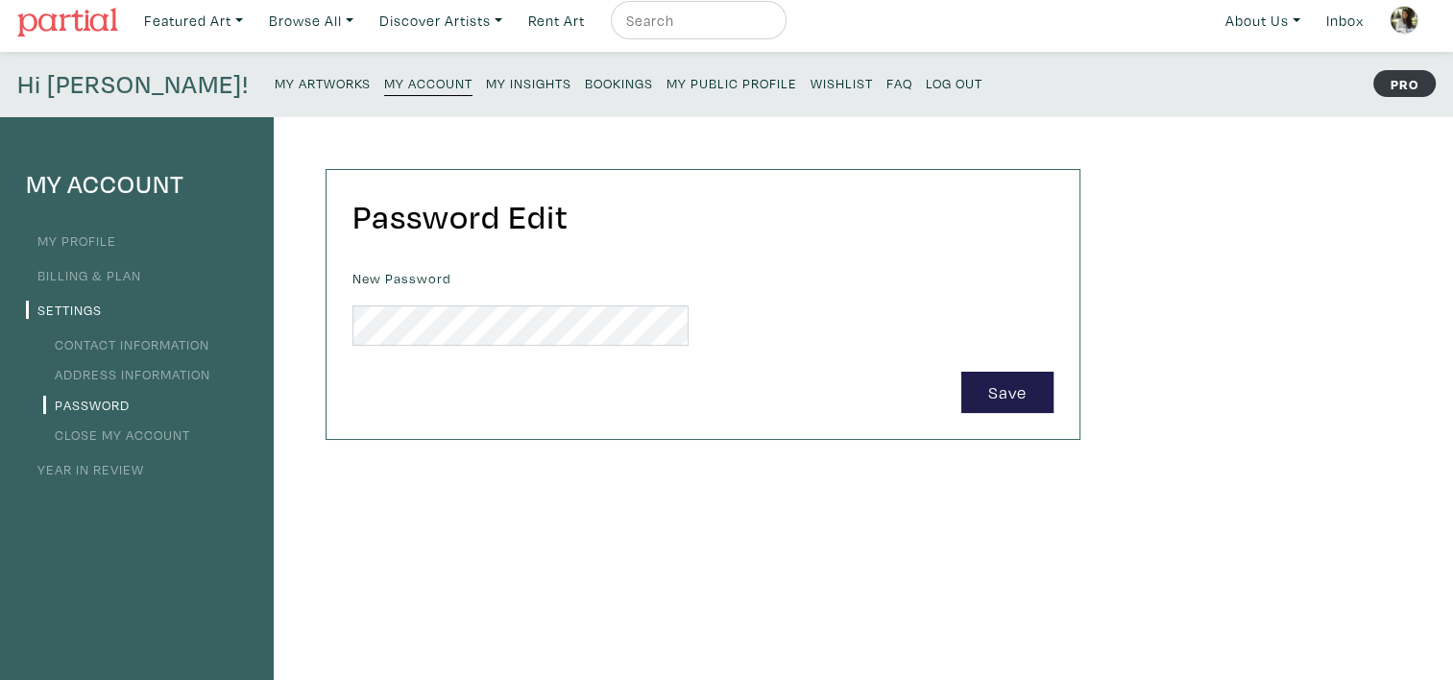
scroll to position [0, 0]
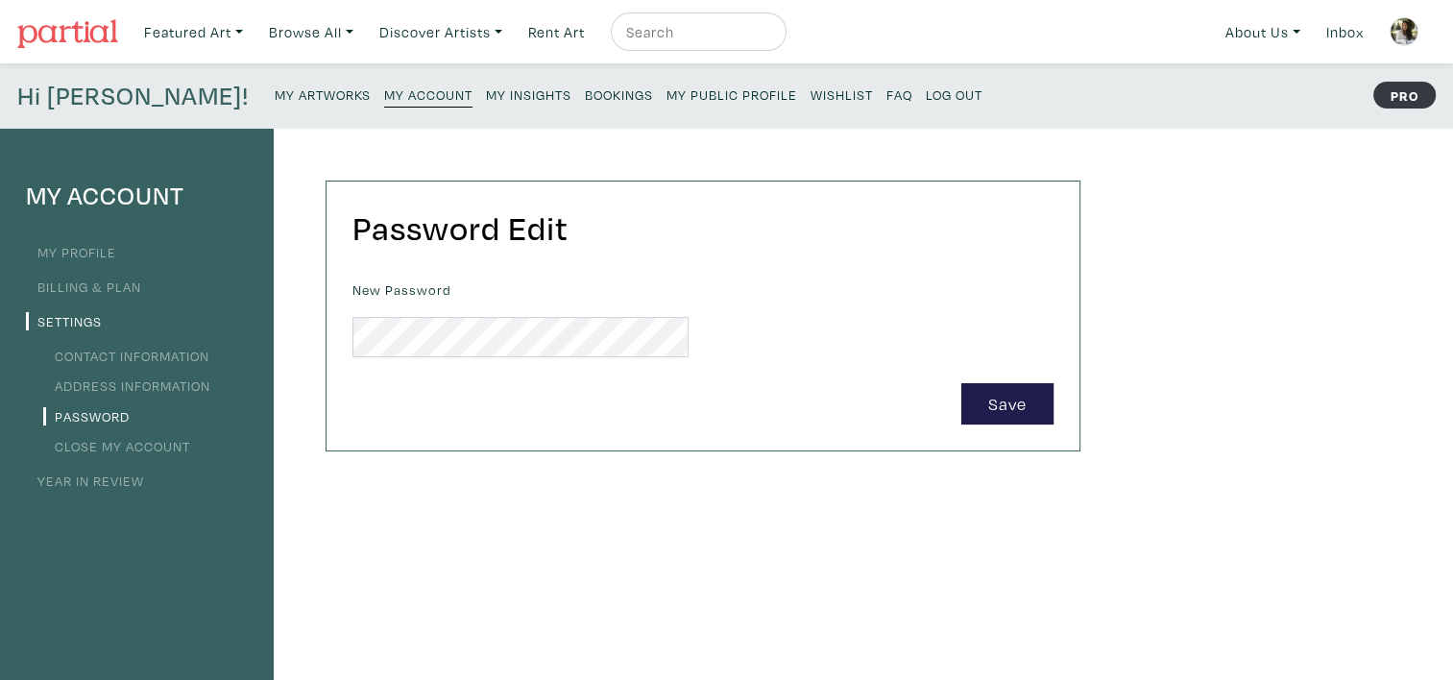
click at [152, 360] on link "Contact Information" at bounding box center [126, 356] width 166 height 18
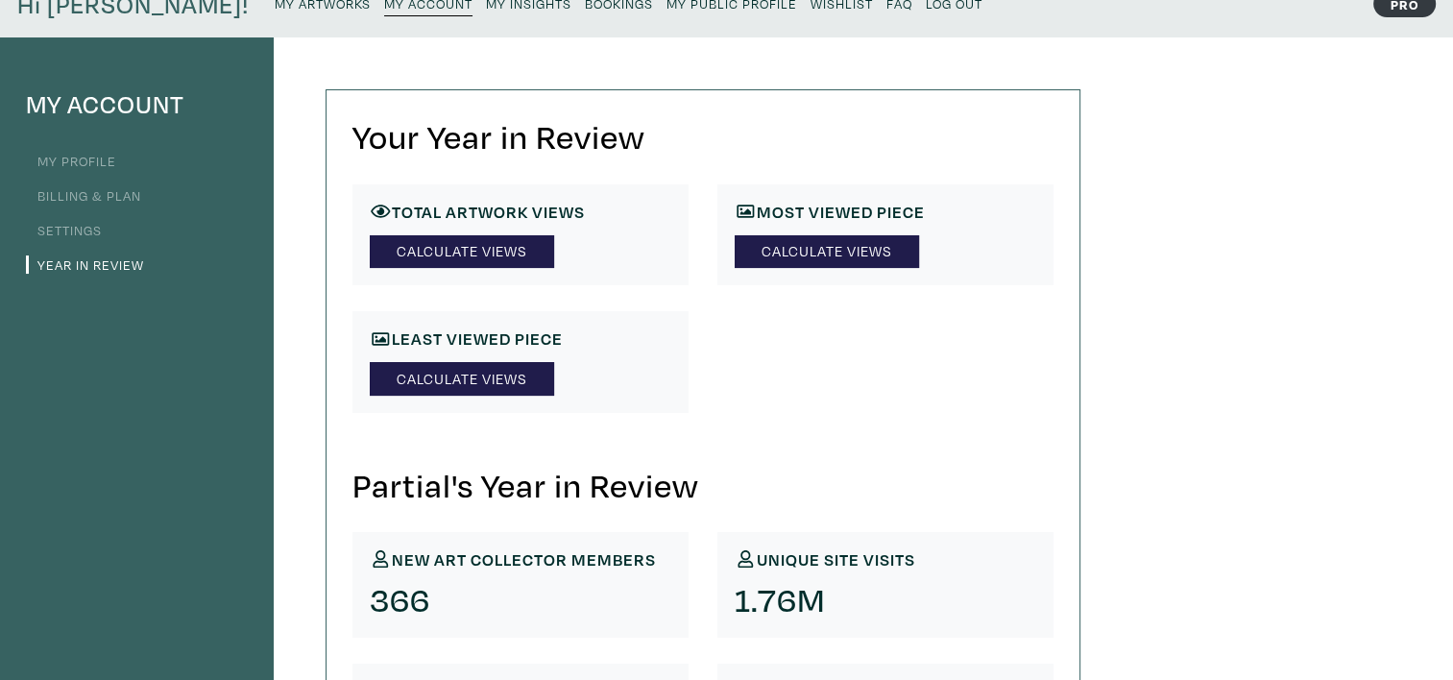
scroll to position [96, 0]
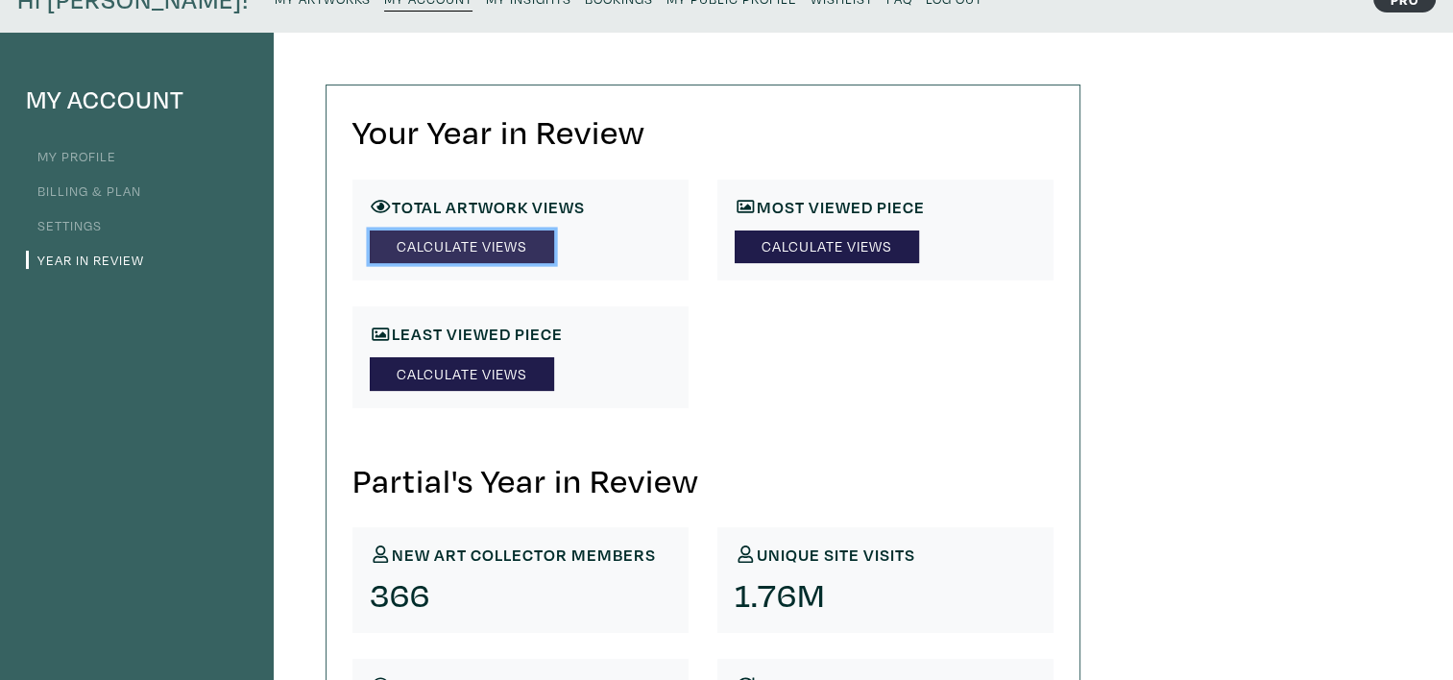
click at [496, 254] on link "Calculate Views" at bounding box center [462, 247] width 184 height 34
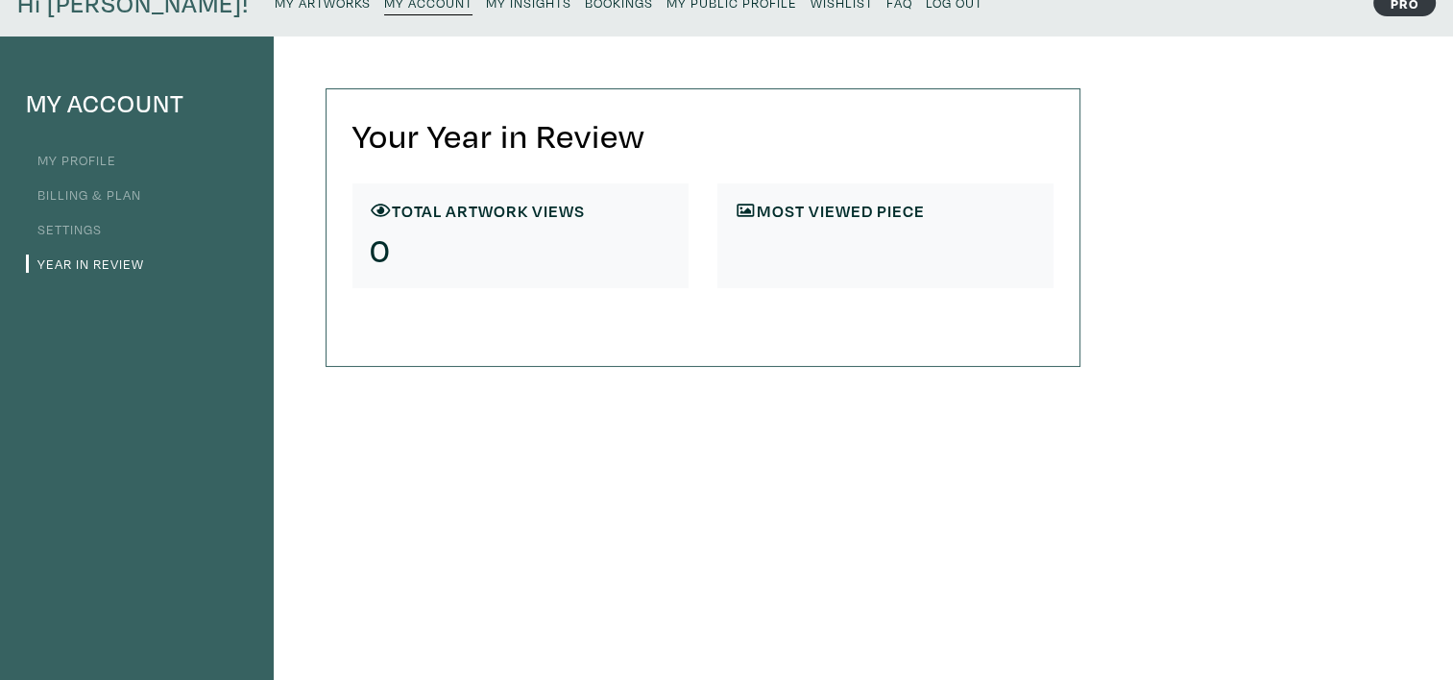
scroll to position [96, 0]
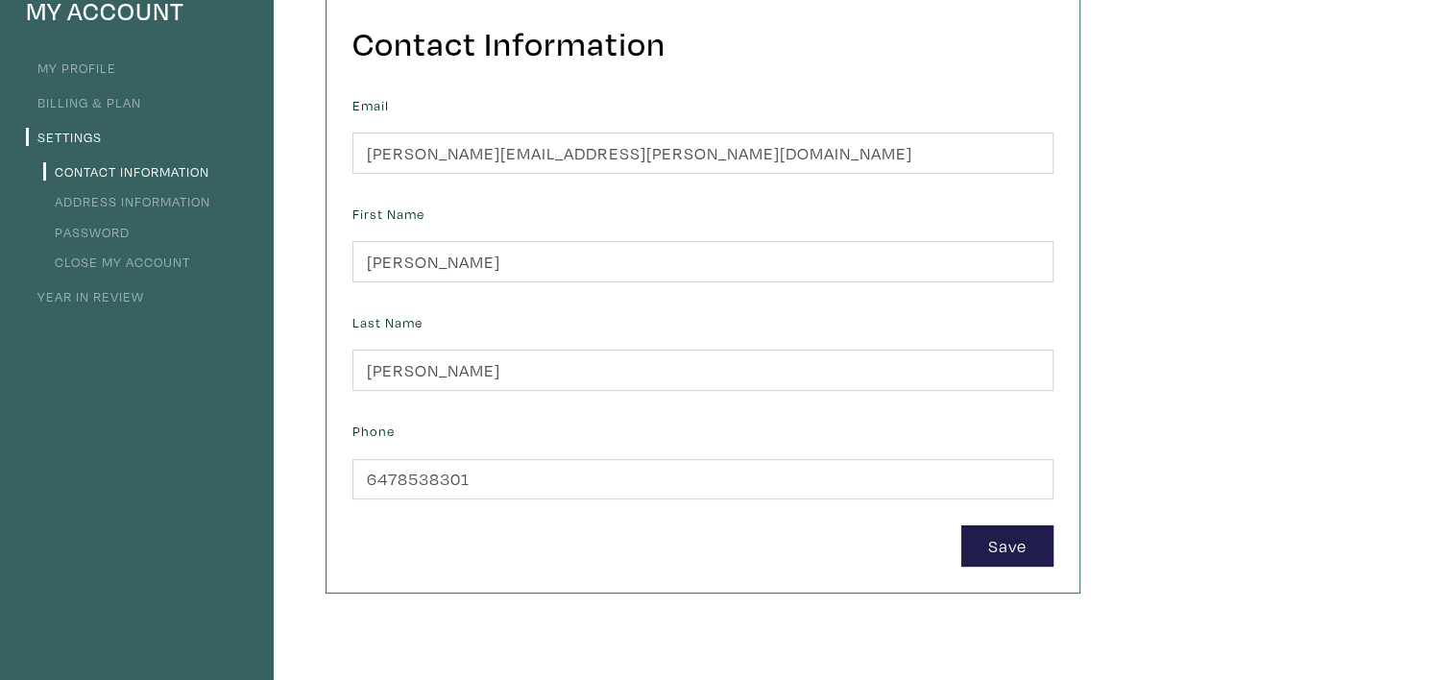
scroll to position [192, 0]
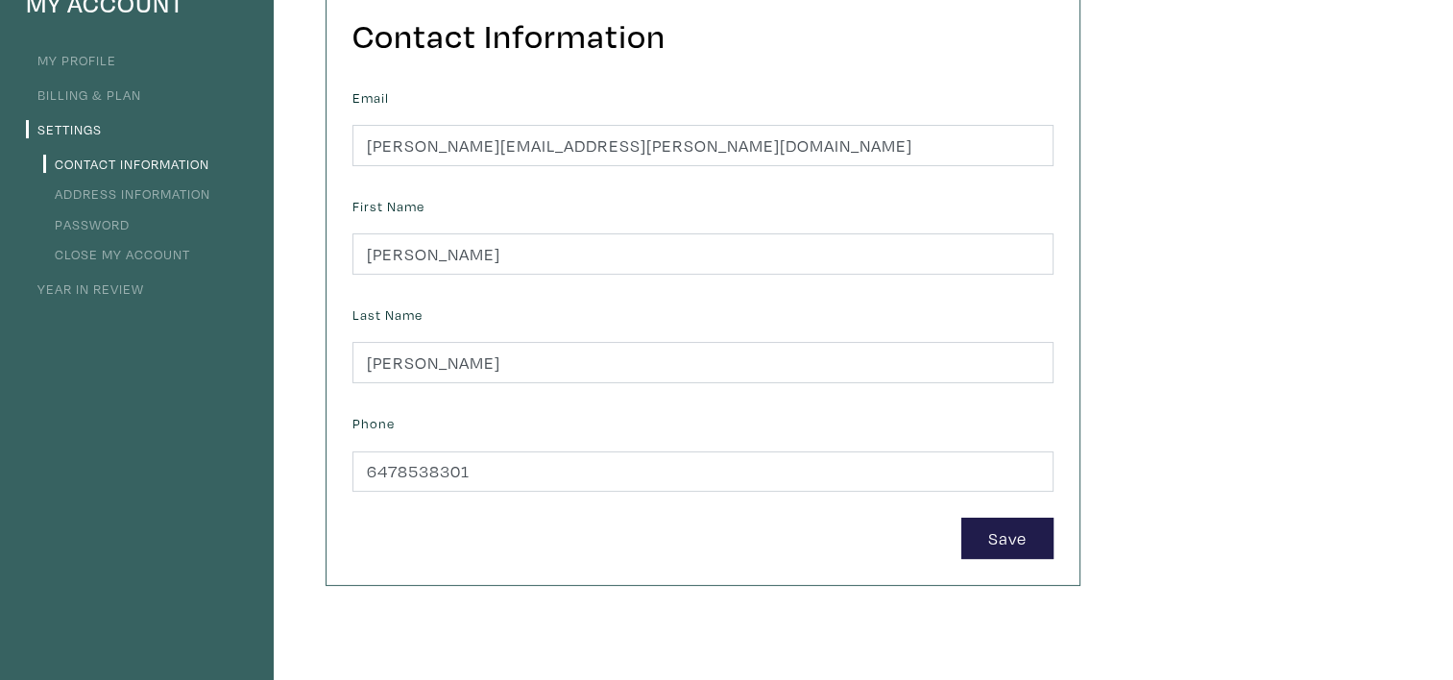
click at [184, 188] on link "Address Information" at bounding box center [126, 193] width 167 height 18
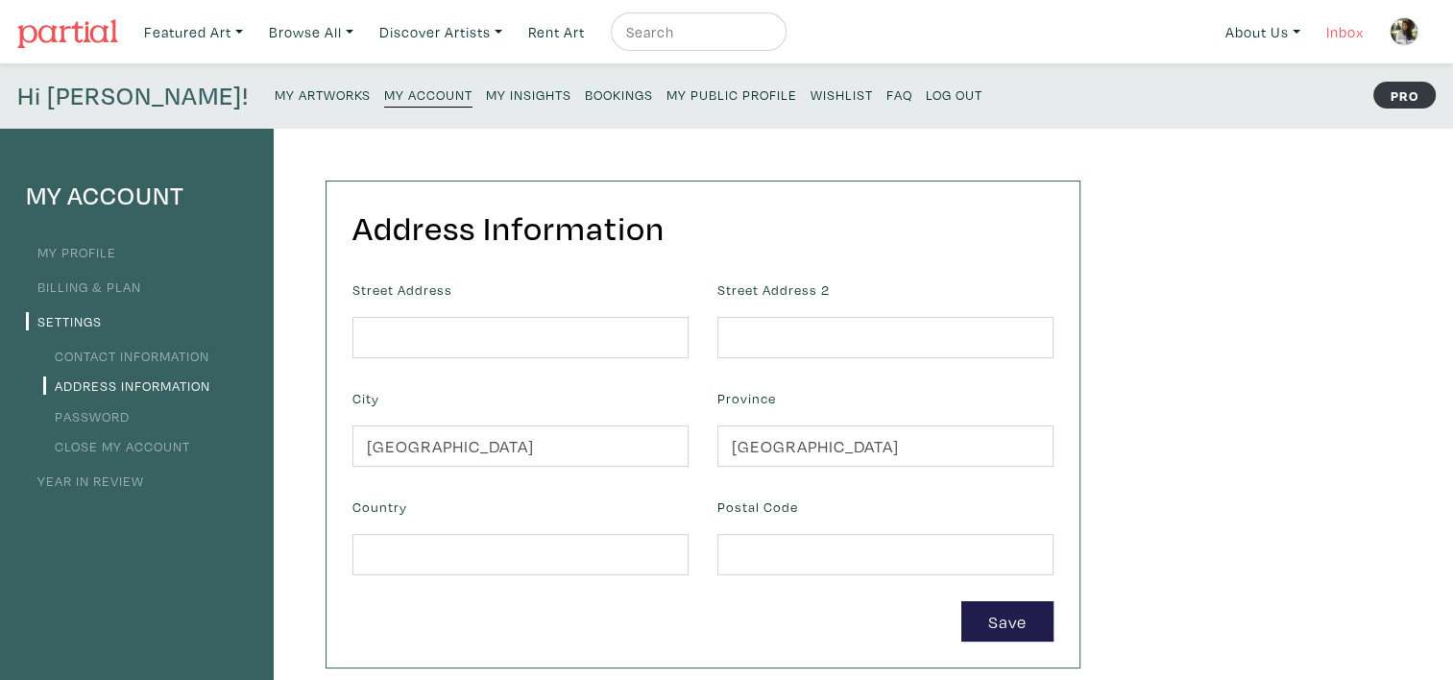
click at [1326, 38] on link "Inbox" at bounding box center [1345, 31] width 55 height 39
